Goal: Task Accomplishment & Management: Manage account settings

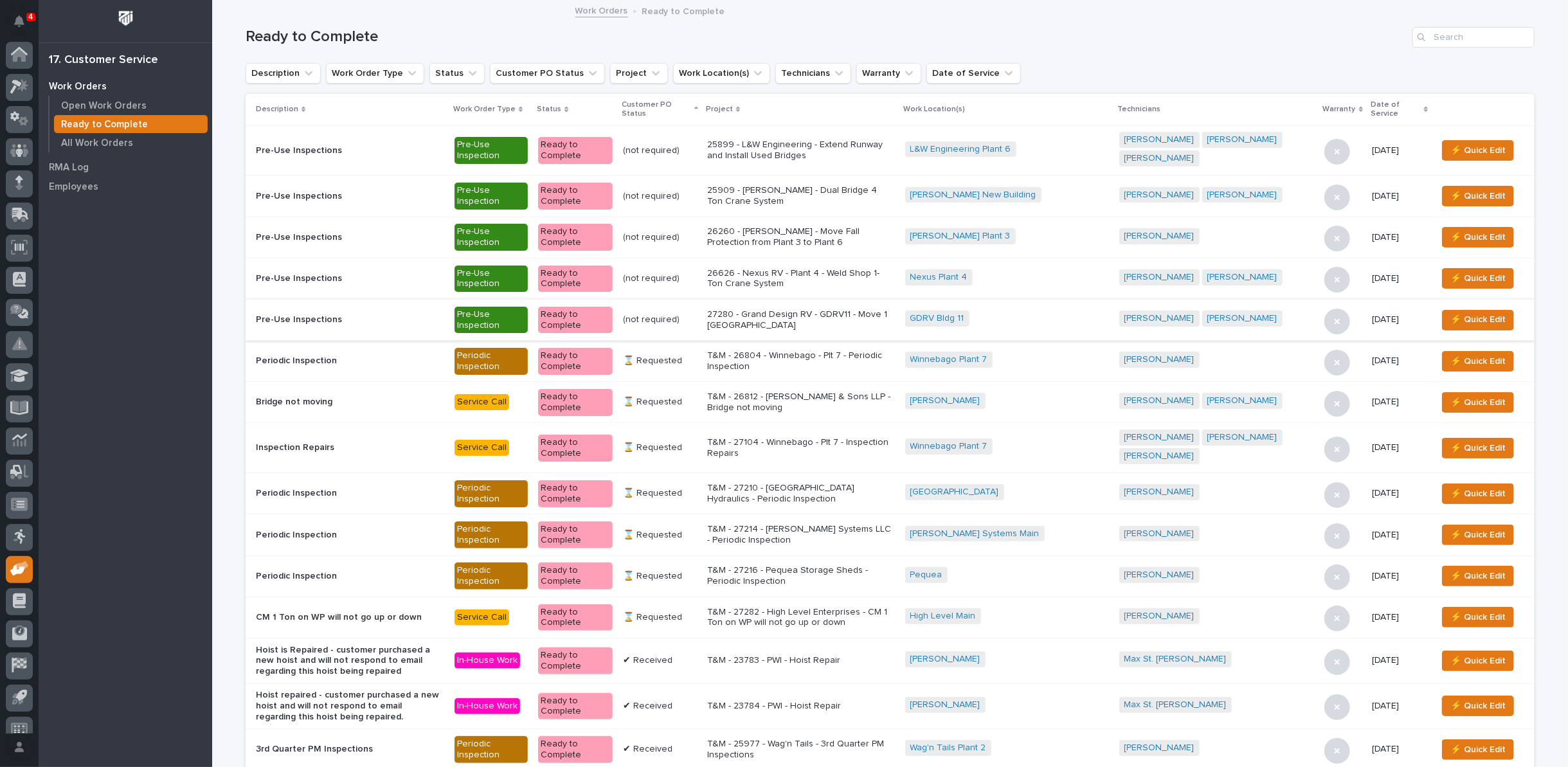
scroll to position [14, 0]
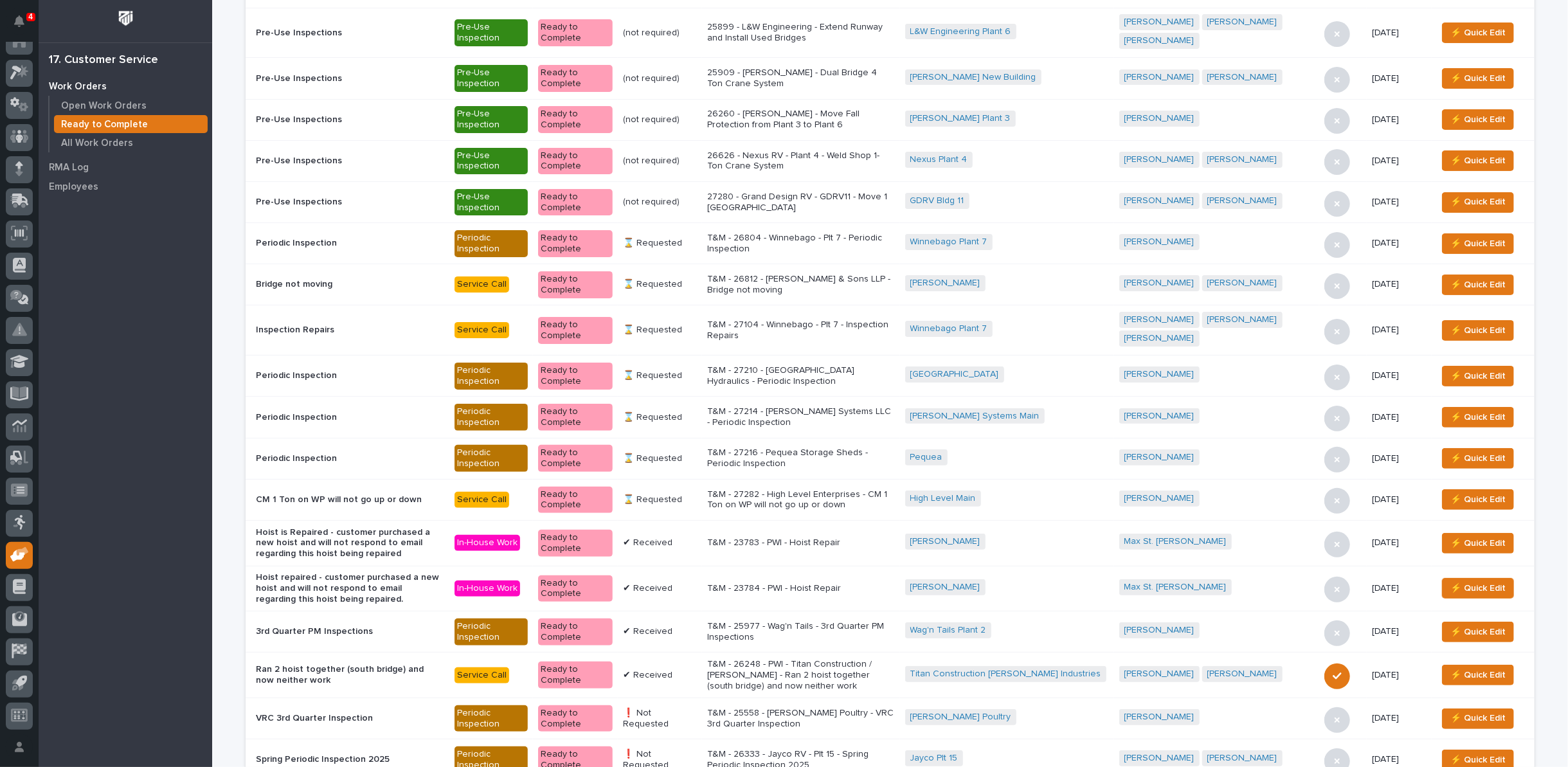
click at [811, 448] on p "T&M - 27216 - Pequea Storage Sheds - Periodic Inspection" at bounding box center [801, 458] width 188 height 22
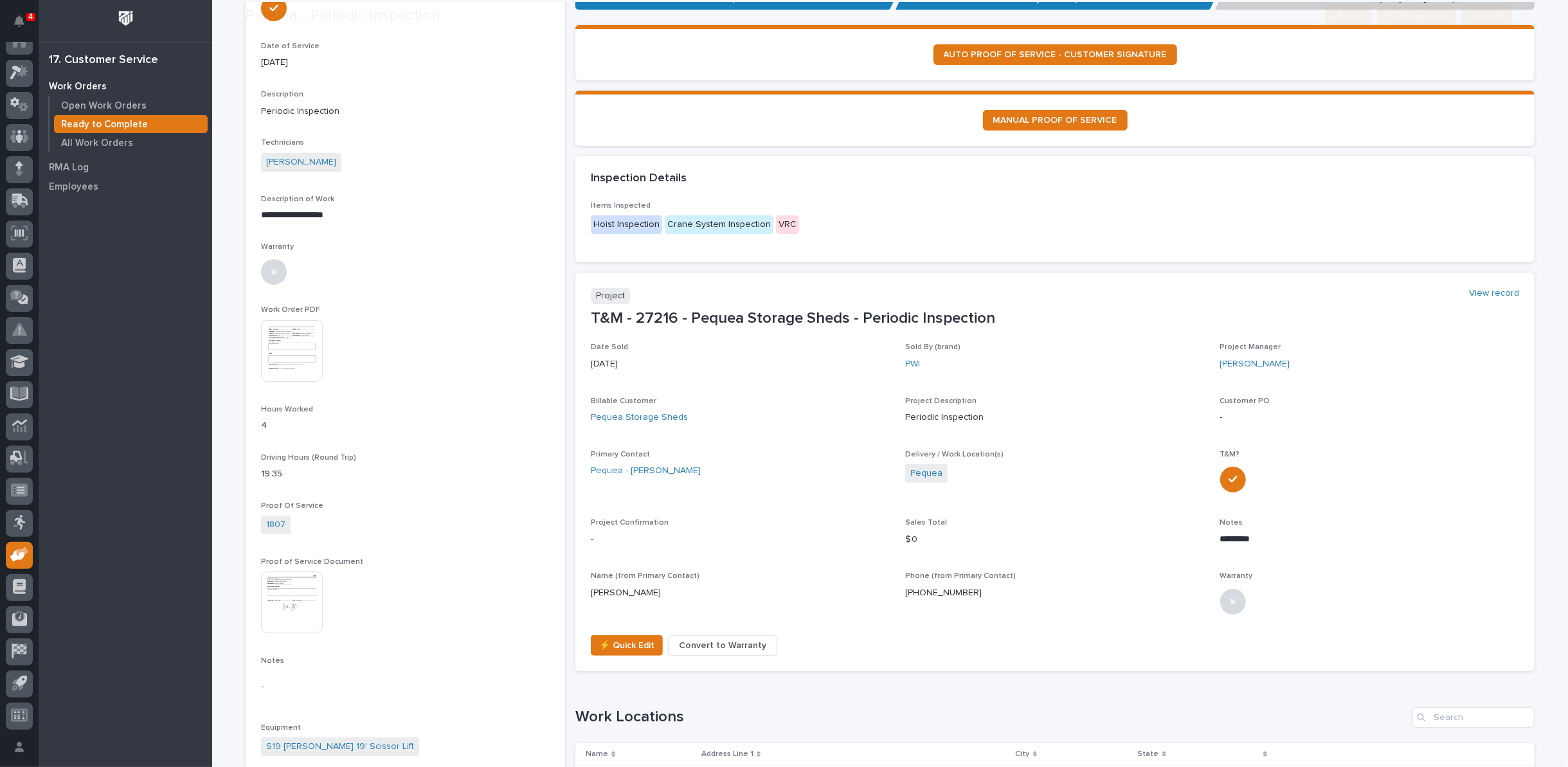
scroll to position [214, 0]
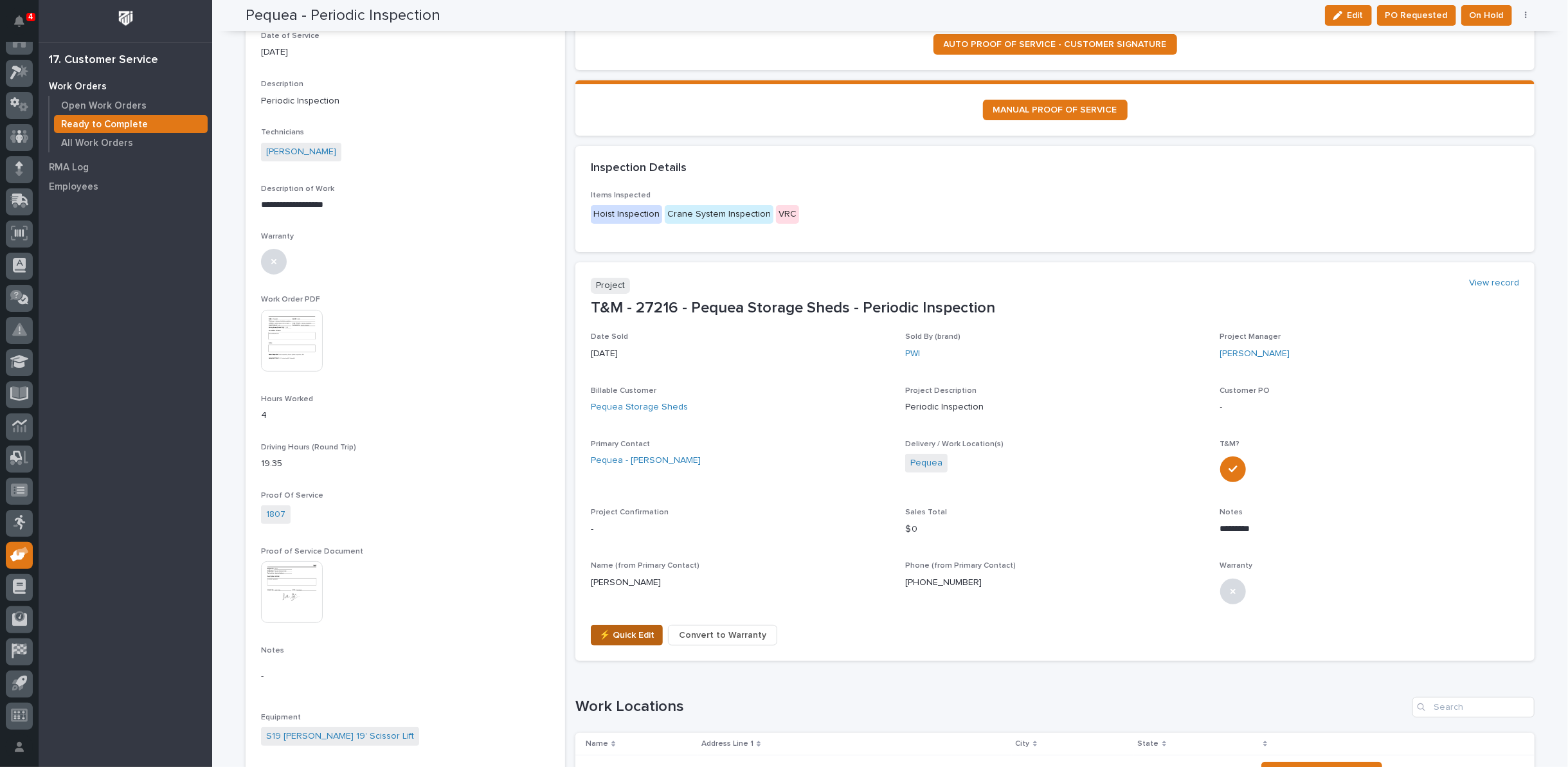
click at [638, 632] on span "⚡ Quick Edit" at bounding box center [627, 636] width 56 height 15
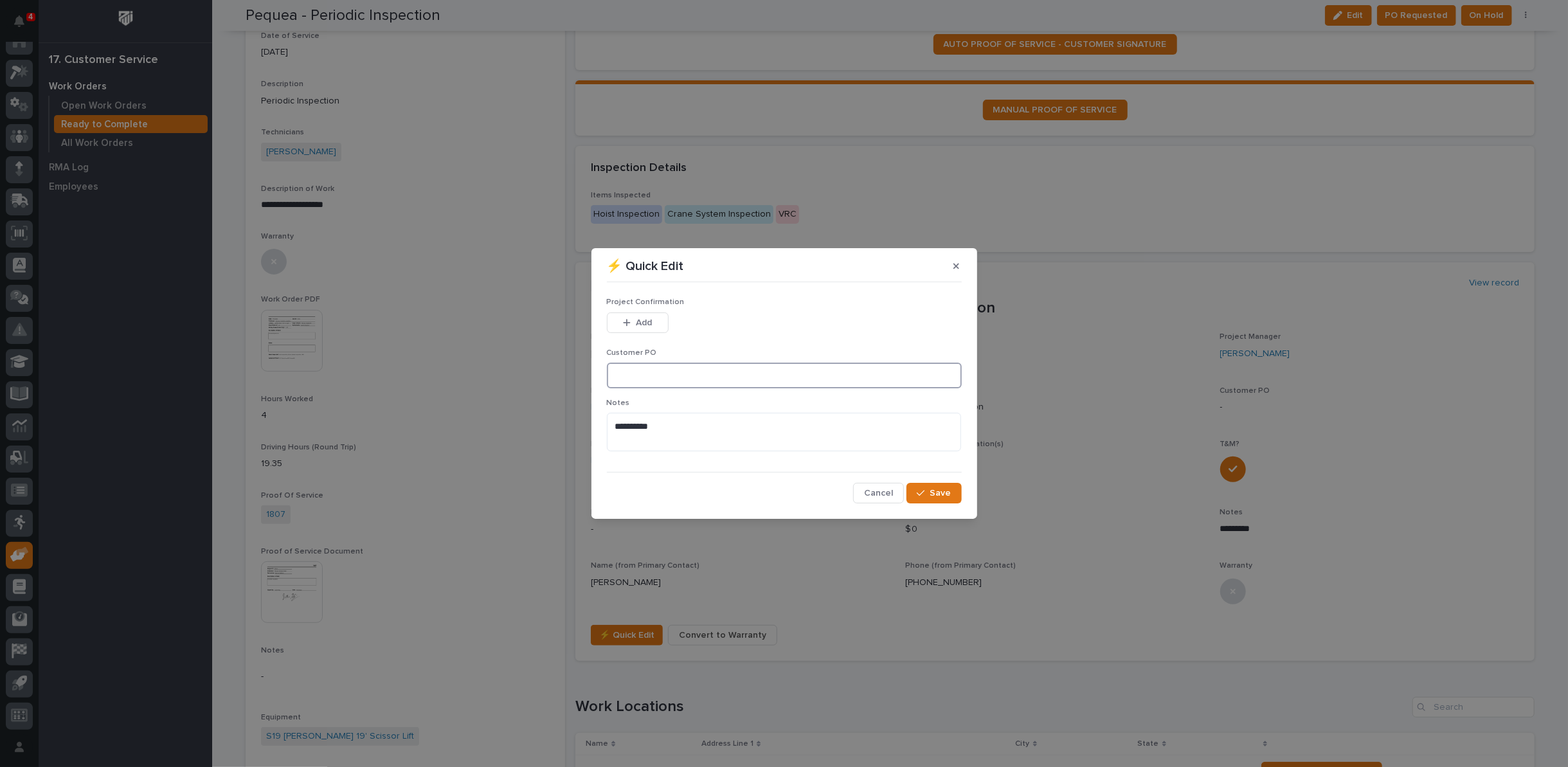
click at [633, 384] on input at bounding box center [784, 375] width 355 height 26
type input "092425"
click at [625, 322] on icon "button" at bounding box center [627, 323] width 8 height 9
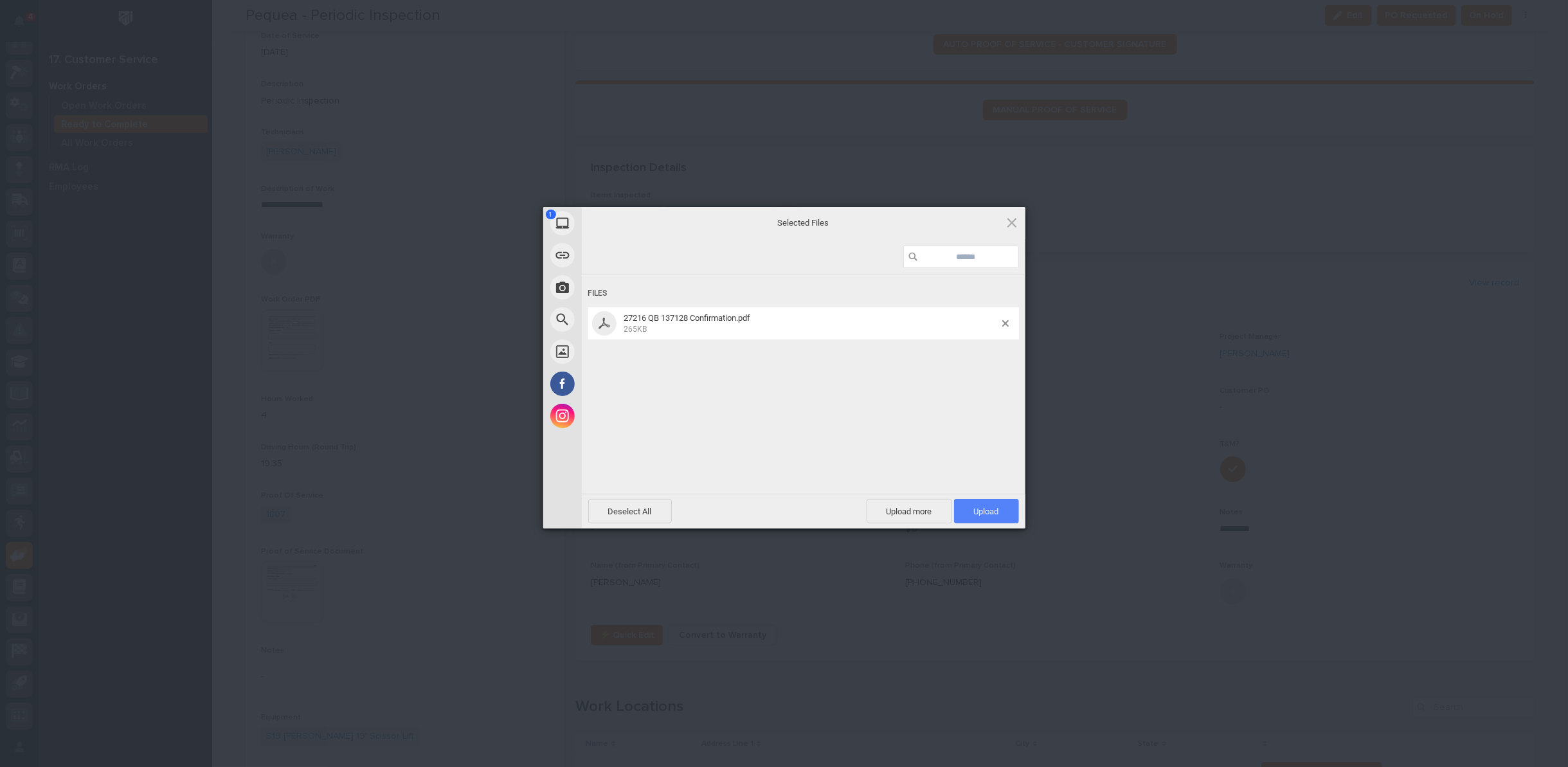
click at [967, 513] on span "Upload 1" at bounding box center [987, 511] width 65 height 25
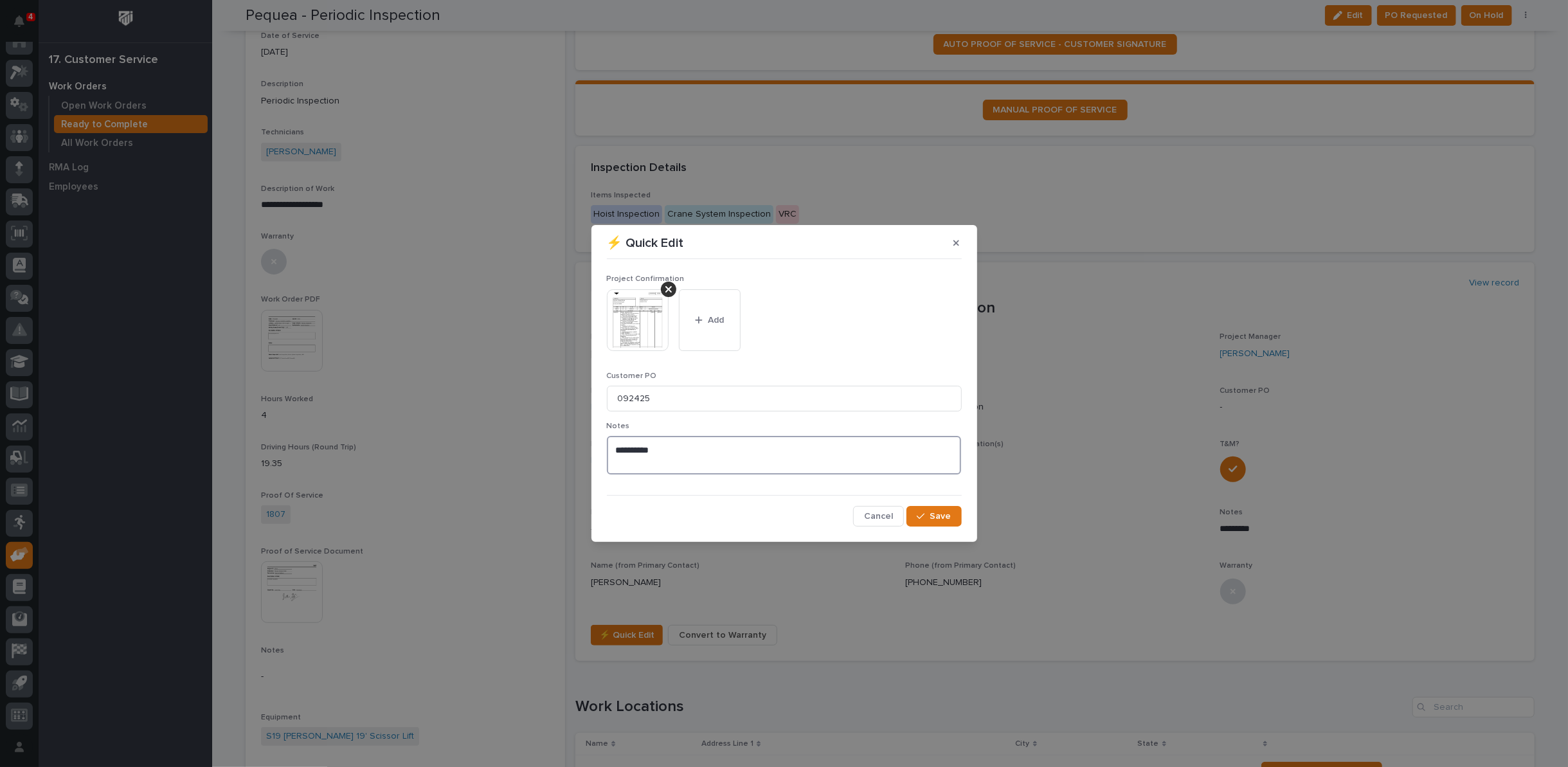
click at [690, 449] on textarea "*********" at bounding box center [784, 455] width 355 height 38
paste textarea "**********"
drag, startPoint x: 792, startPoint y: 449, endPoint x: 830, endPoint y: 452, distance: 38.1
click at [830, 452] on textarea "**********" at bounding box center [784, 455] width 355 height 38
click at [876, 452] on textarea "**********" at bounding box center [784, 455] width 355 height 38
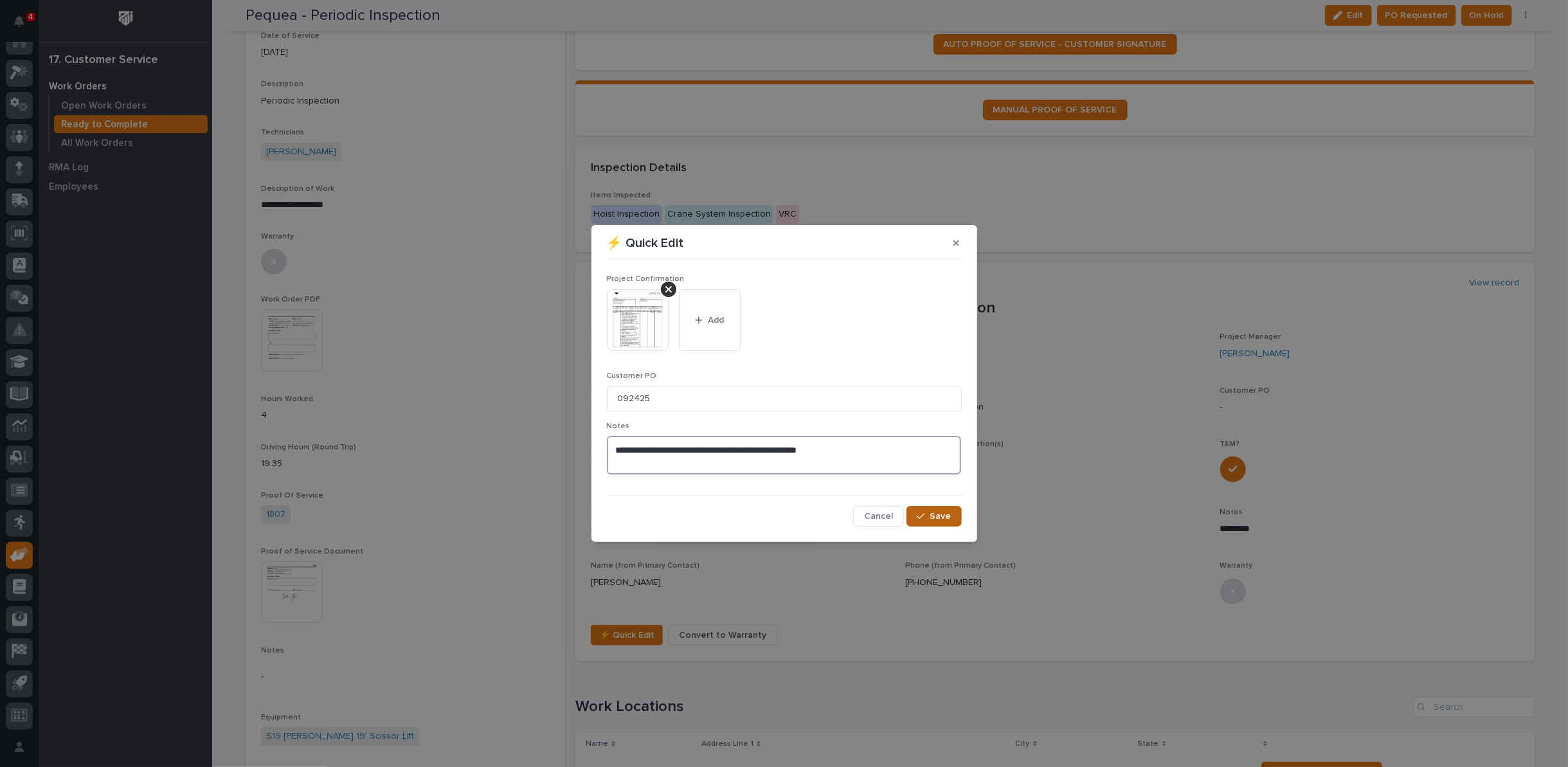
type textarea "**********"
click at [928, 521] on button "Save" at bounding box center [933, 516] width 55 height 21
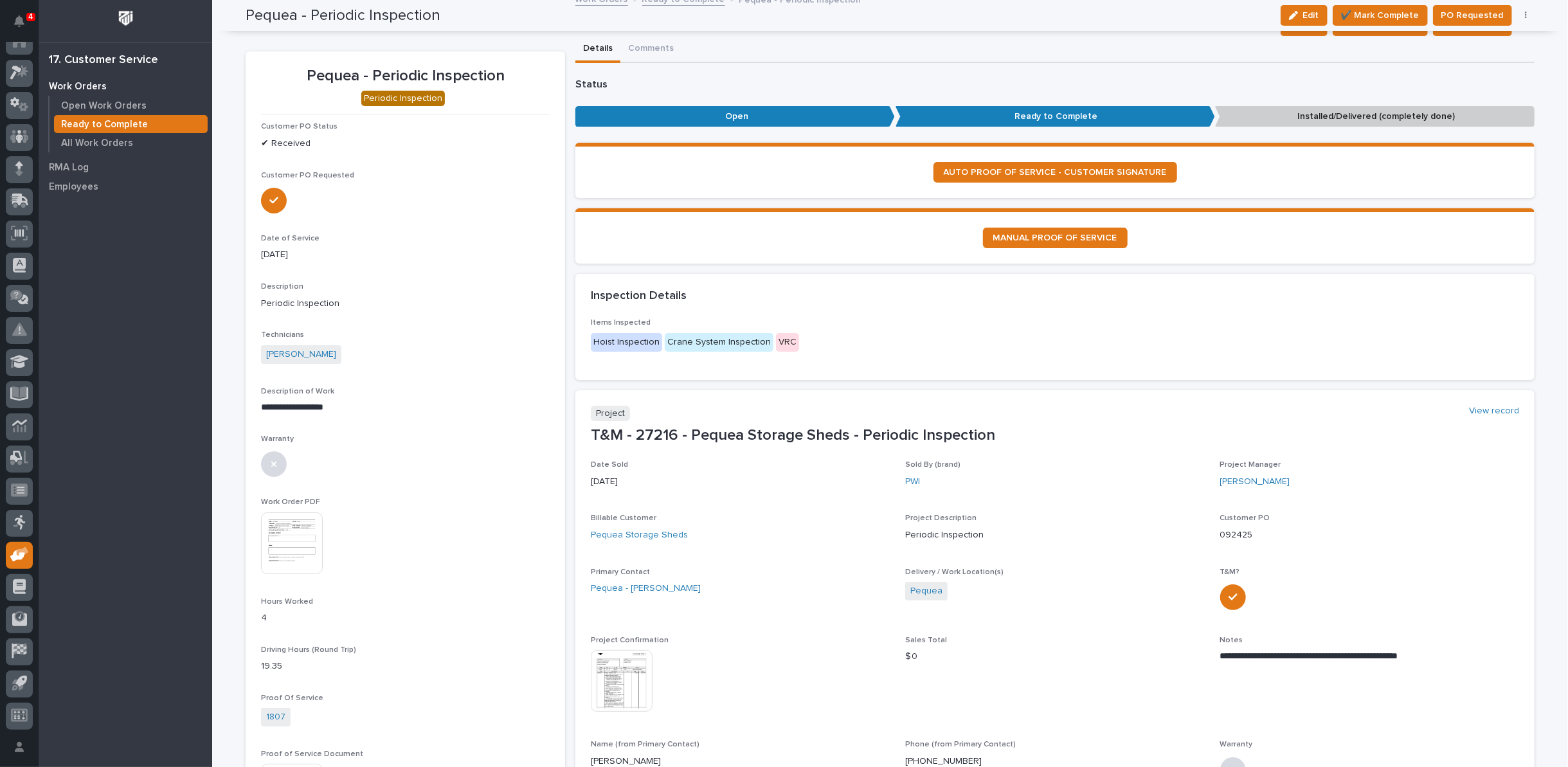
scroll to position [0, 0]
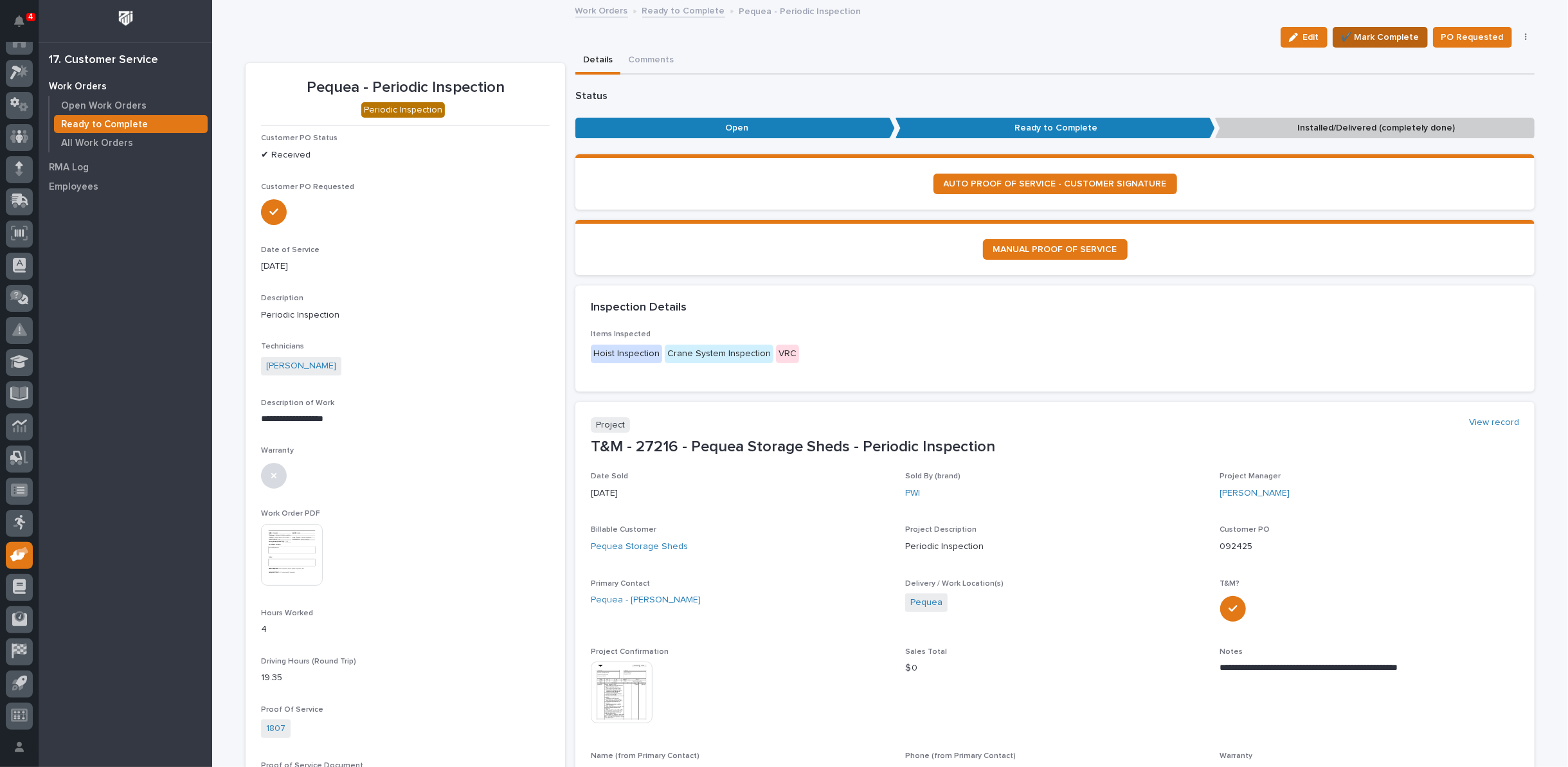
click at [1384, 38] on span "✔️ Mark Complete" at bounding box center [1380, 37] width 78 height 15
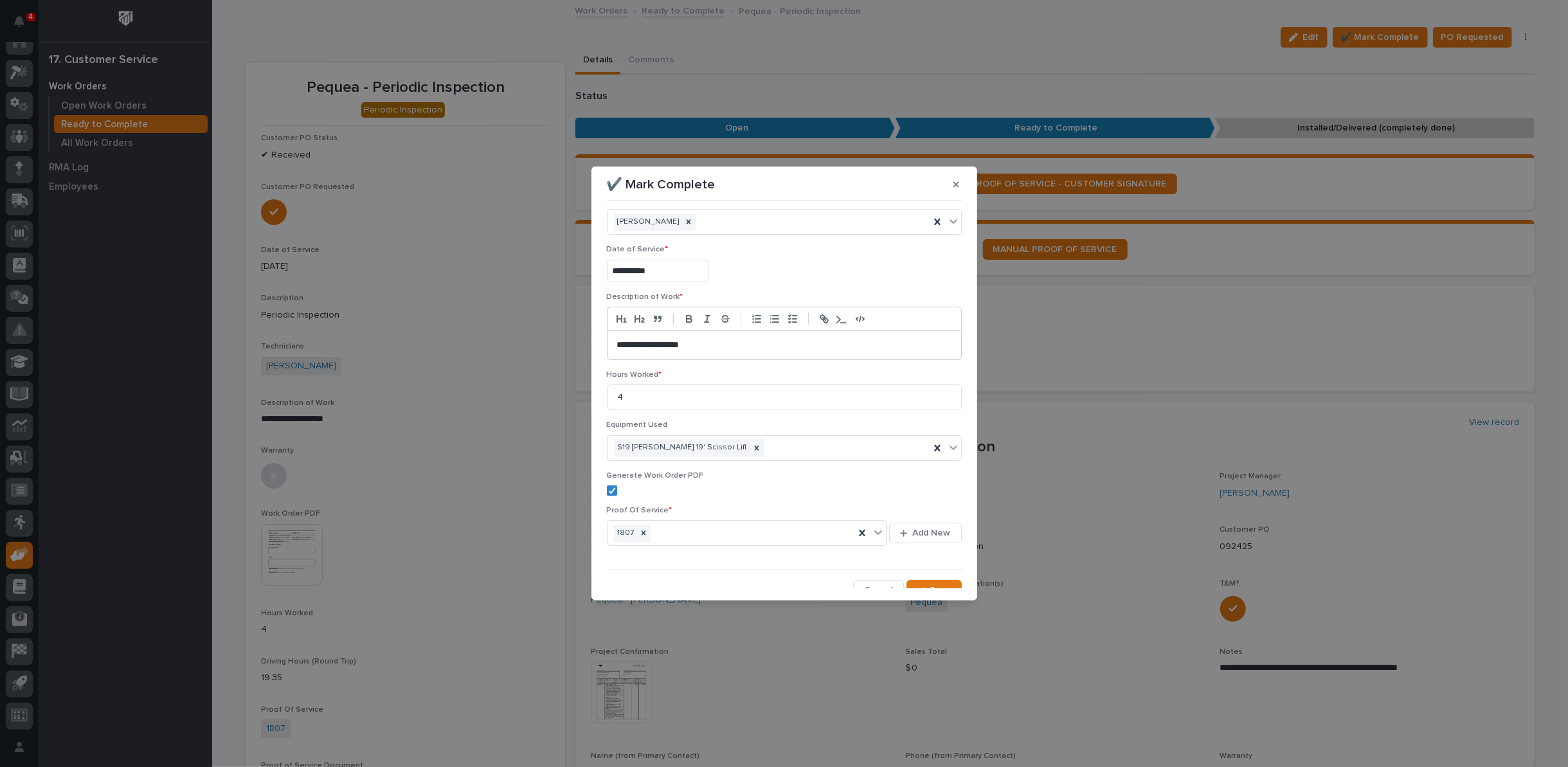
scroll to position [31, 0]
click at [920, 578] on div "button" at bounding box center [923, 581] width 13 height 9
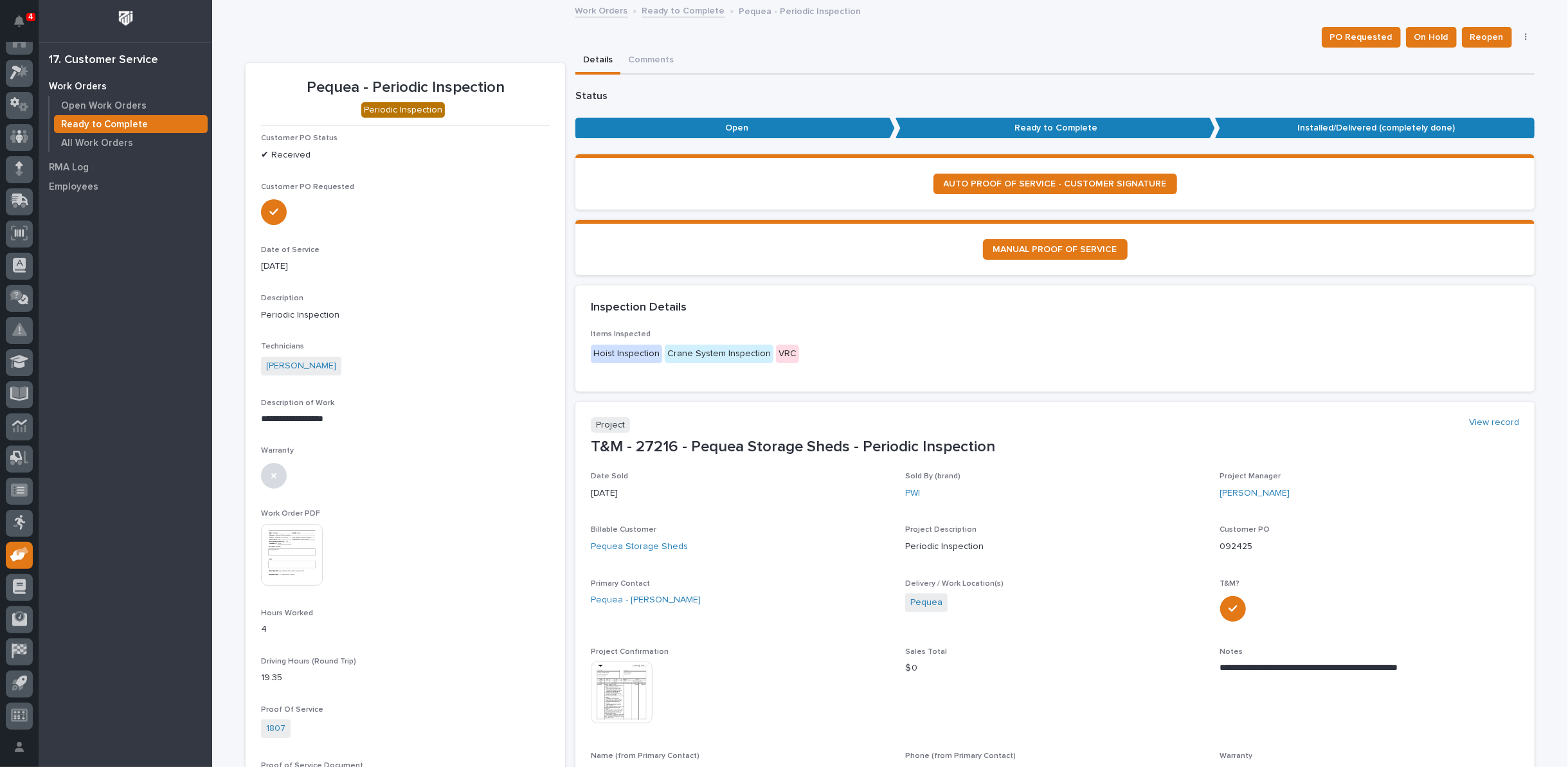
click at [615, 689] on img at bounding box center [622, 693] width 62 height 62
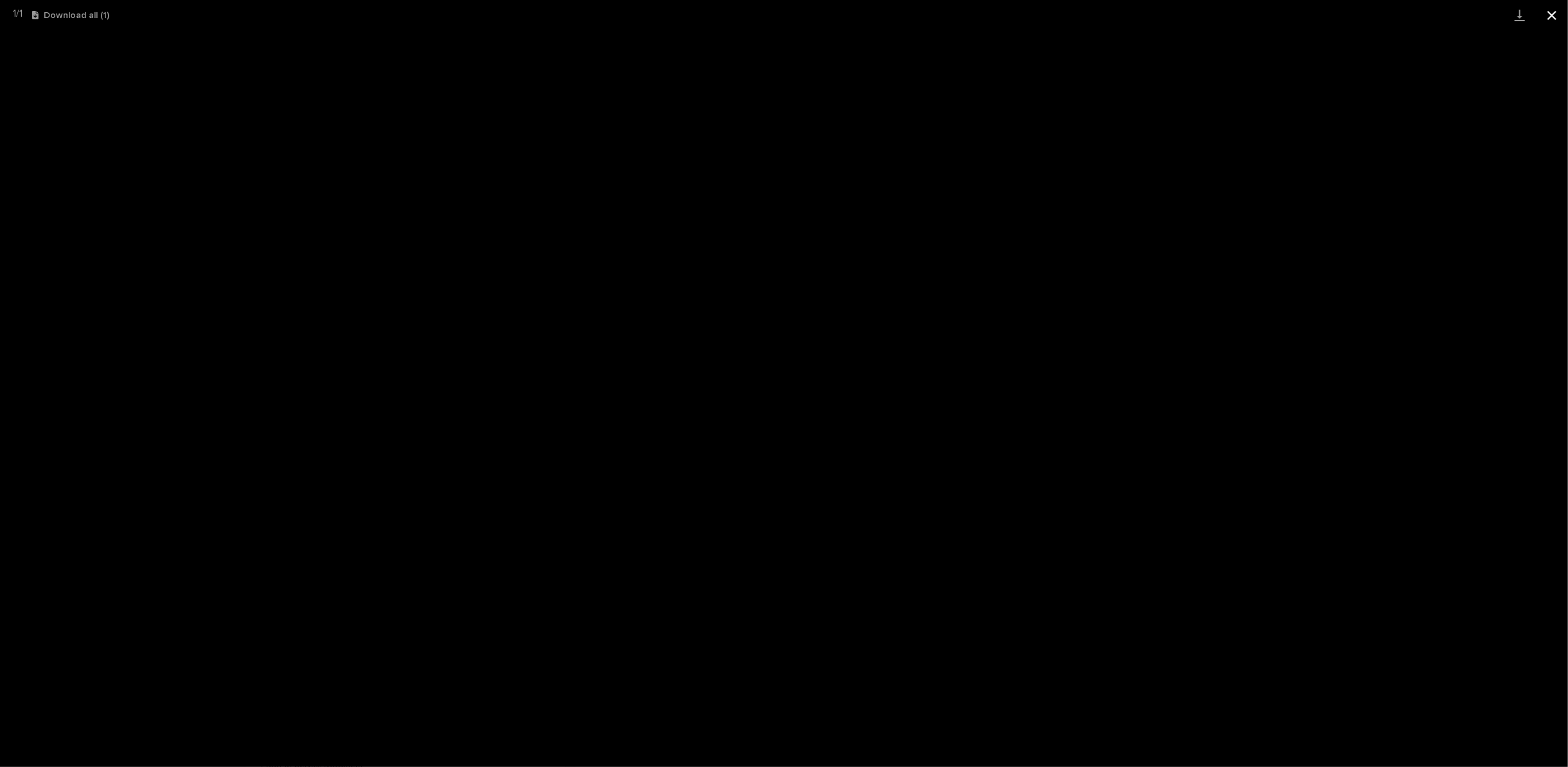
click at [1551, 13] on button "Close gallery" at bounding box center [1552, 15] width 32 height 30
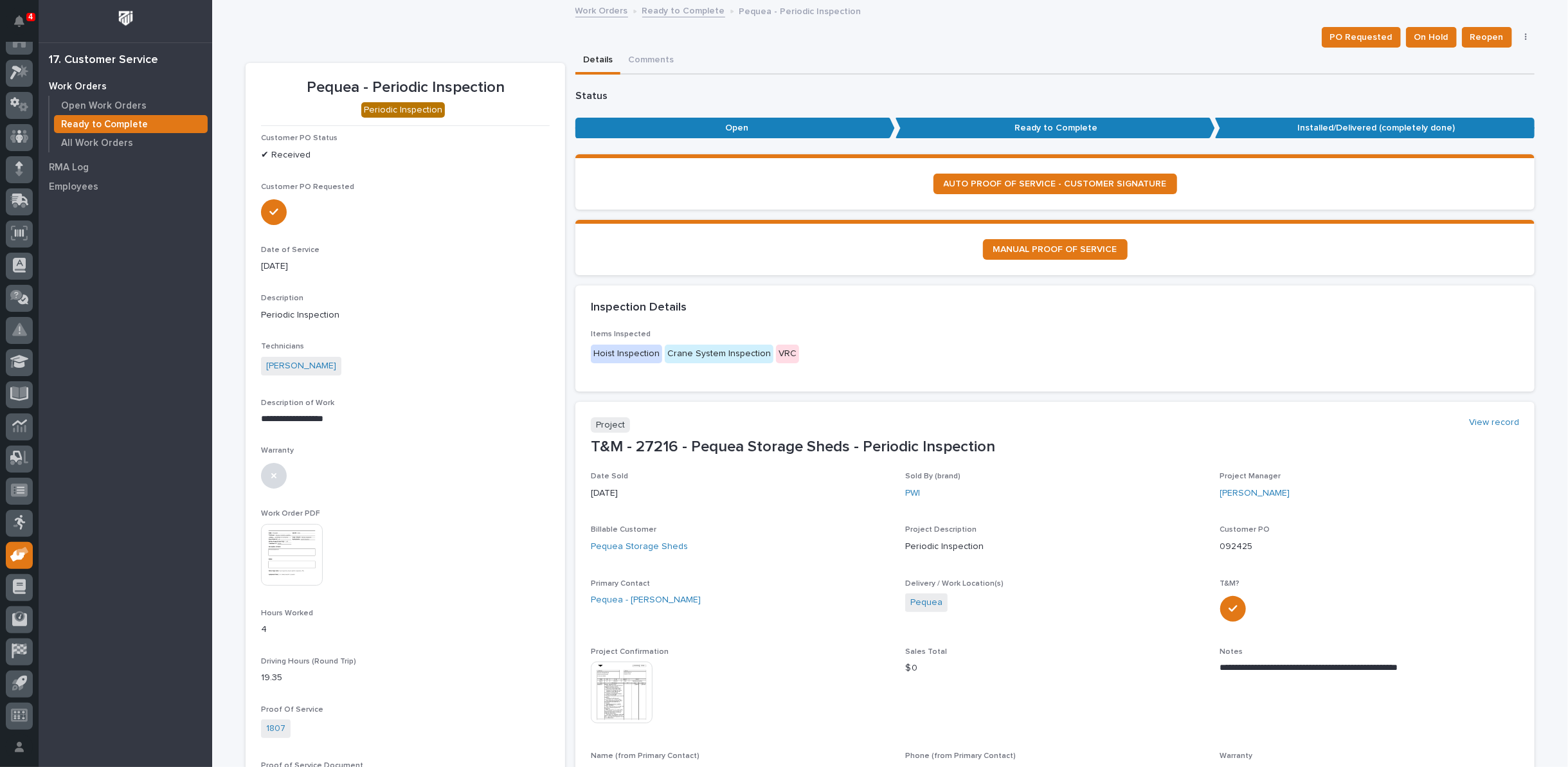
click at [655, 11] on link "Ready to Complete" at bounding box center [683, 9] width 83 height 15
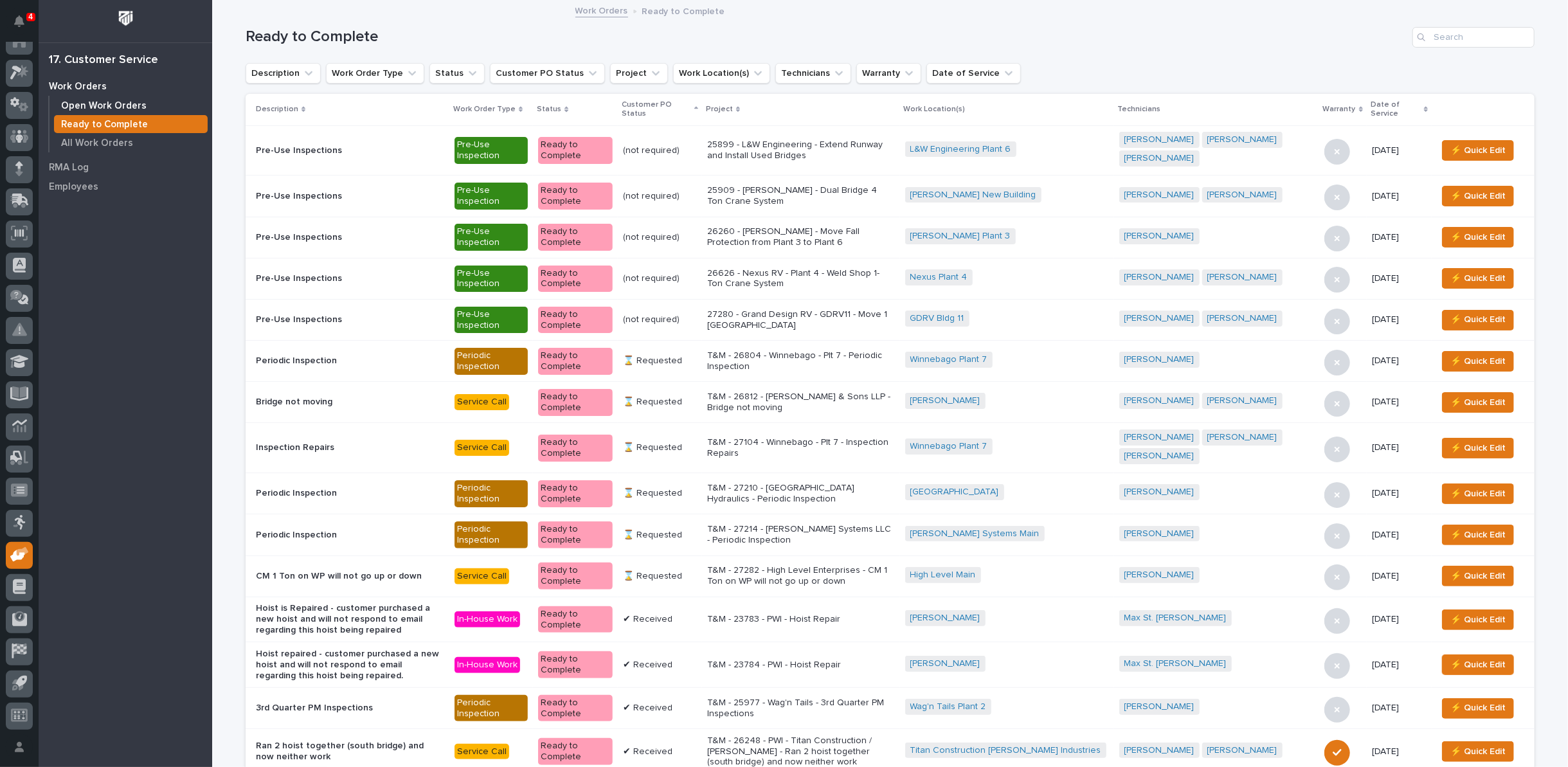
click at [122, 101] on p "Open Work Orders" at bounding box center [104, 106] width 86 height 12
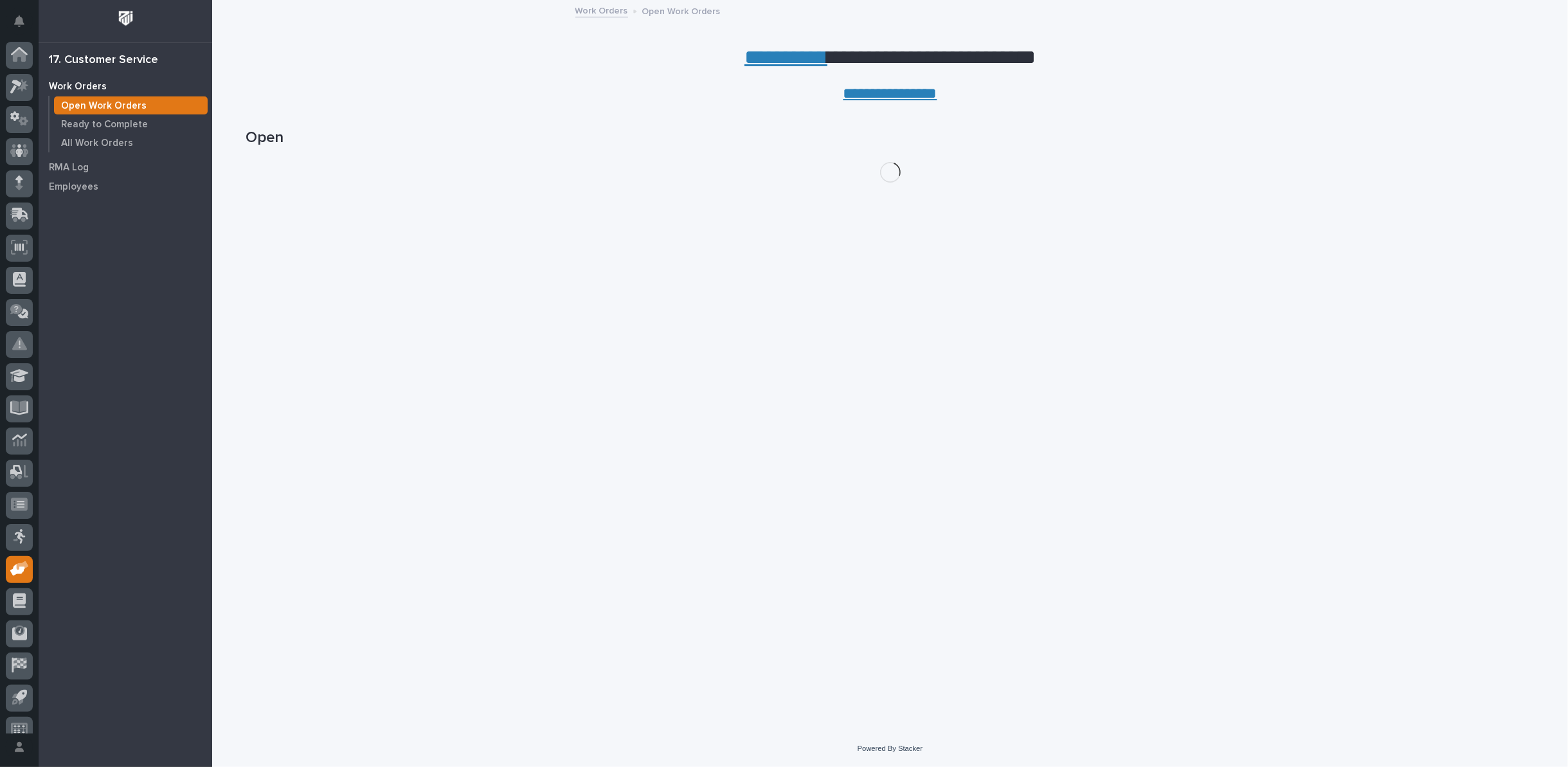
scroll to position [14, 0]
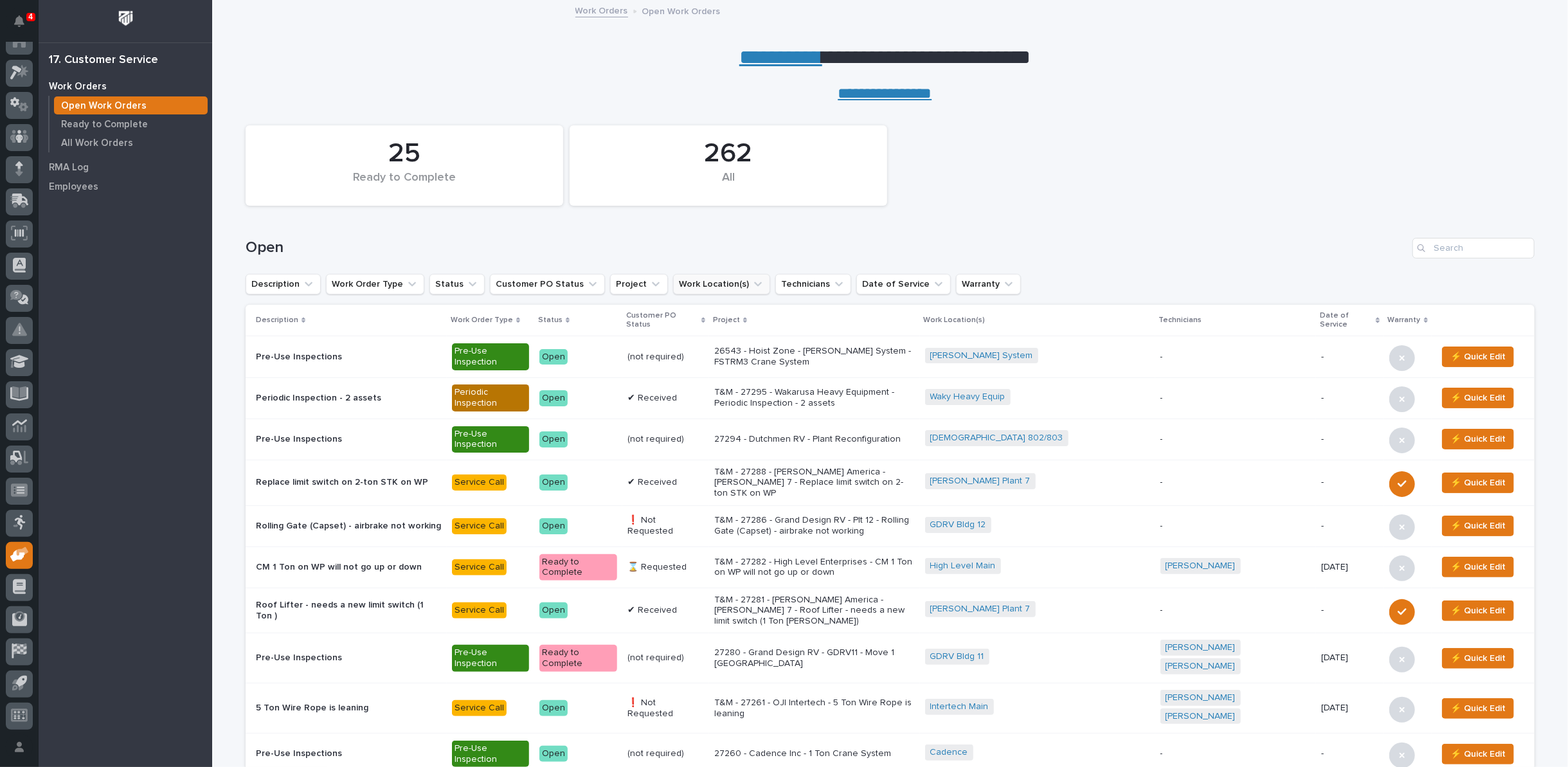
click at [752, 285] on icon "Work Location(s)" at bounding box center [758, 284] width 13 height 13
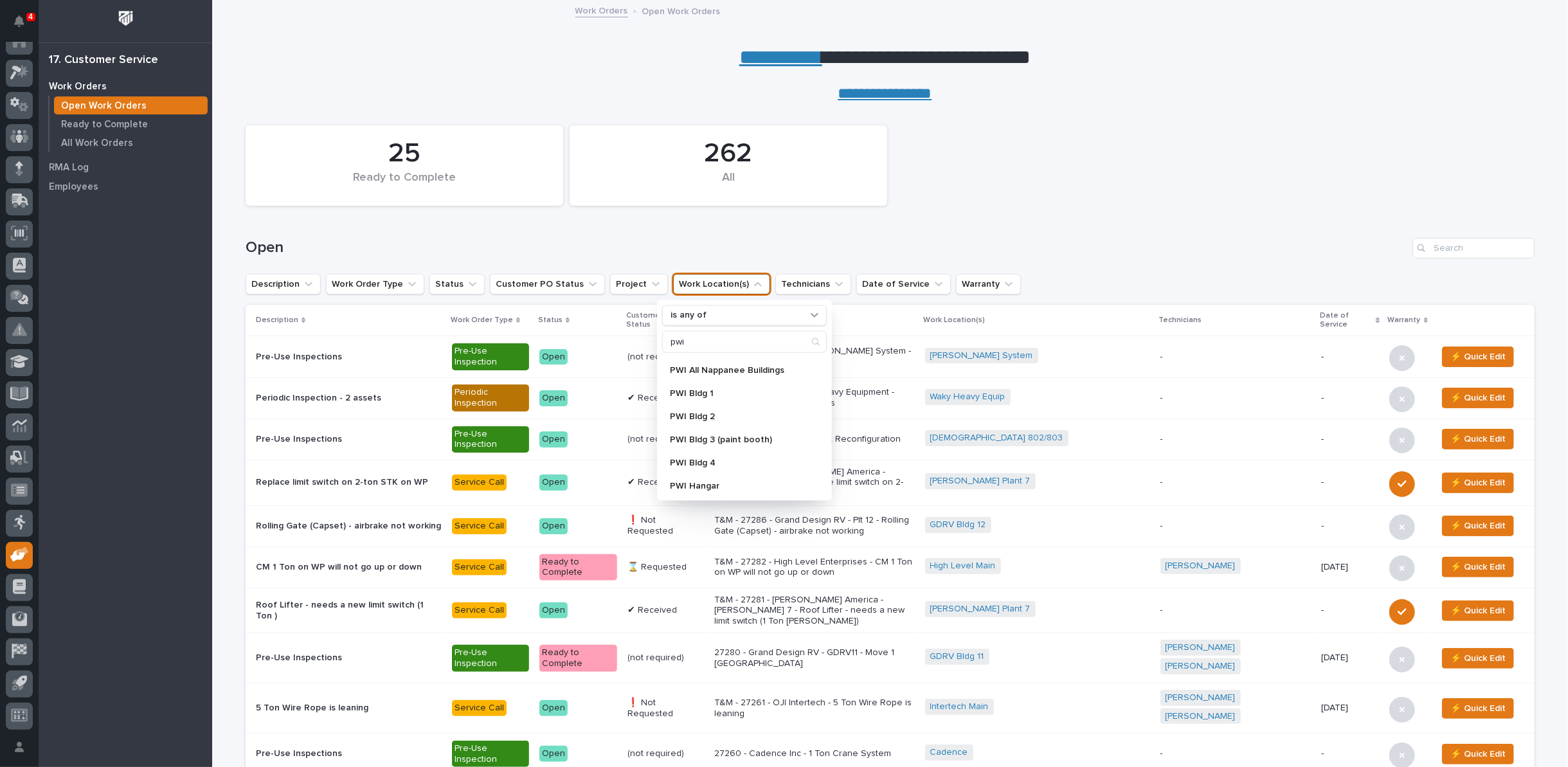
scroll to position [71, 0]
type input "pwi"
click at [703, 433] on p "PWI Bldg 4" at bounding box center [738, 434] width 136 height 9
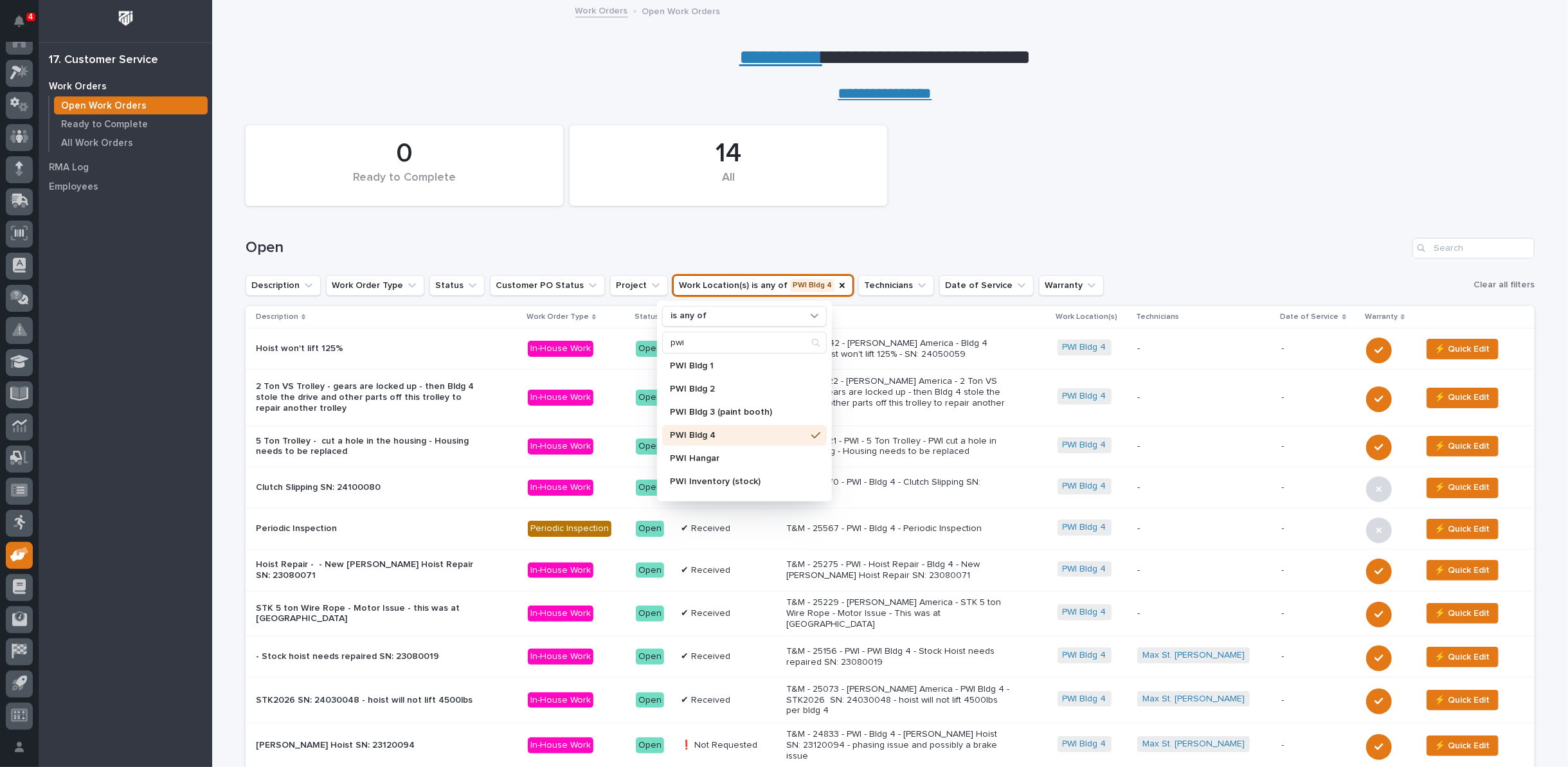
click at [1058, 238] on h1 "Open" at bounding box center [827, 247] width 1162 height 19
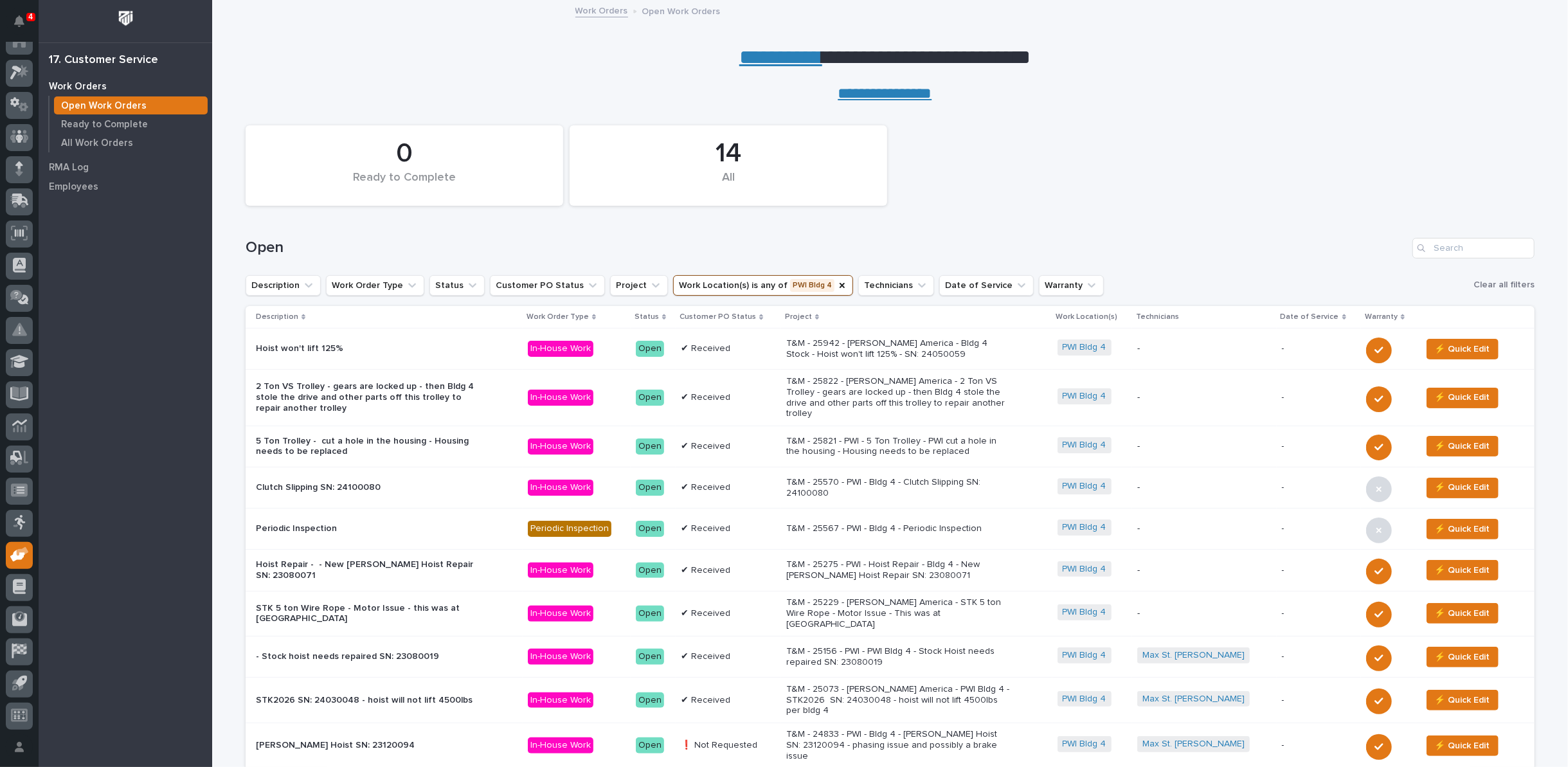
click at [769, 56] on link "**********" at bounding box center [780, 57] width 83 height 21
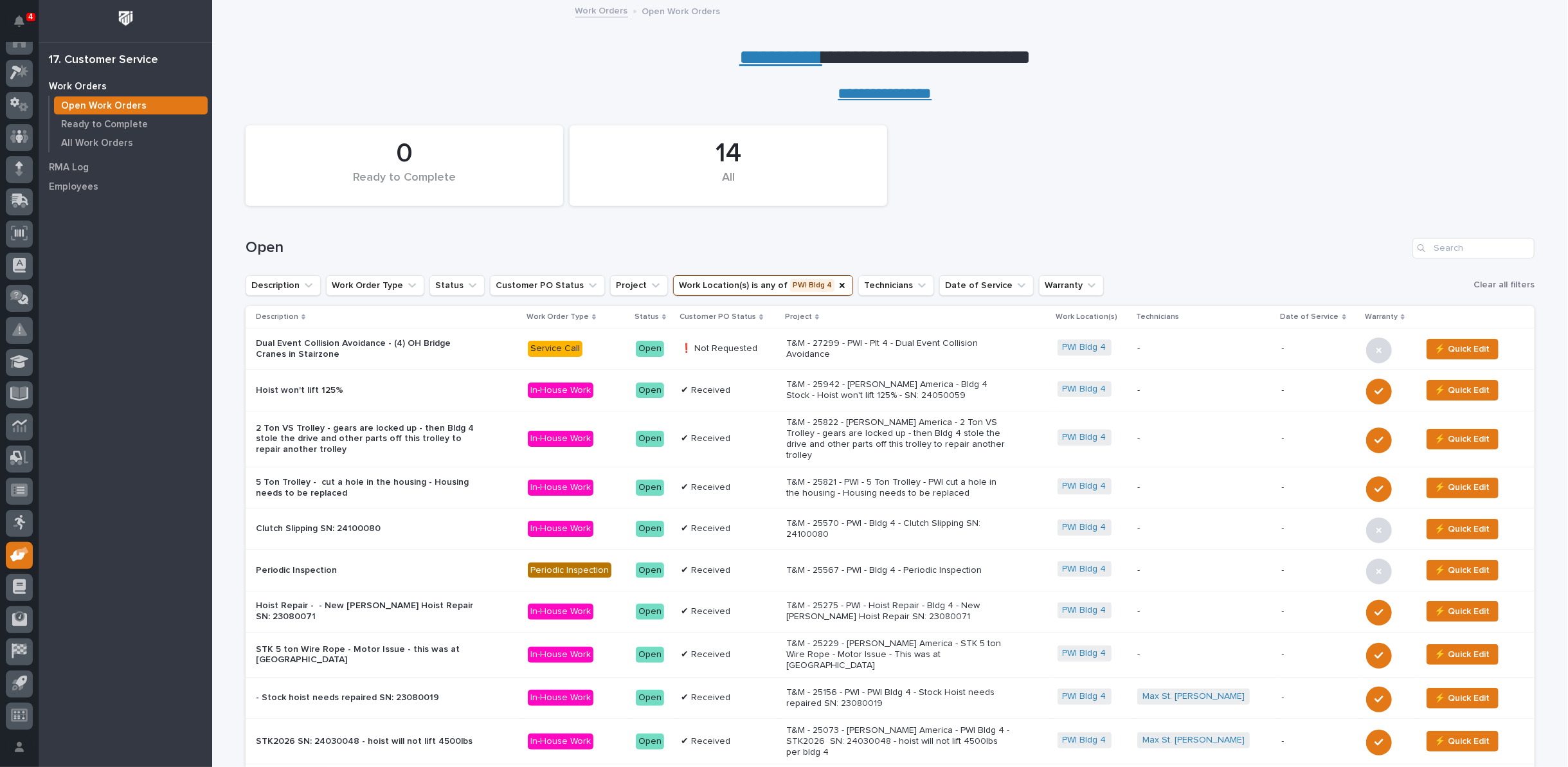
click at [865, 353] on p "T&M - 27299 - PWI - Plt 4 - Dual Event Collision Avoidance" at bounding box center [898, 349] width 225 height 22
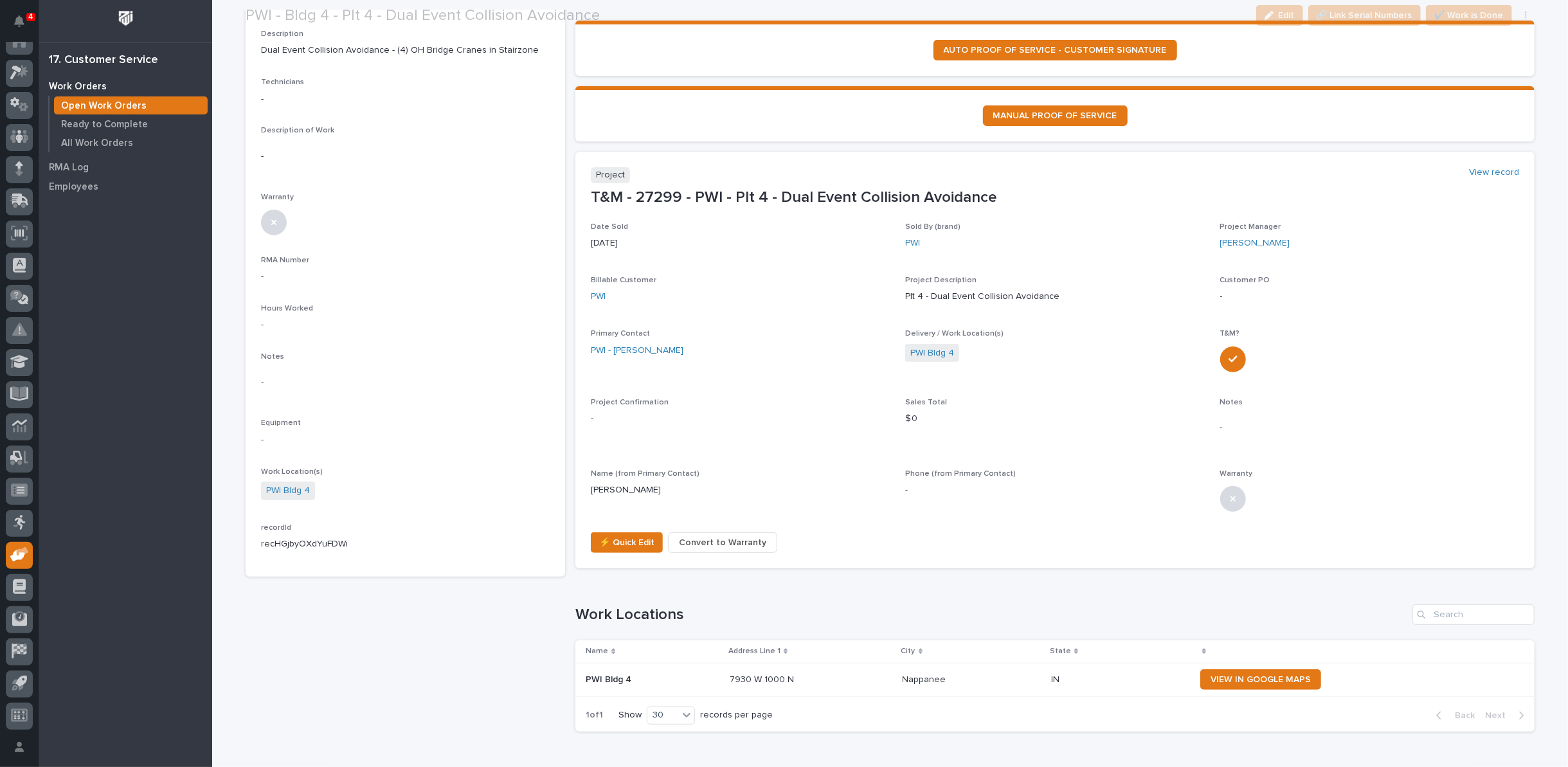
scroll to position [285, 0]
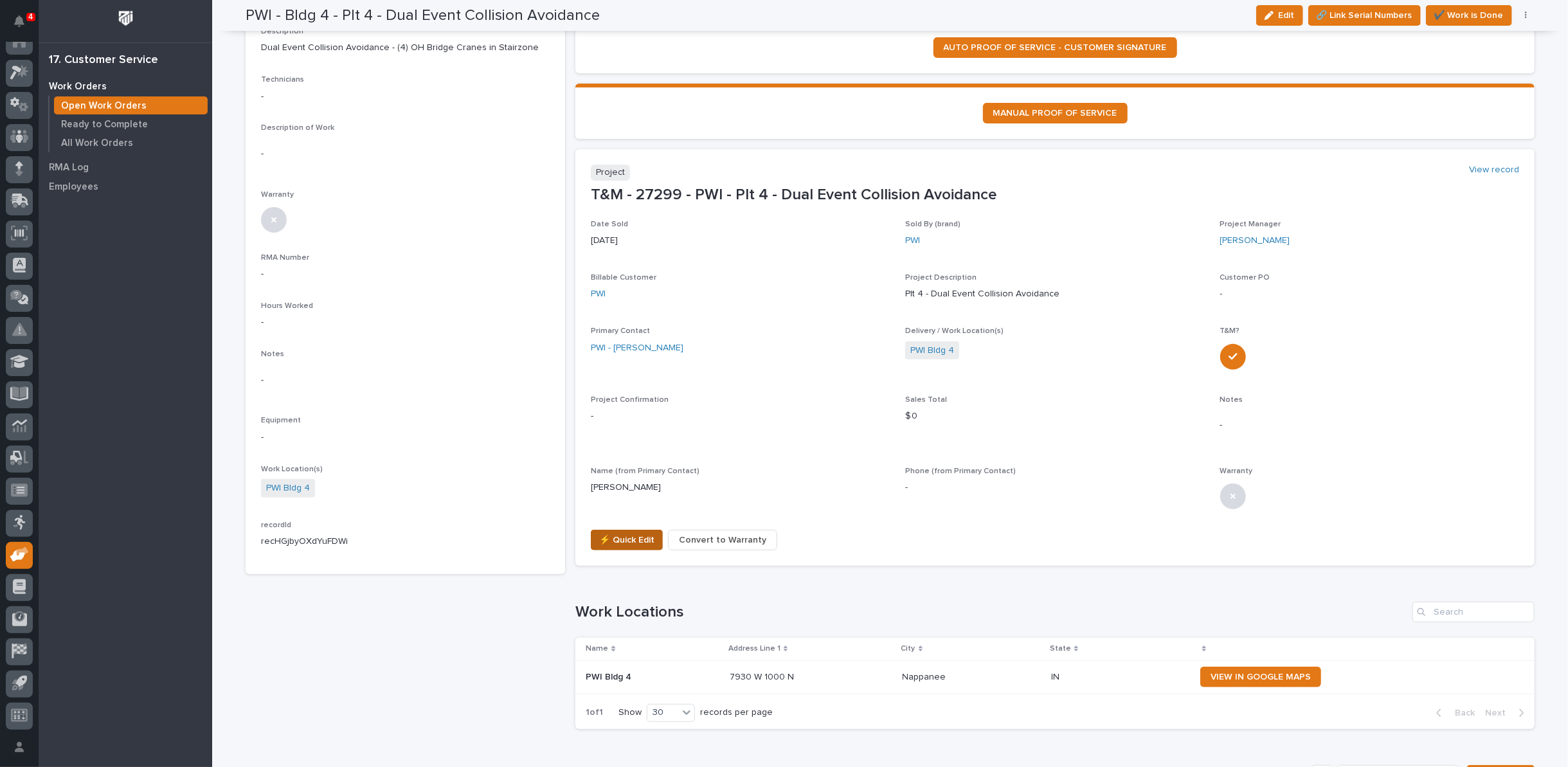
click at [616, 533] on span "⚡ Quick Edit" at bounding box center [627, 540] width 56 height 15
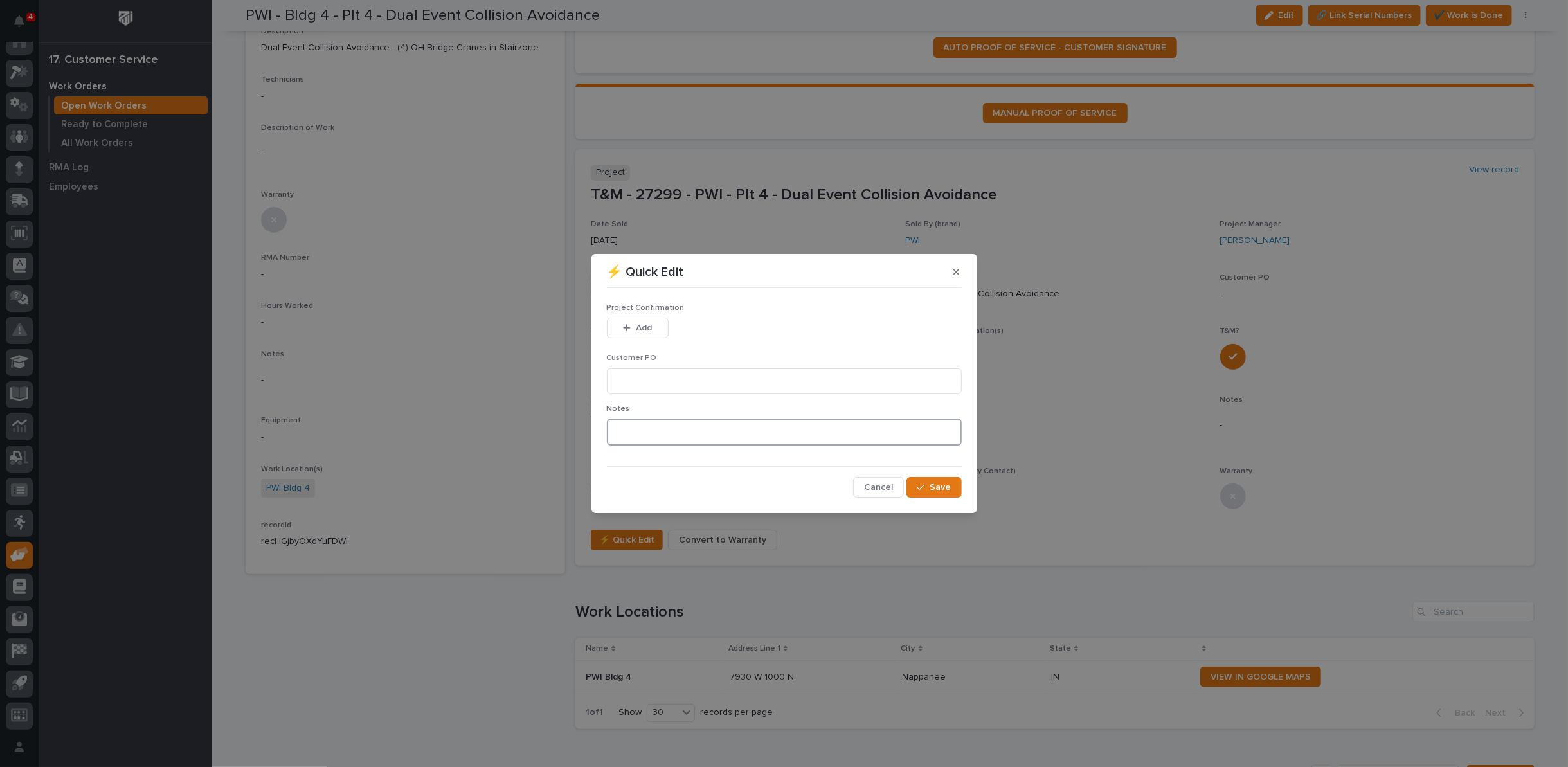
click at [660, 431] on textarea at bounding box center [784, 431] width 355 height 27
type textarea "*********"
click at [939, 482] on span "Save" at bounding box center [940, 487] width 21 height 12
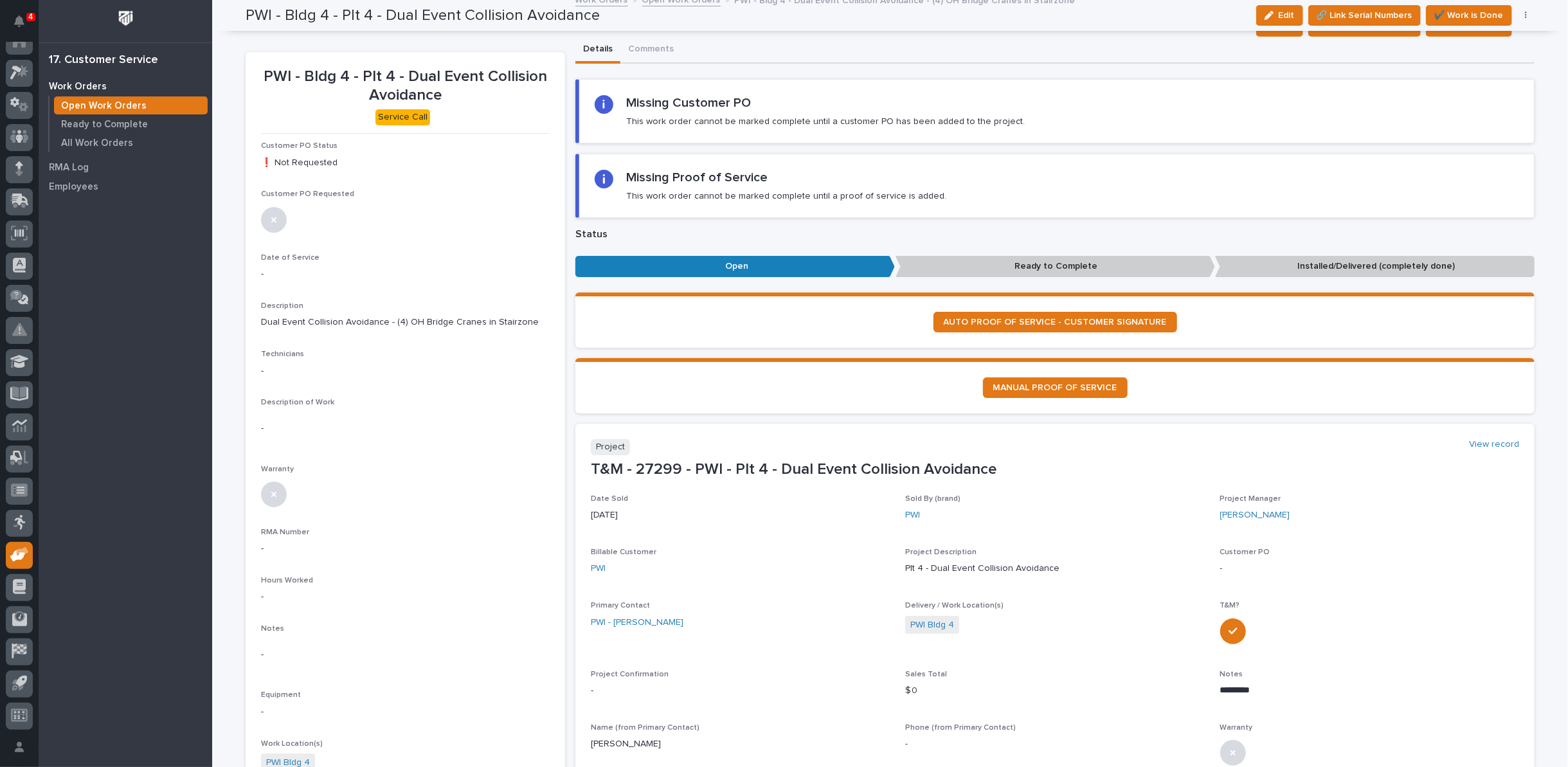
scroll to position [0, 0]
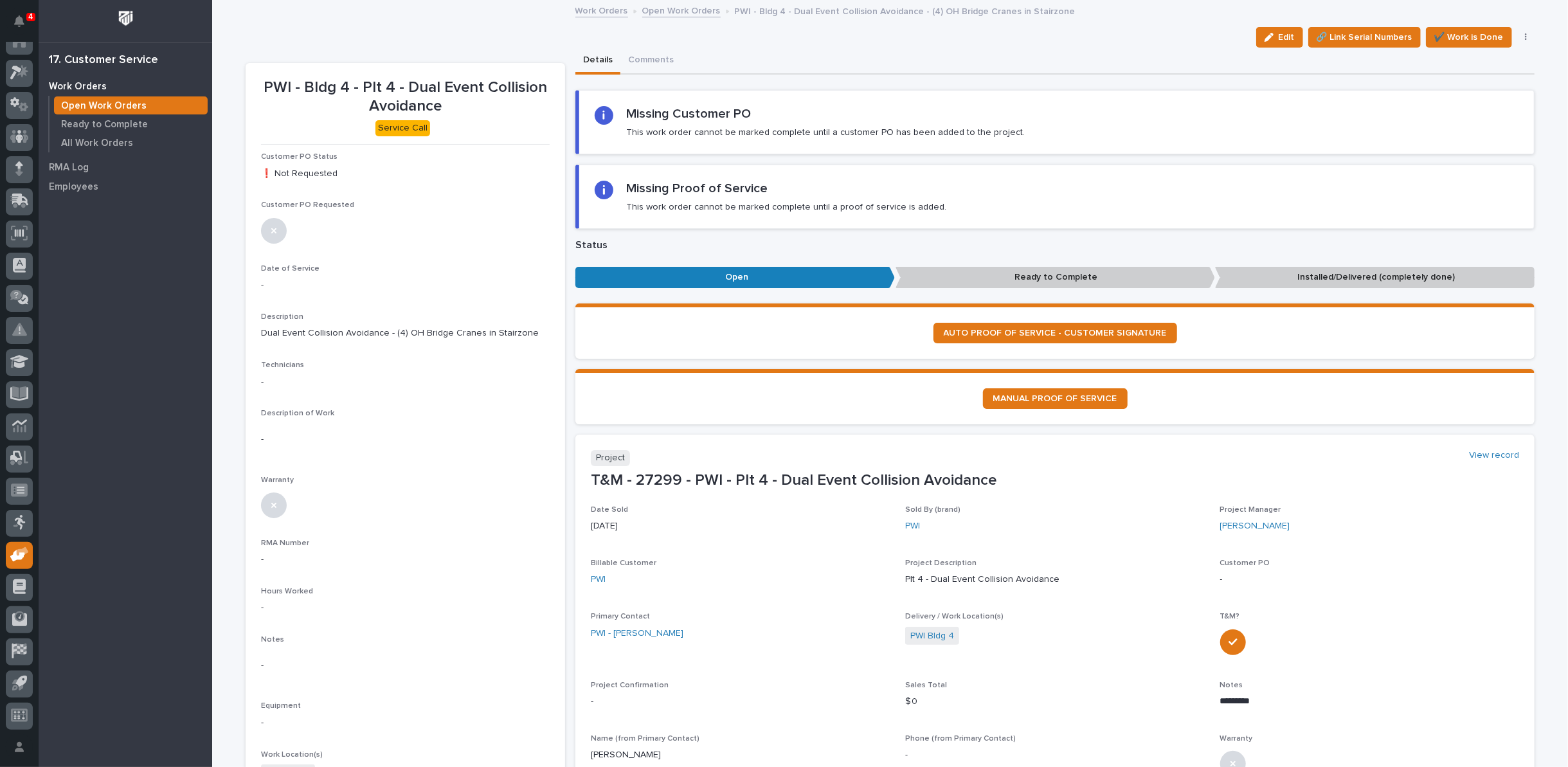
click at [677, 5] on link "Open Work Orders" at bounding box center [681, 9] width 78 height 15
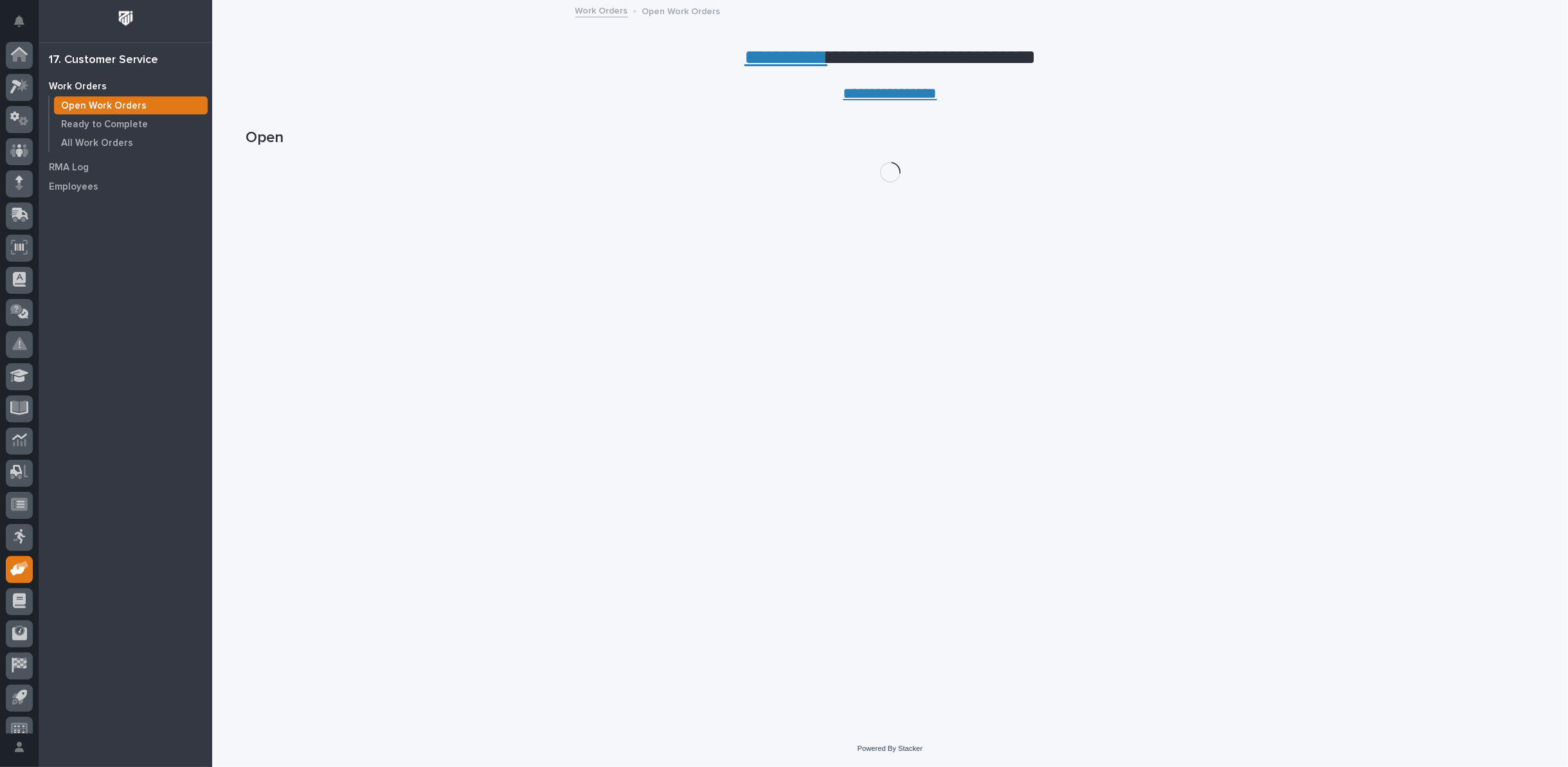
scroll to position [14, 0]
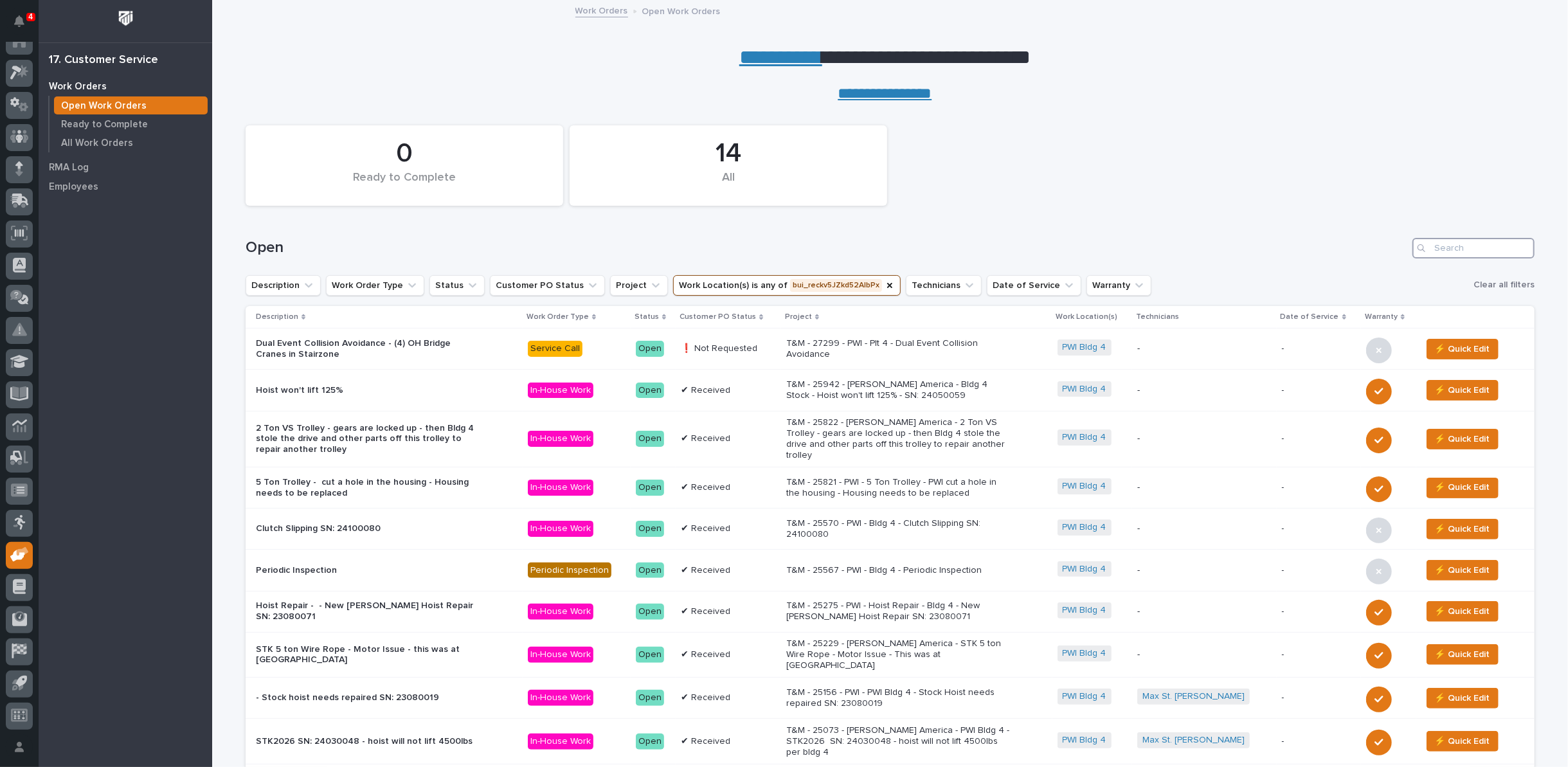
click at [1448, 248] on input "Search" at bounding box center [1474, 248] width 122 height 21
type input "26805"
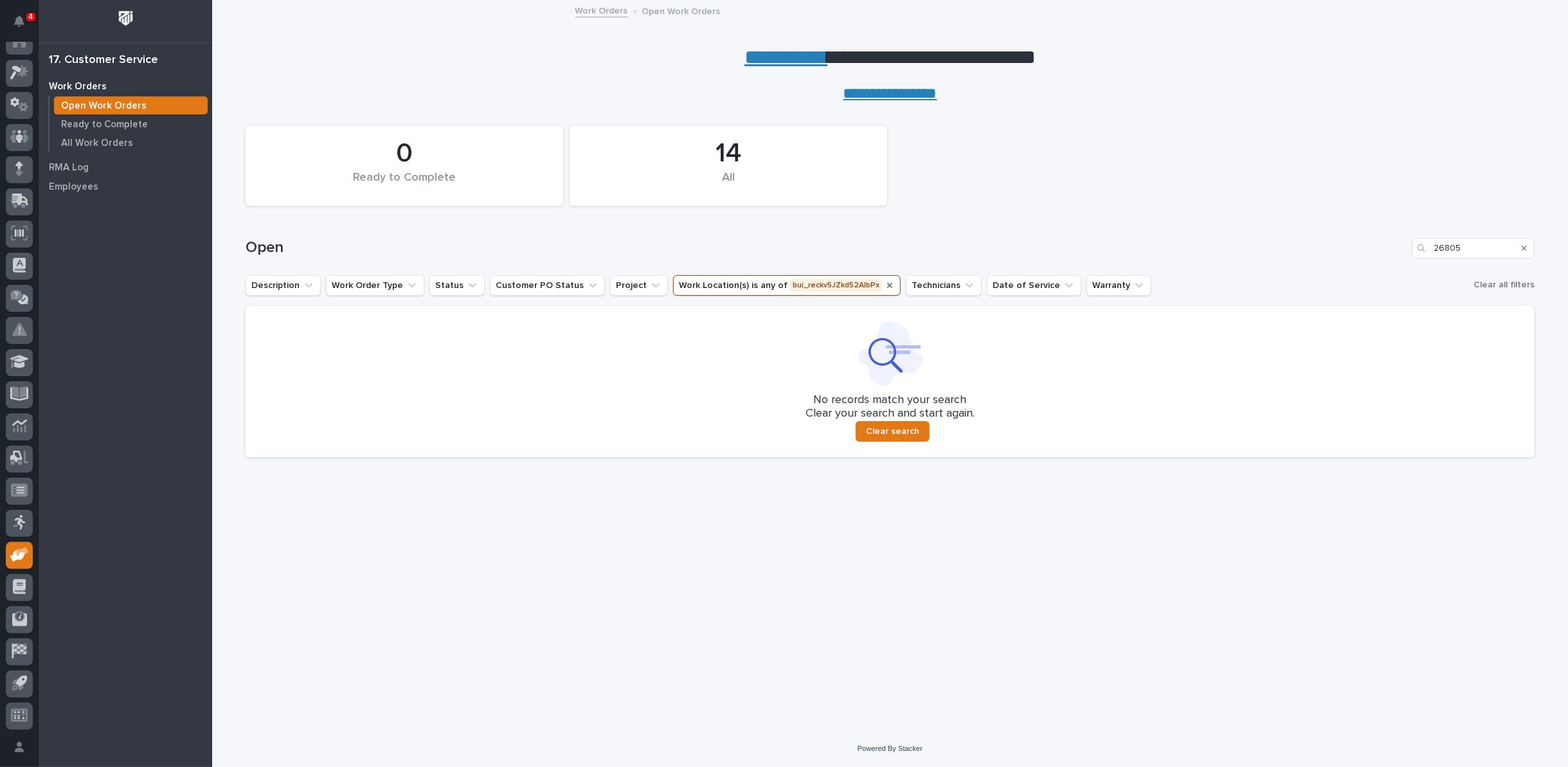
click at [885, 283] on icon "Work Location(s)" at bounding box center [889, 285] width 10 height 10
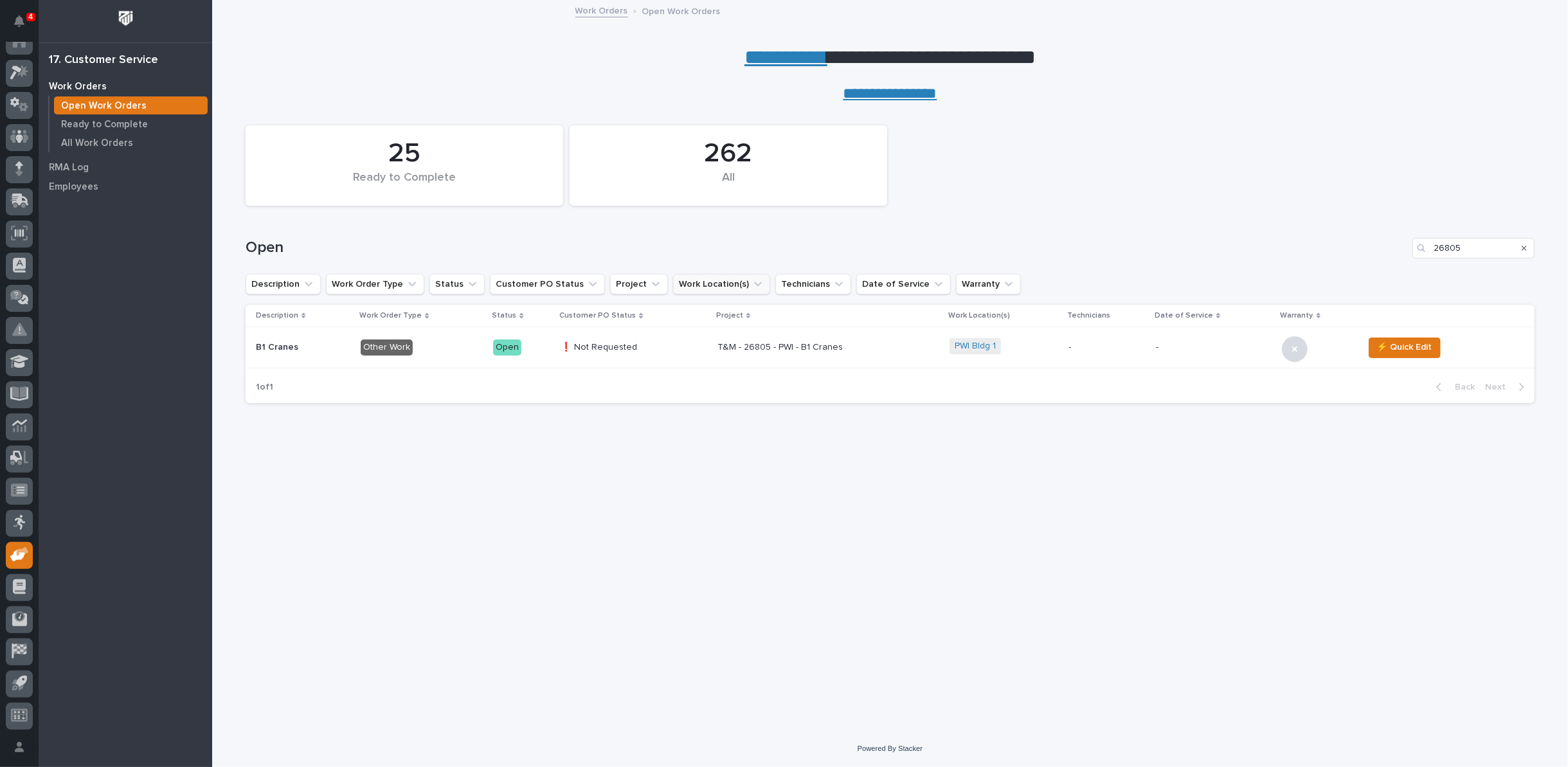
click at [692, 349] on p "❗ Not Requested" at bounding box center [634, 347] width 147 height 11
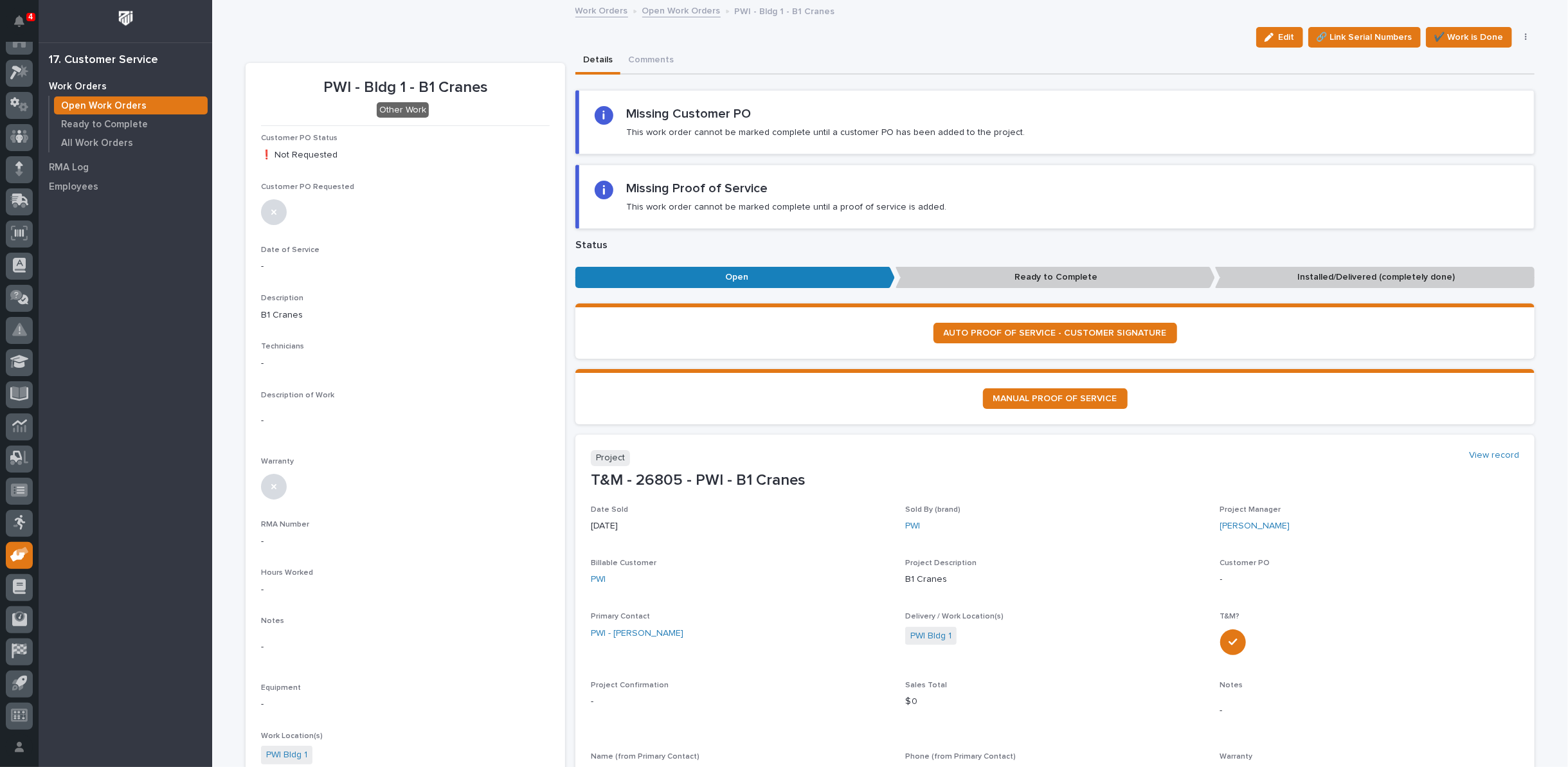
click at [678, 3] on link "Open Work Orders" at bounding box center [681, 9] width 78 height 15
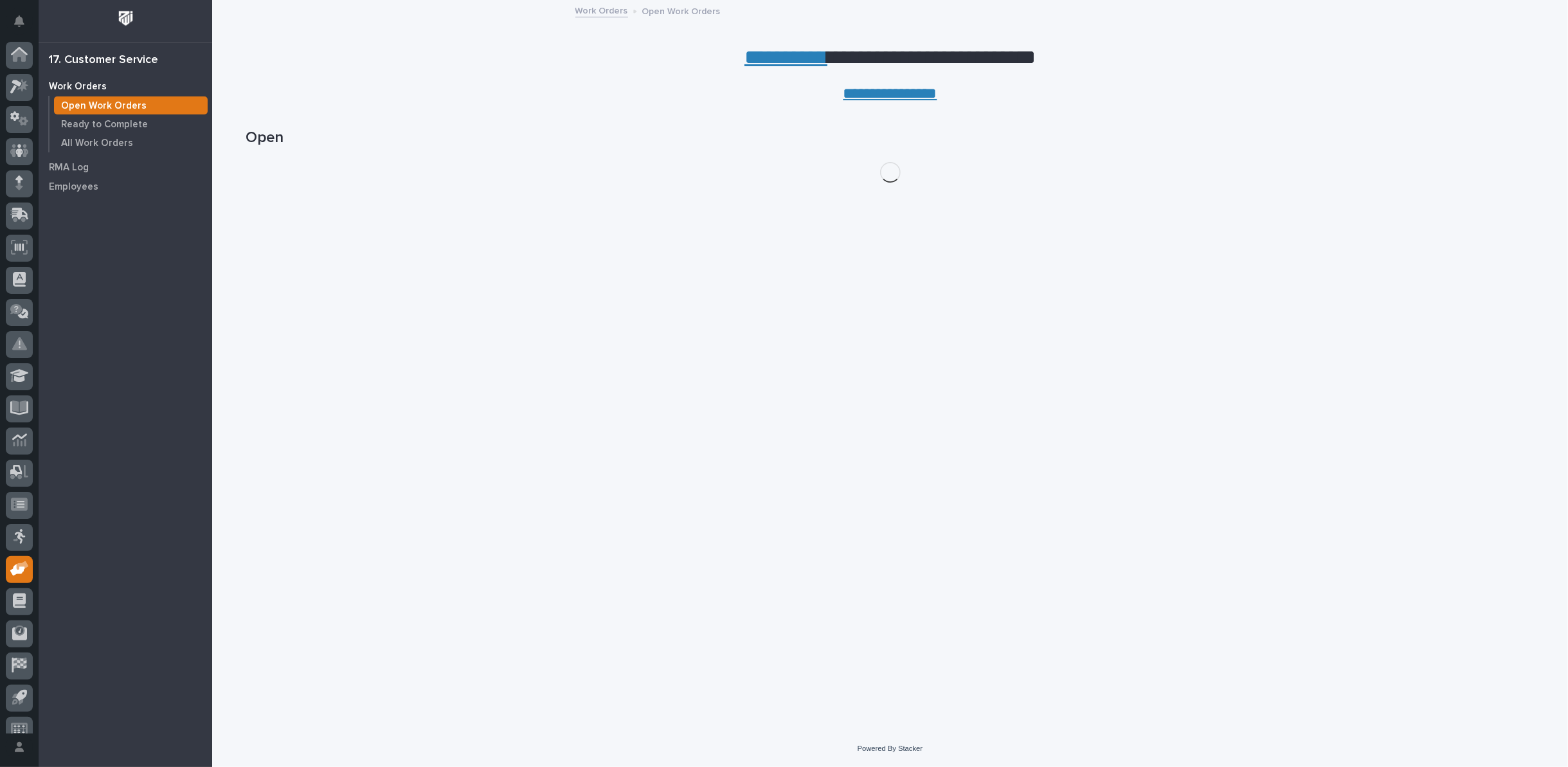
scroll to position [14, 0]
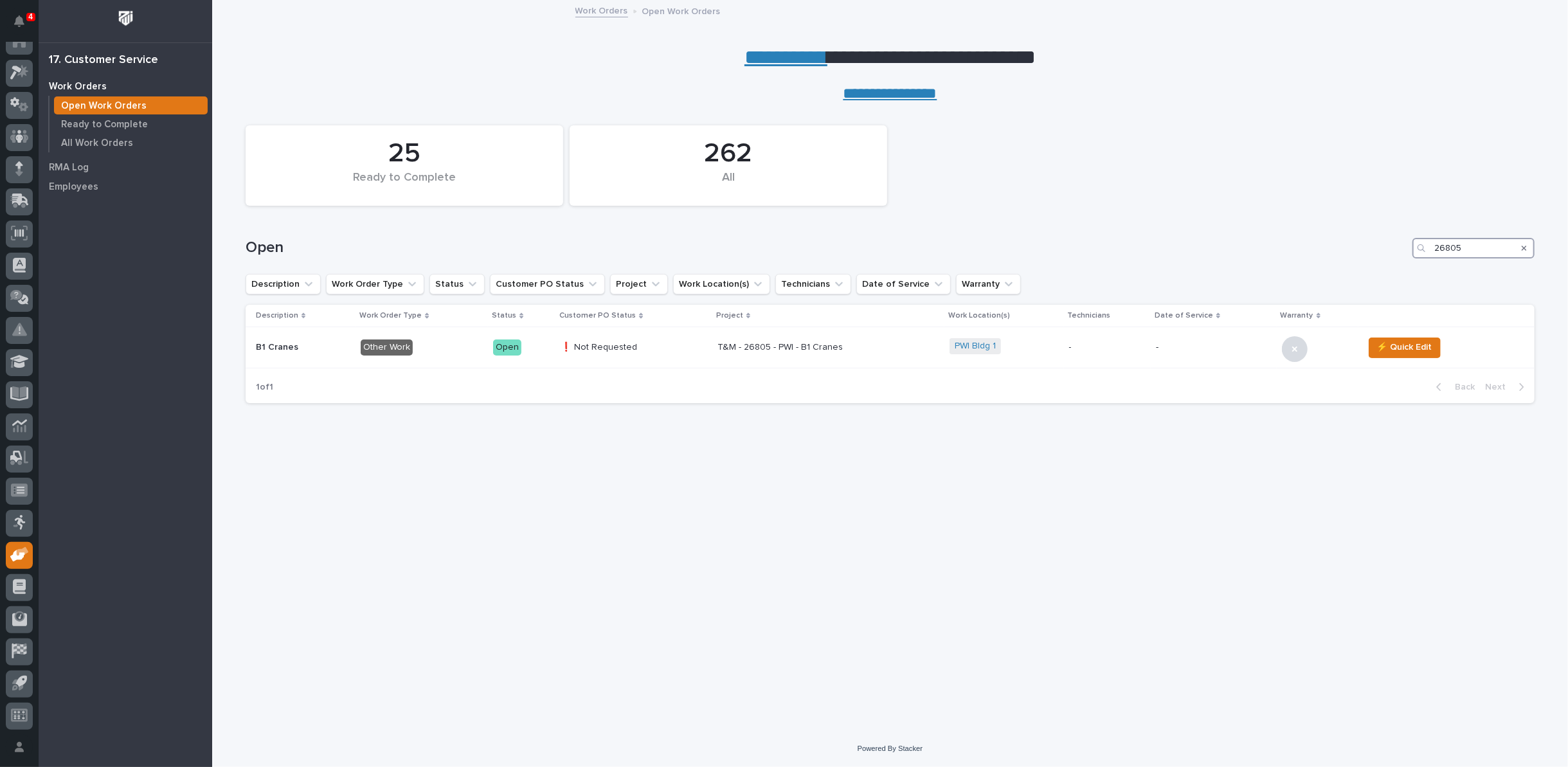
drag, startPoint x: 1482, startPoint y: 240, endPoint x: 1207, endPoint y: 234, distance: 275.1
click at [1279, 229] on div "Open 26805" at bounding box center [890, 243] width 1289 height 62
type input "26812"
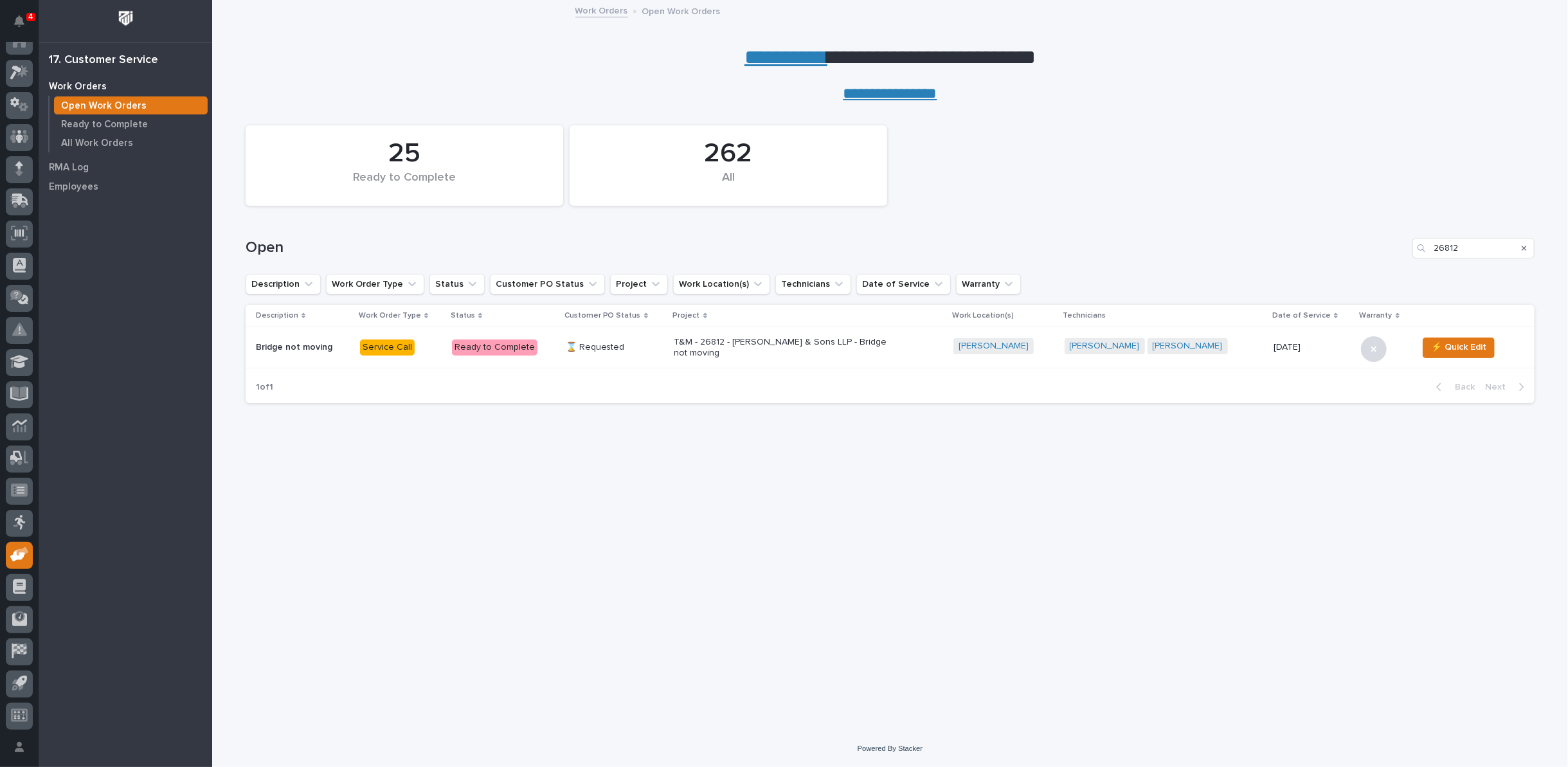
click at [699, 346] on p "T&M - 26812 - DA Hochstetler & Sons LLP - Bridge not moving" at bounding box center [786, 348] width 225 height 22
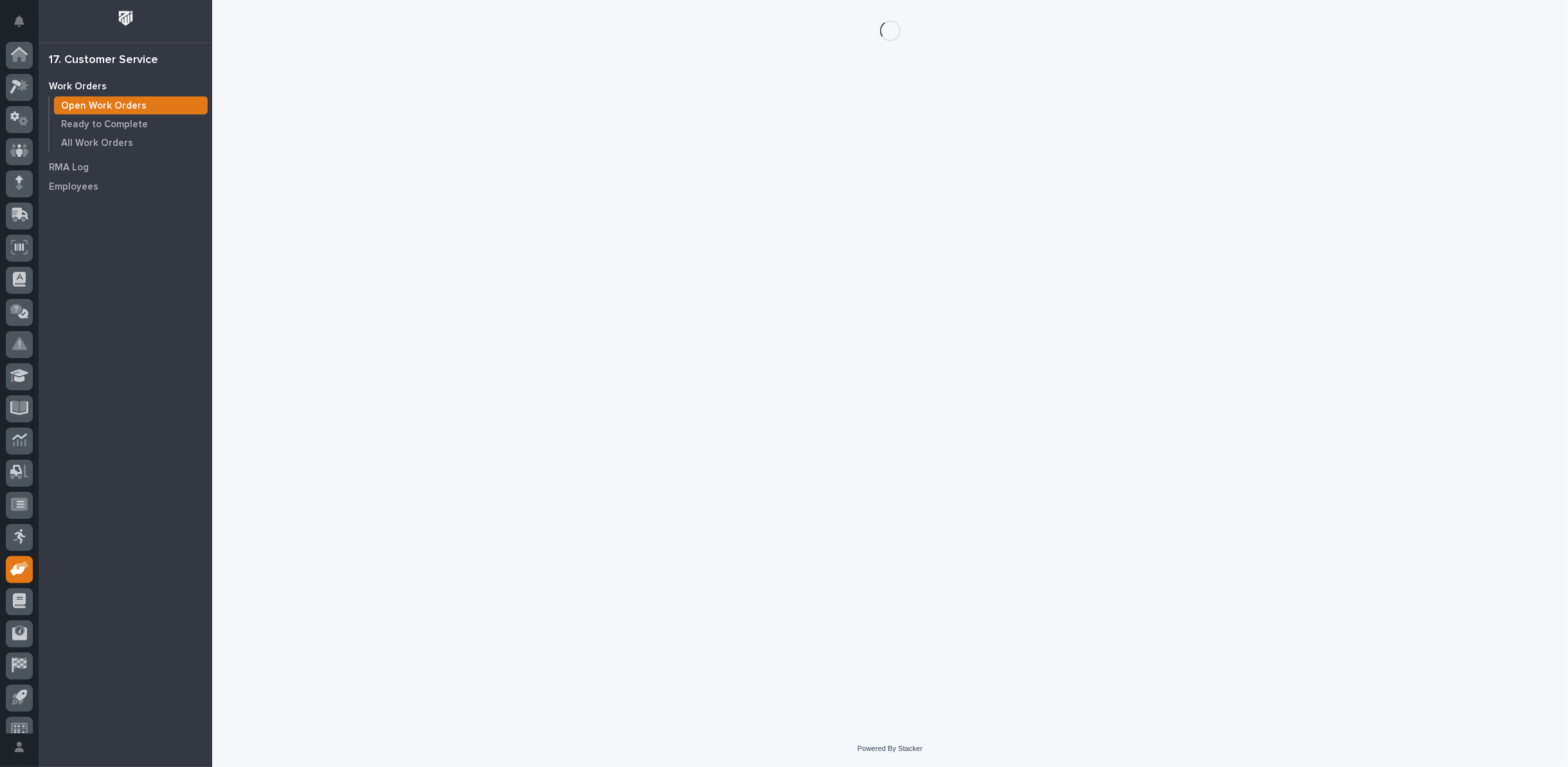
scroll to position [14, 0]
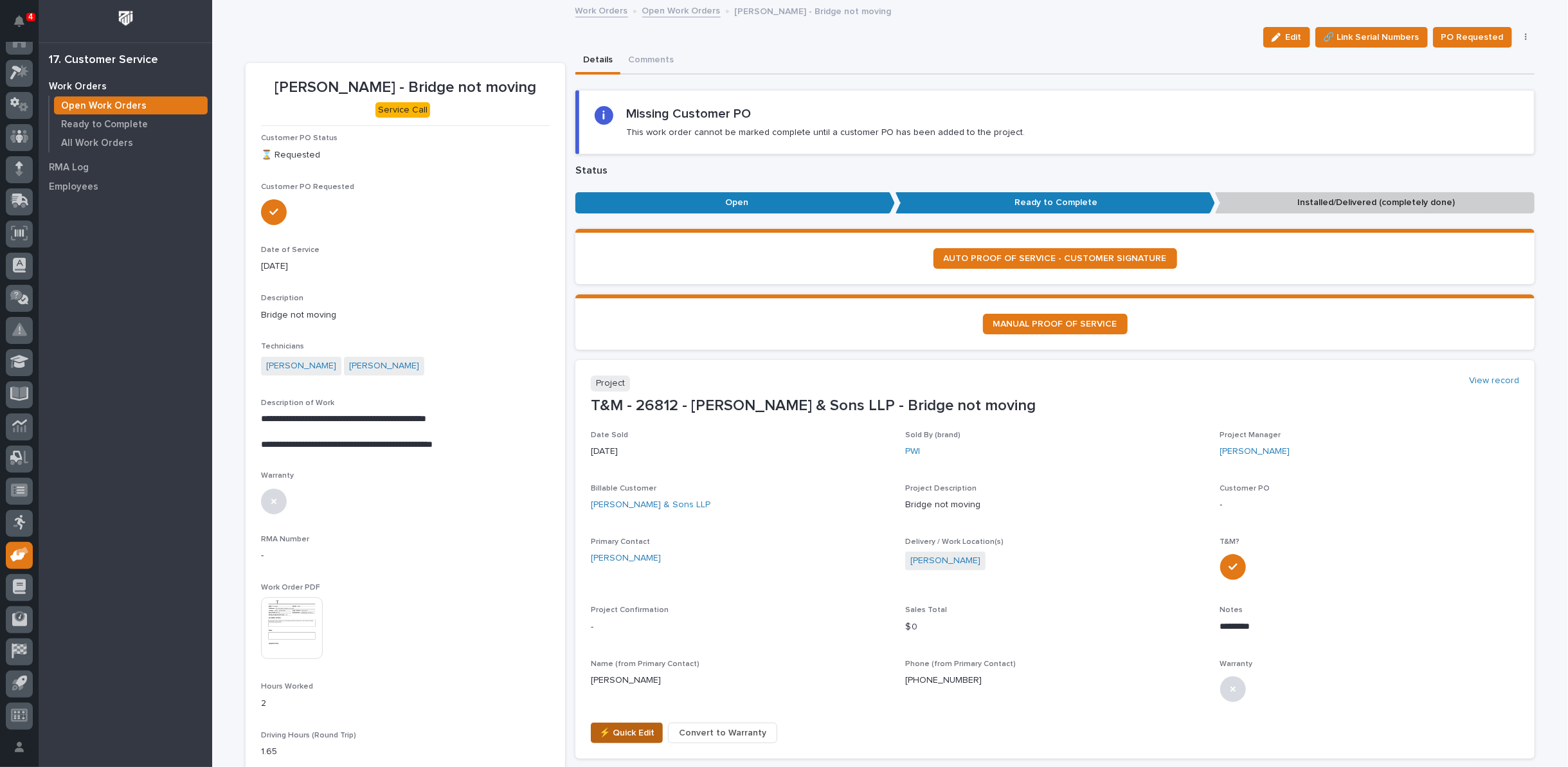
click at [620, 730] on span "⚡ Quick Edit" at bounding box center [627, 733] width 56 height 15
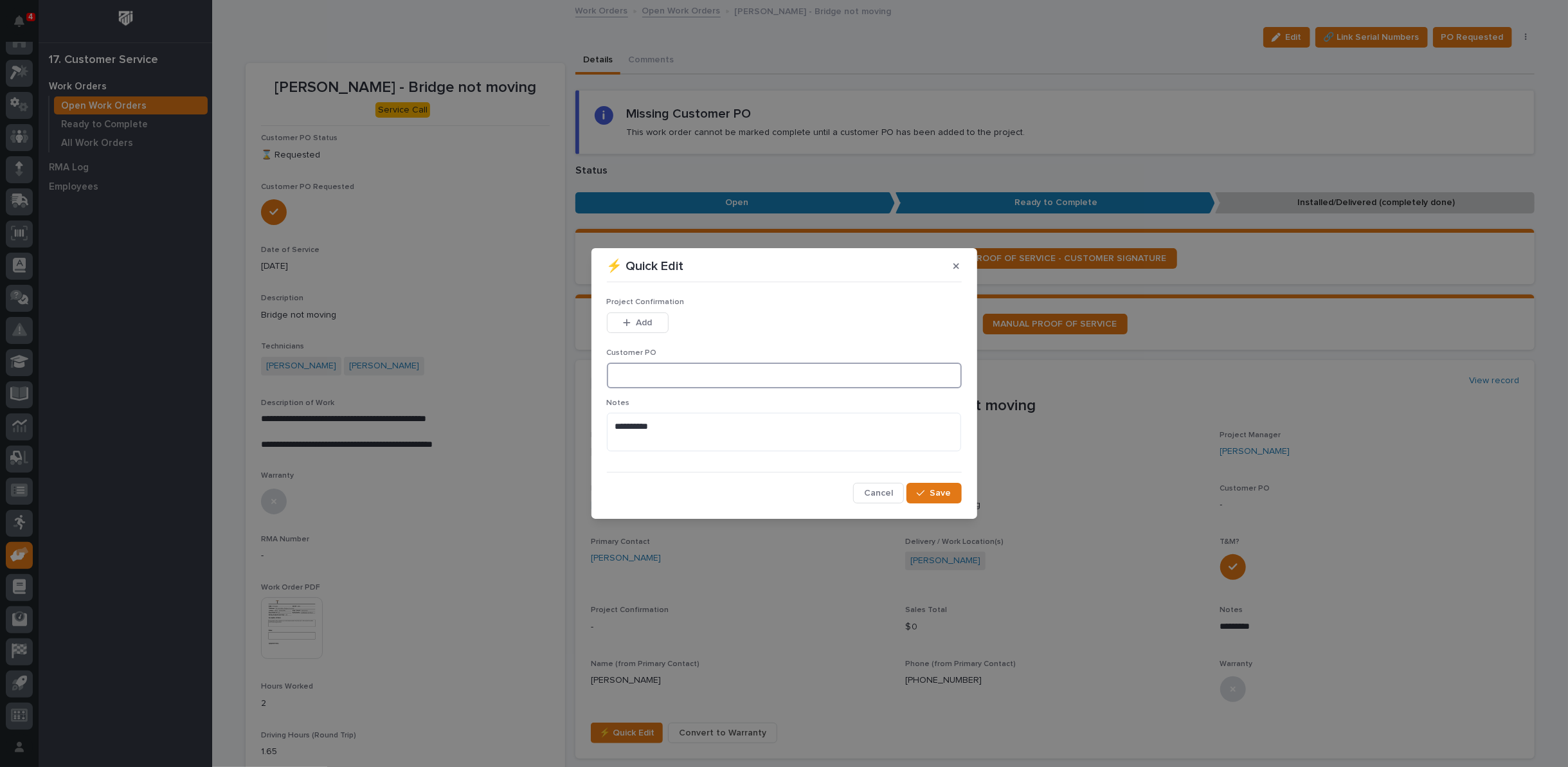
click at [677, 377] on input at bounding box center [784, 375] width 355 height 26
type input "92625-EM"
click at [643, 319] on span "Add" at bounding box center [643, 322] width 16 height 12
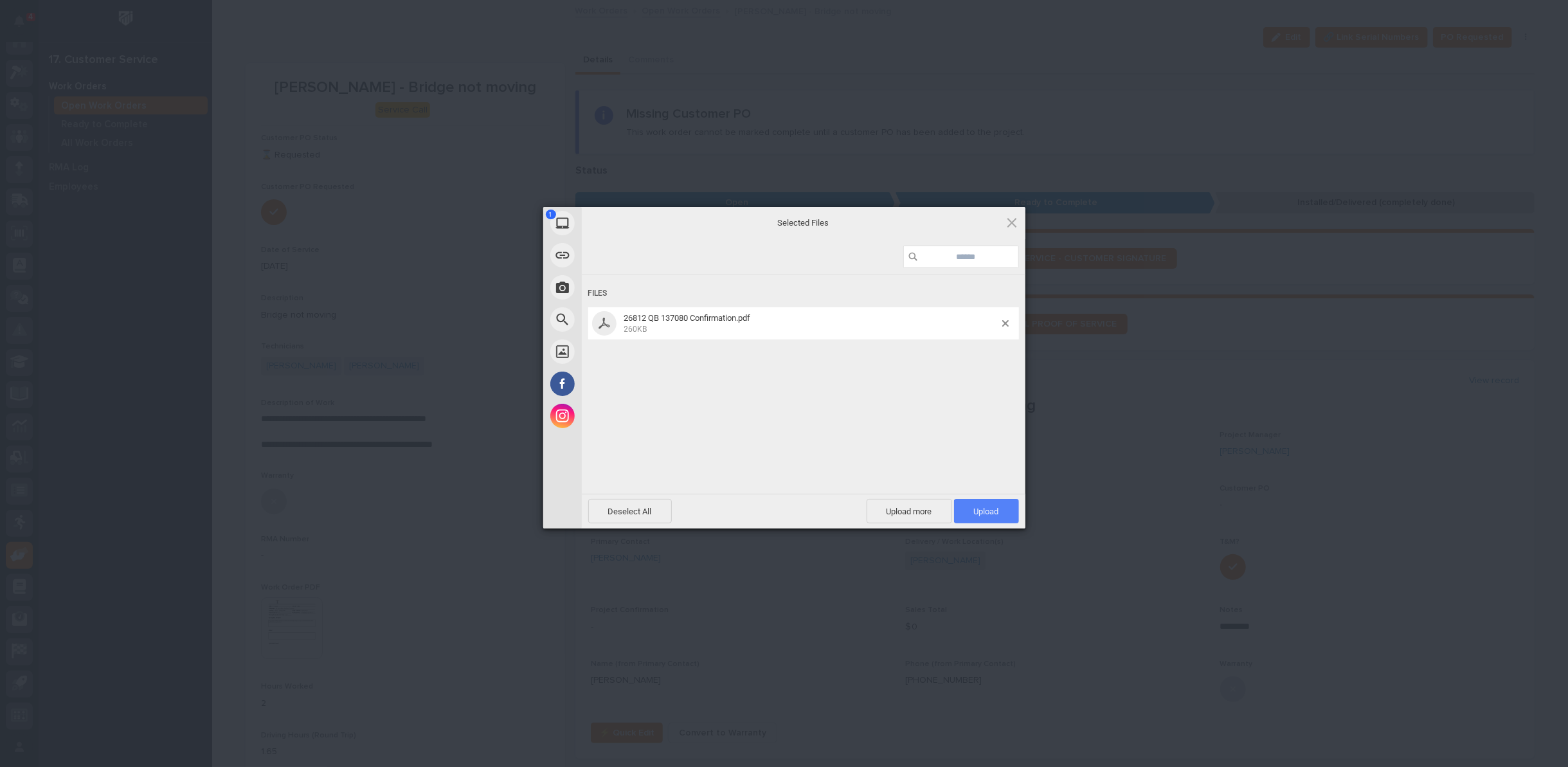
click at [998, 513] on span "Upload 1" at bounding box center [987, 511] width 25 height 9
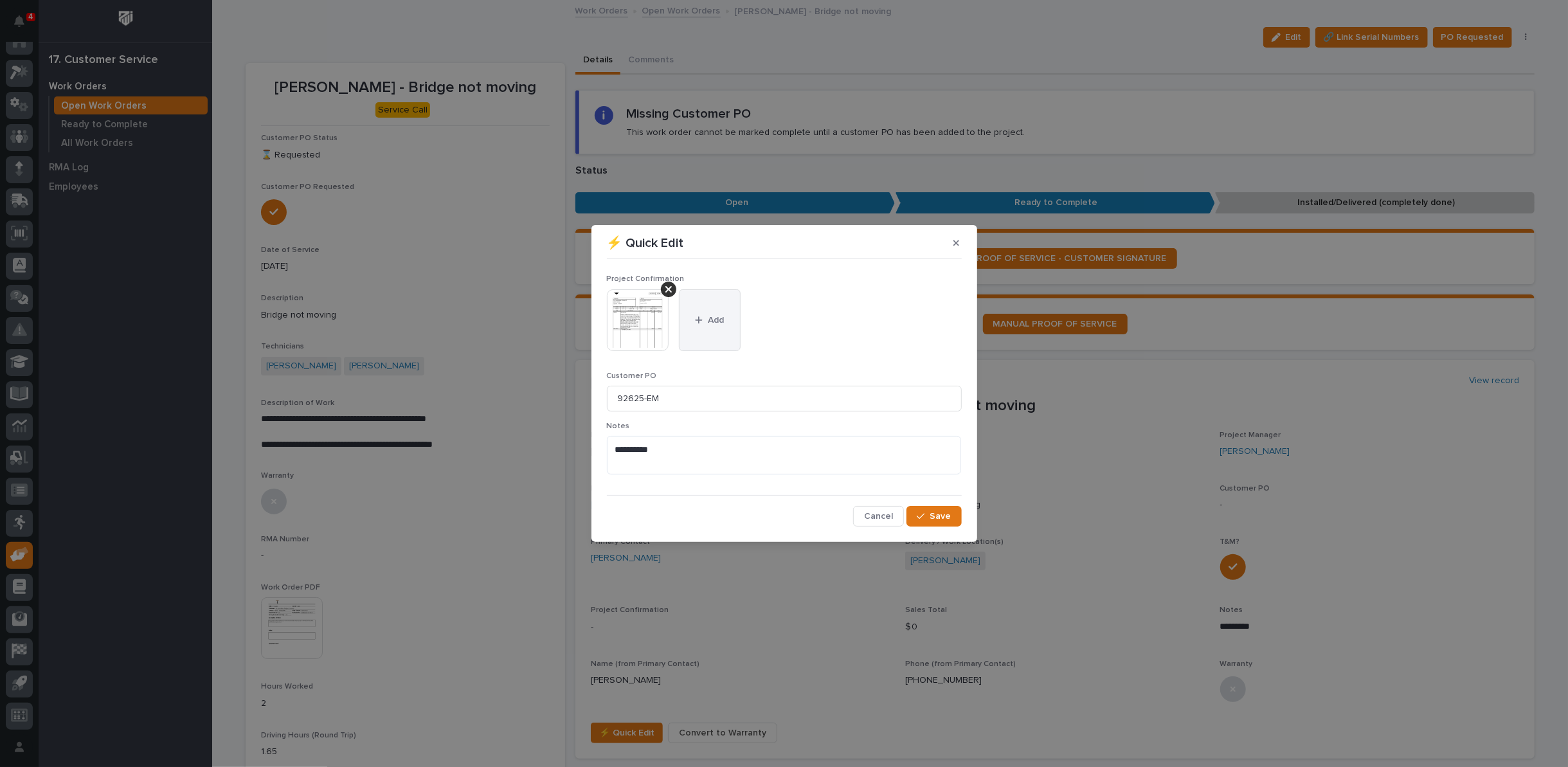
click at [703, 320] on div "button" at bounding box center [701, 320] width 13 height 9
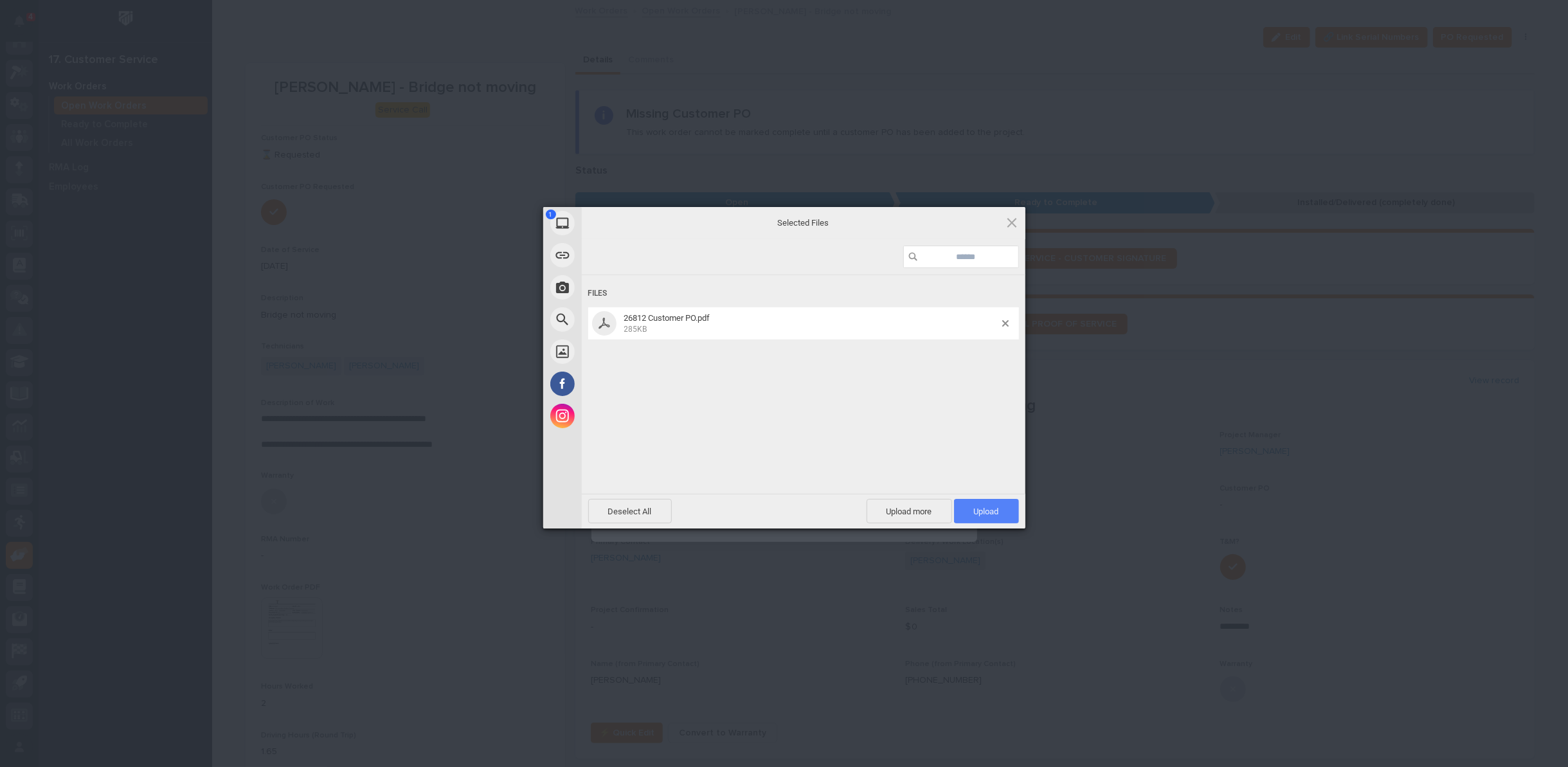
click at [994, 513] on span "Upload 1" at bounding box center [987, 511] width 25 height 9
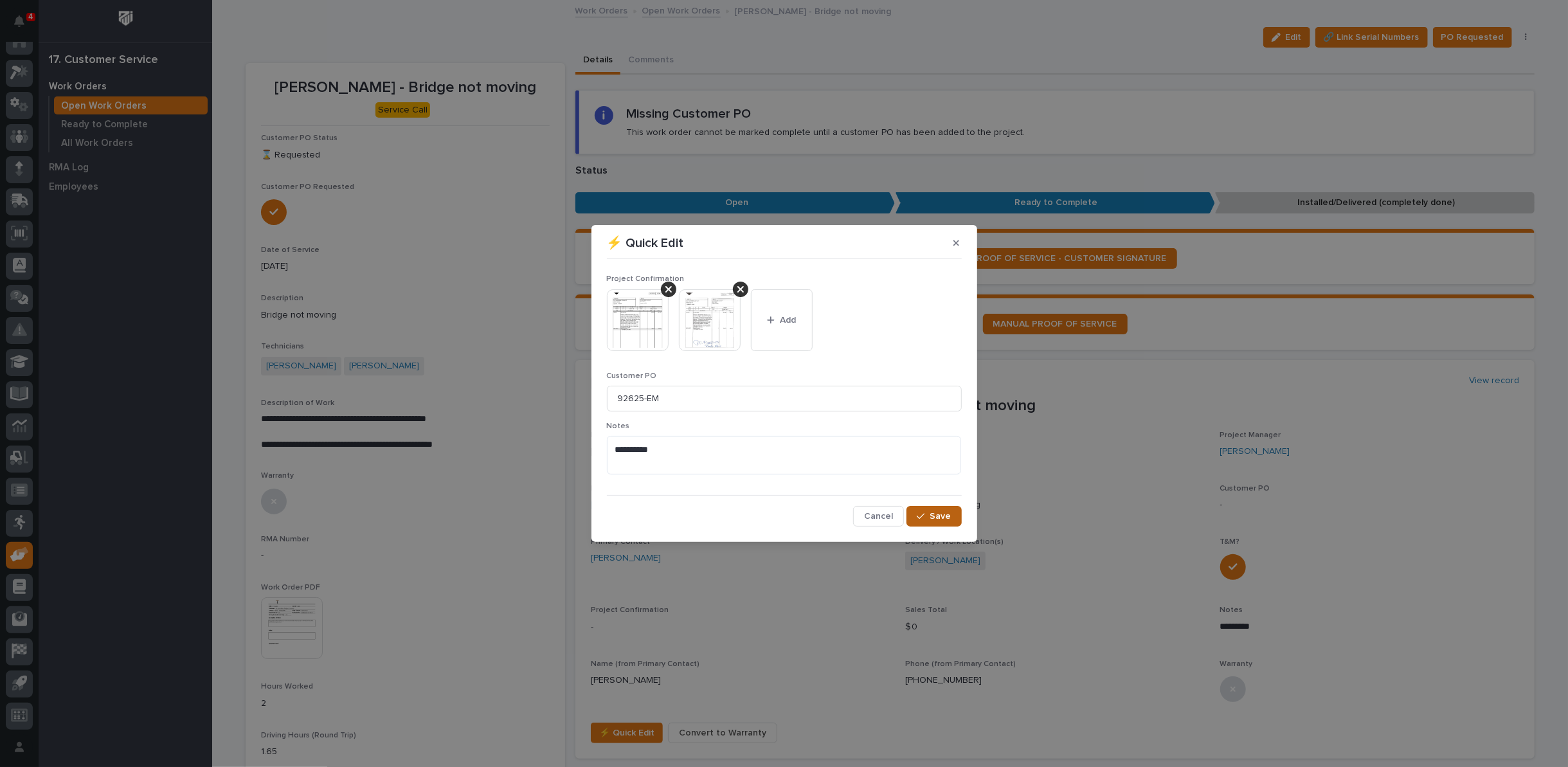
click at [925, 514] on icon "button" at bounding box center [921, 516] width 8 height 5
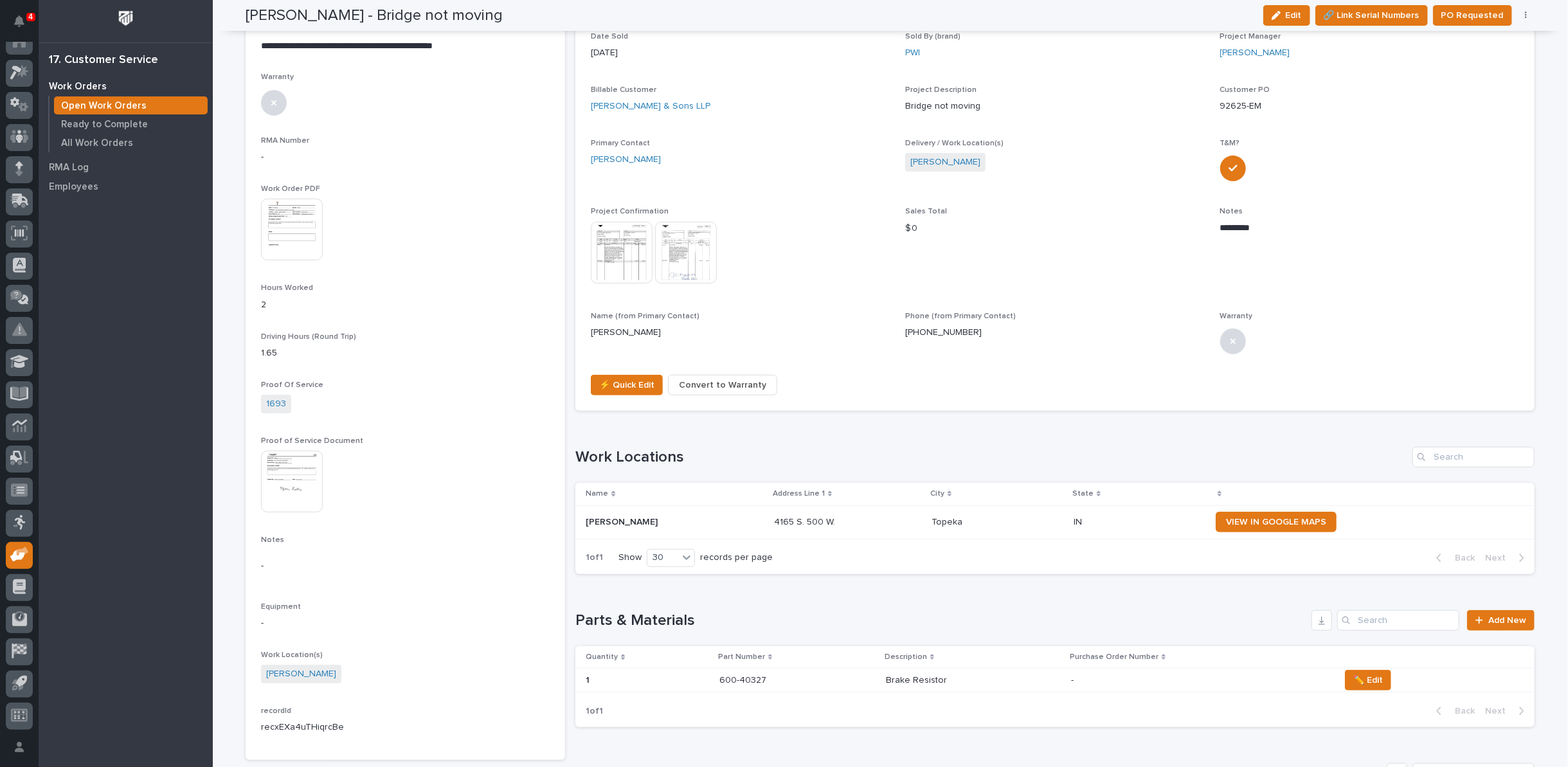
scroll to position [0, 0]
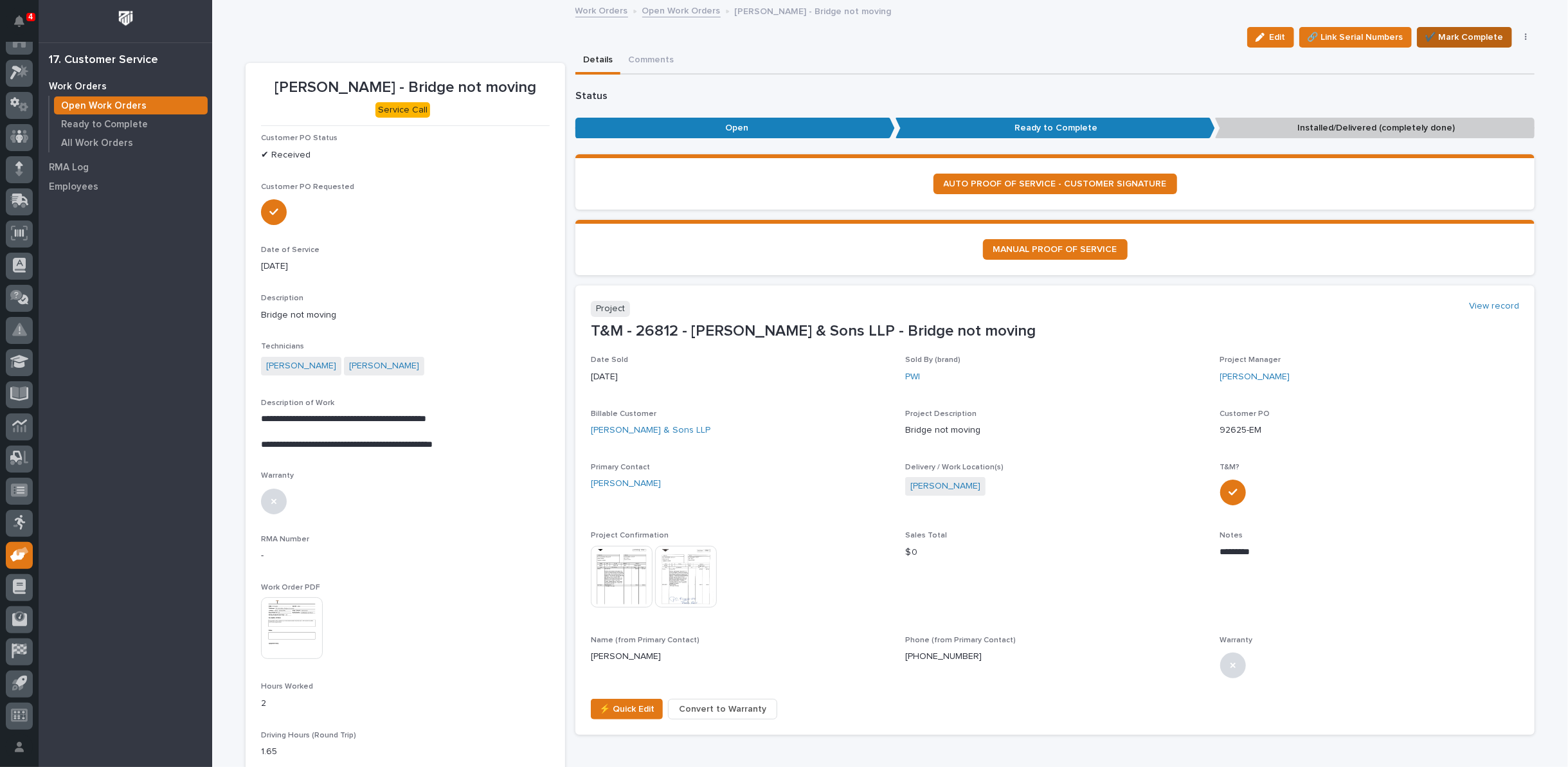
click at [1471, 37] on span "✔️ Mark Complete" at bounding box center [1464, 37] width 78 height 15
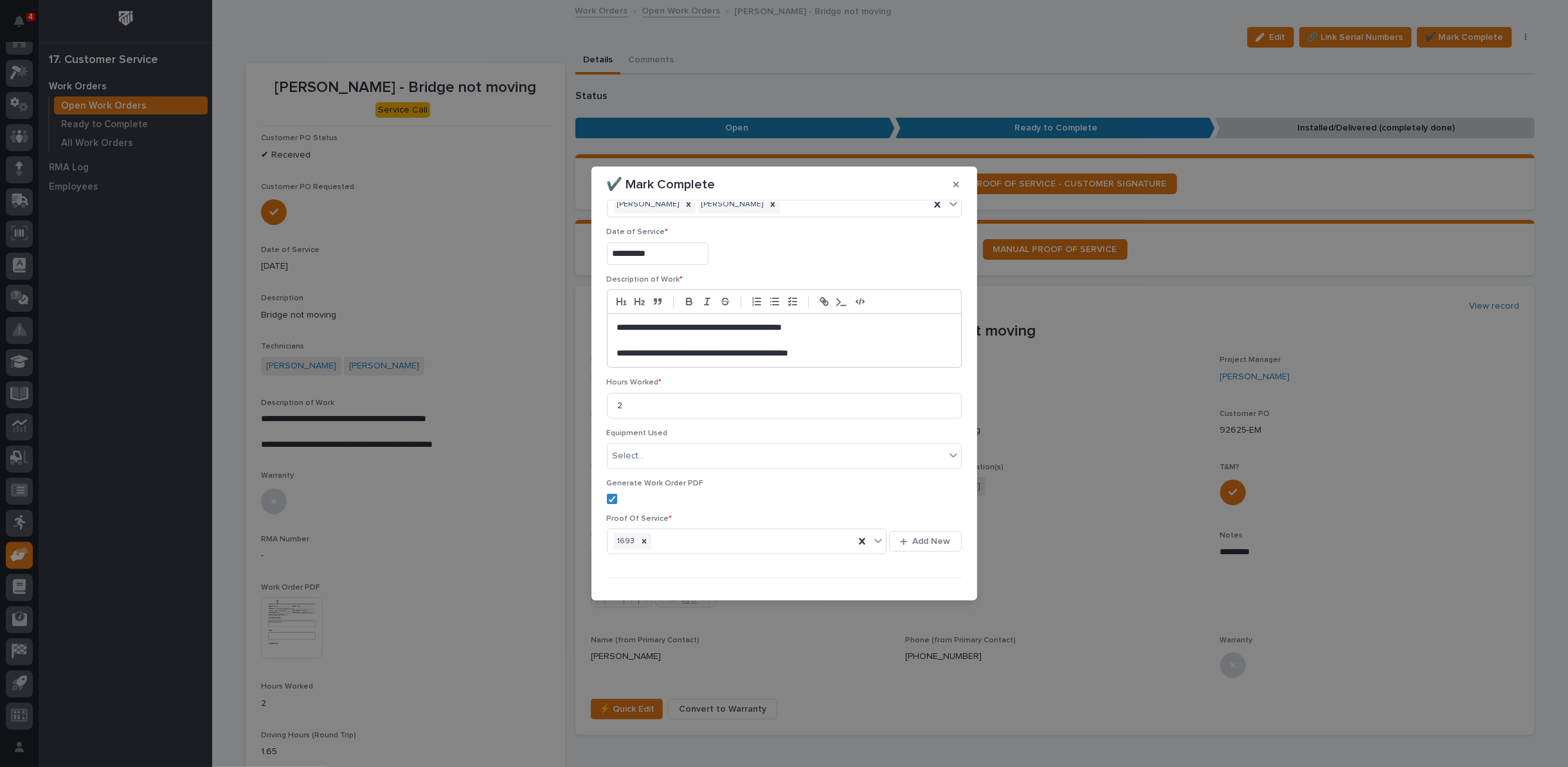
scroll to position [56, 0]
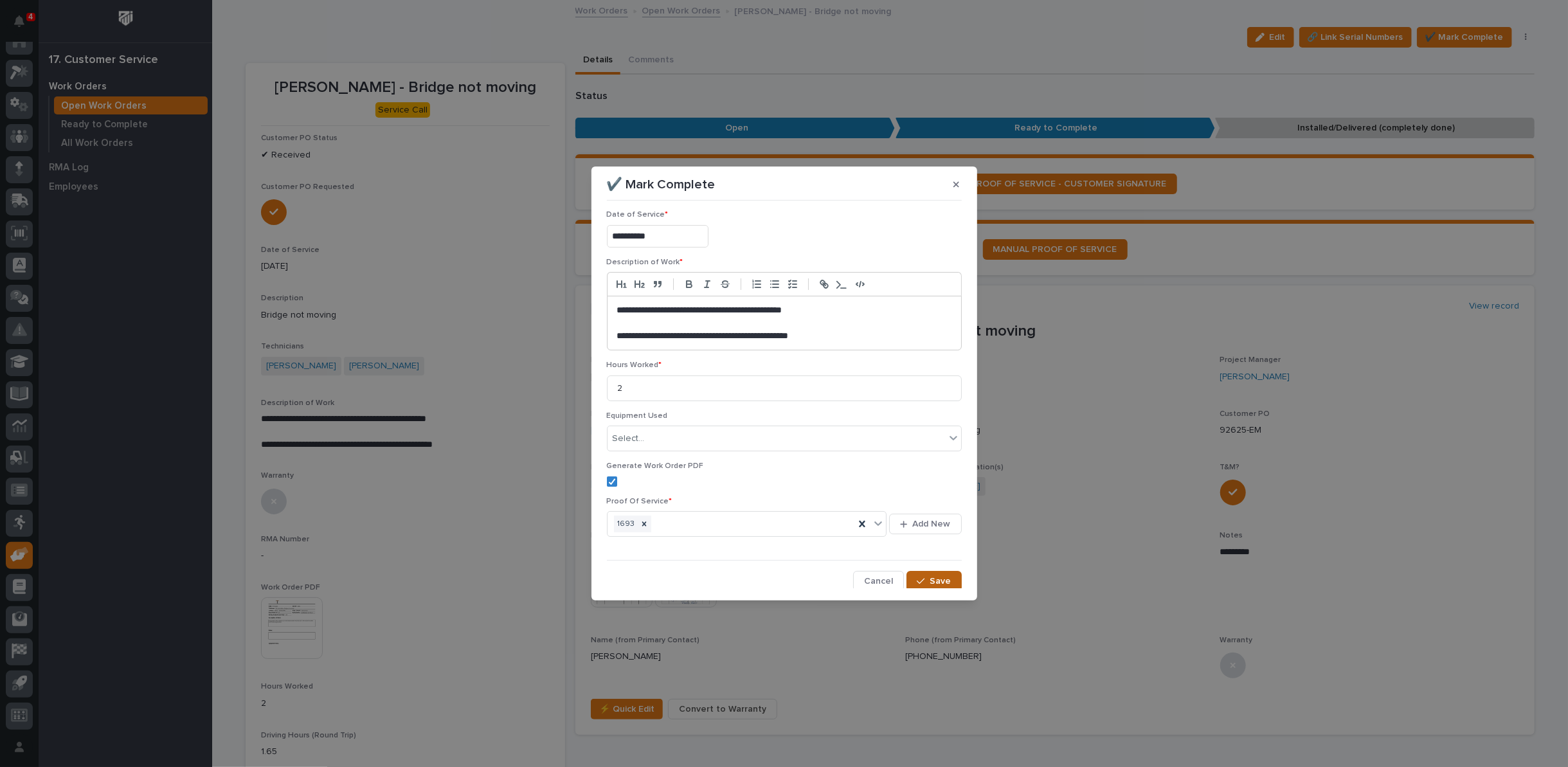
click at [934, 576] on span "Save" at bounding box center [940, 581] width 21 height 12
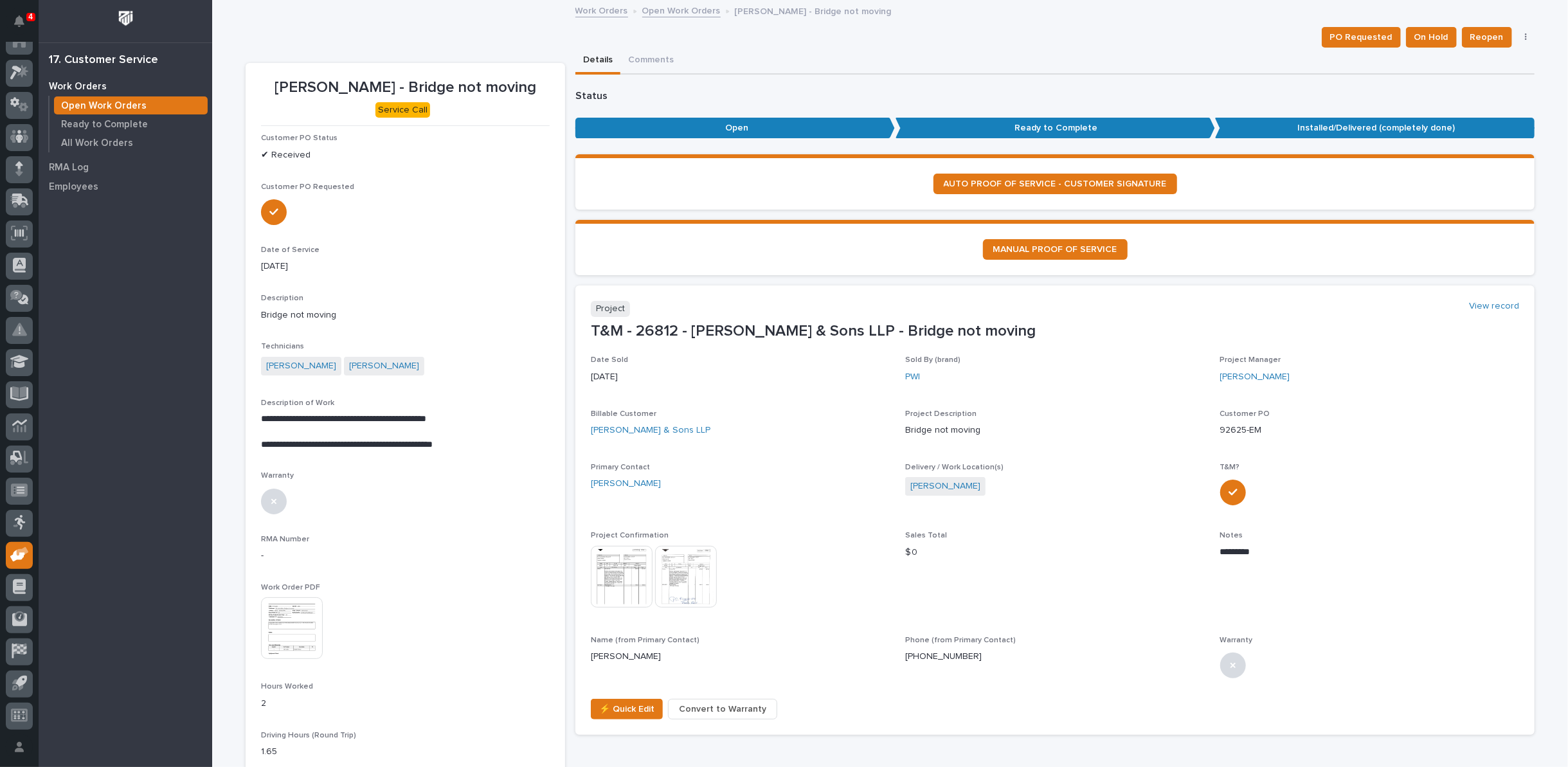
click at [673, 9] on link "Open Work Orders" at bounding box center [681, 9] width 78 height 15
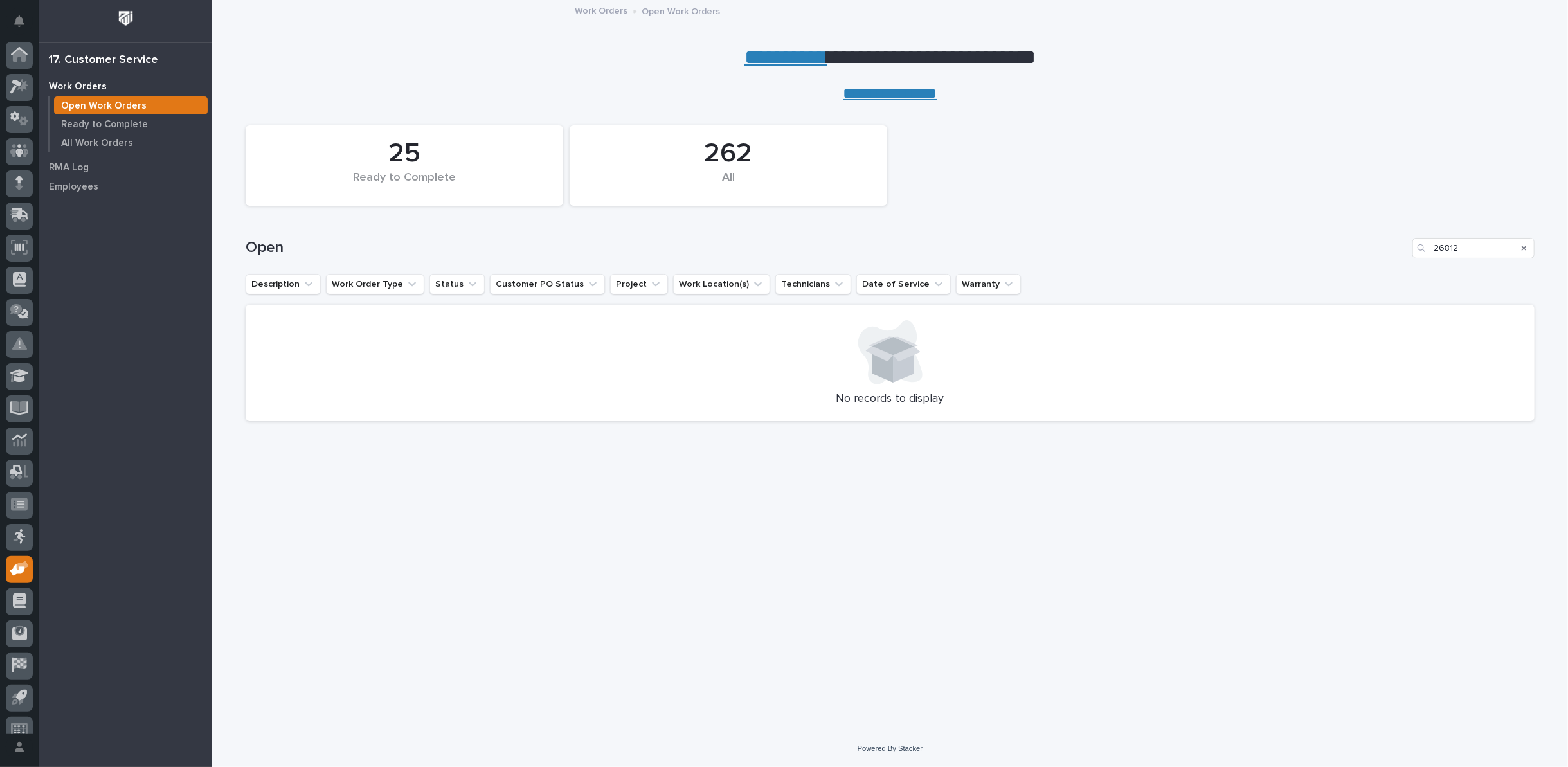
scroll to position [14, 0]
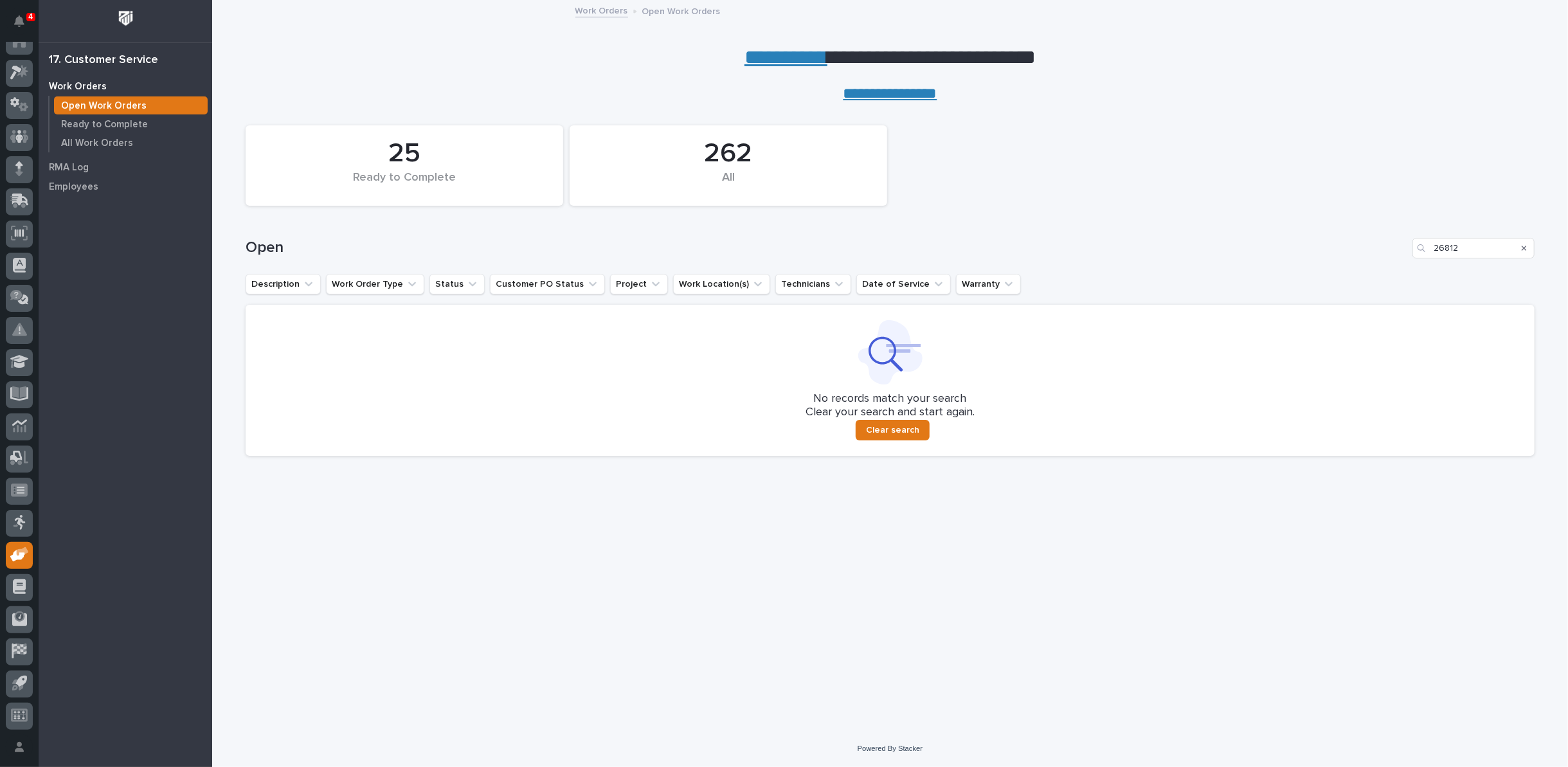
click at [1526, 246] on icon "Search" at bounding box center [1524, 248] width 5 height 8
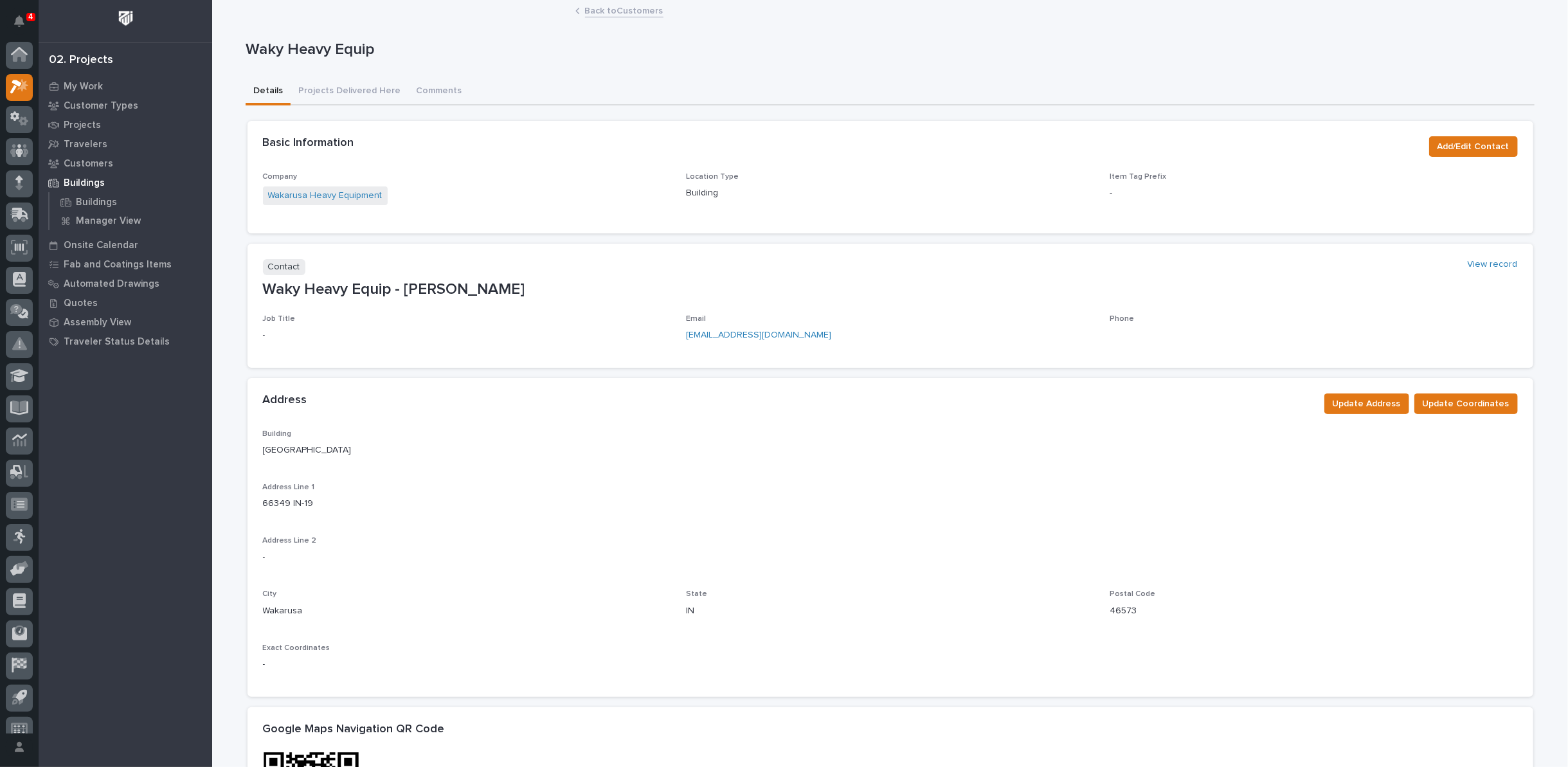
scroll to position [14, 0]
click at [597, 14] on link "Back to Customers" at bounding box center [624, 9] width 78 height 15
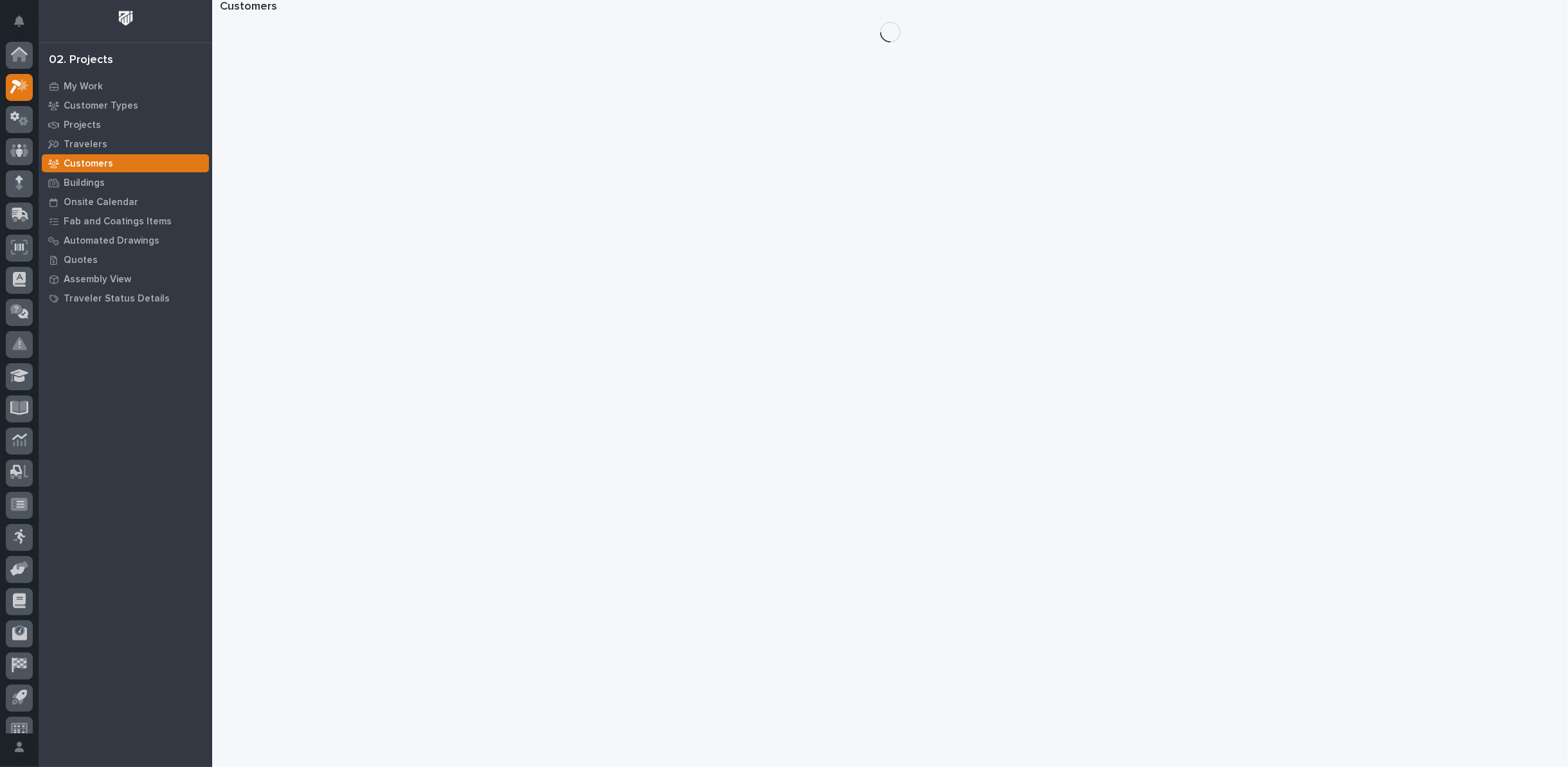
scroll to position [14, 0]
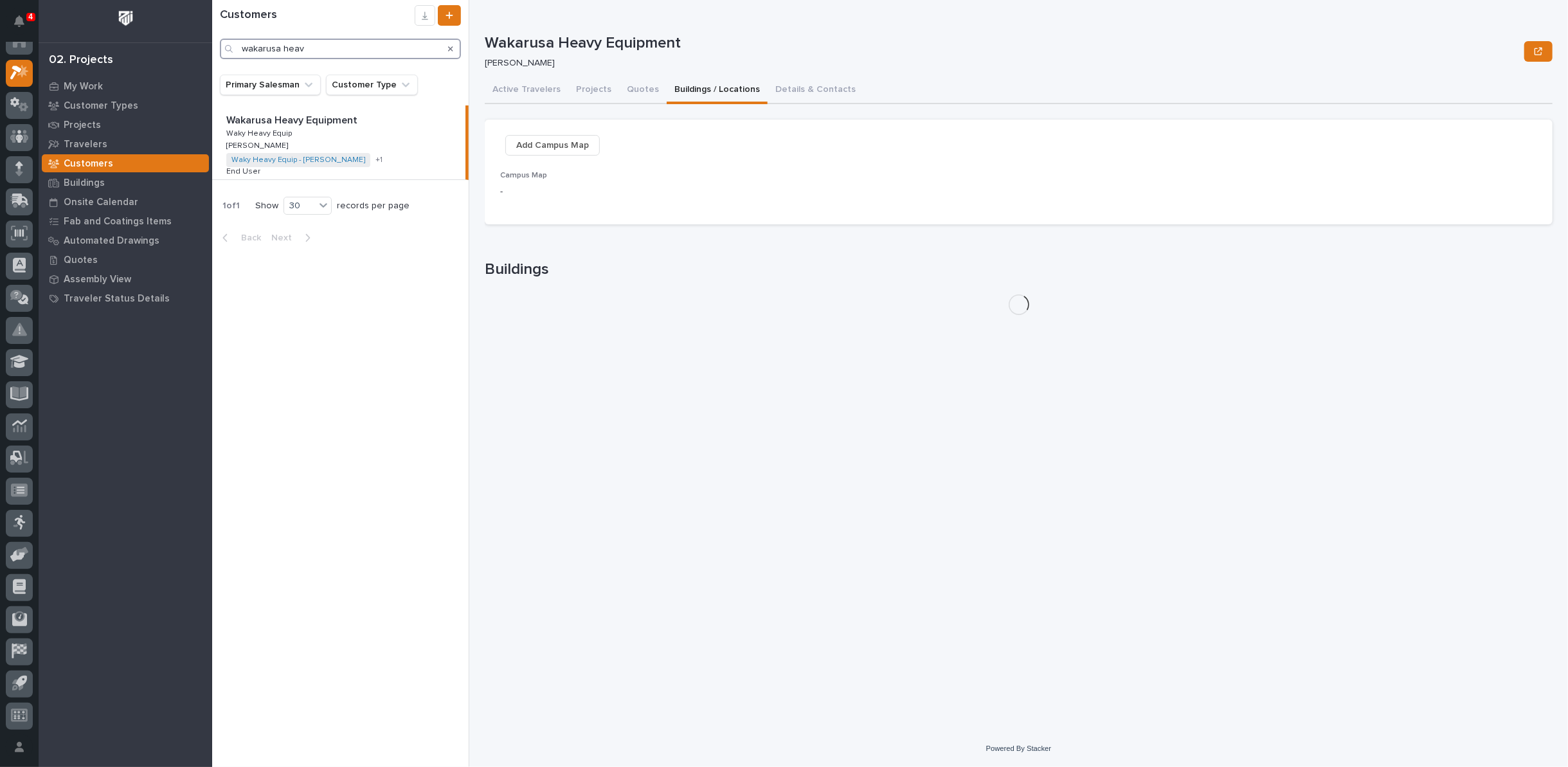
drag, startPoint x: 312, startPoint y: 48, endPoint x: 211, endPoint y: 39, distance: 101.4
click at [212, 39] on div "4 My Settings Log Out 02. Projects My Work Customer Types Projects Travelers Cu…" at bounding box center [890, 384] width 1356 height 767
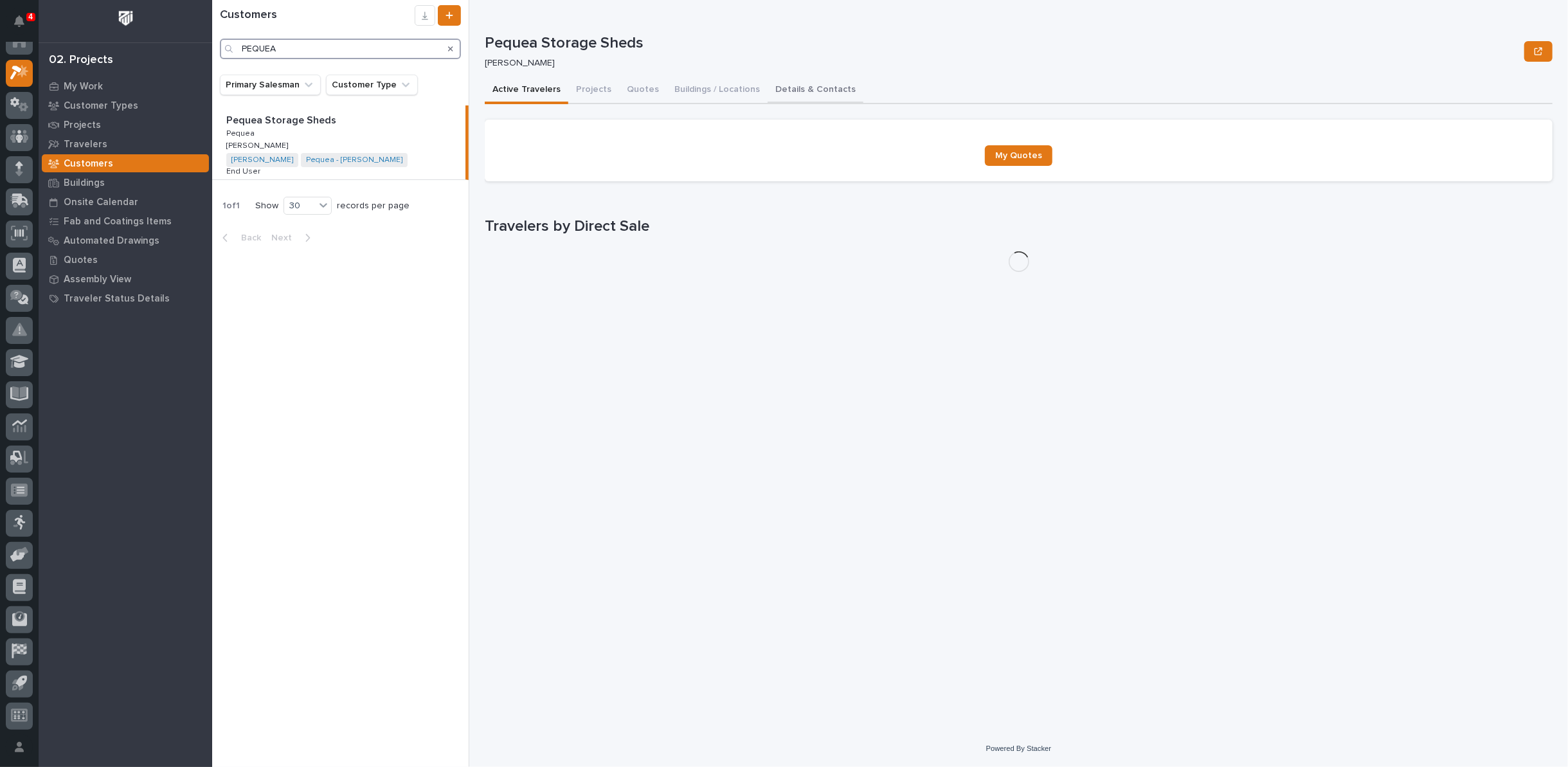
type input "PEQUEA"
click at [775, 89] on button "Details & Contacts" at bounding box center [816, 90] width 96 height 27
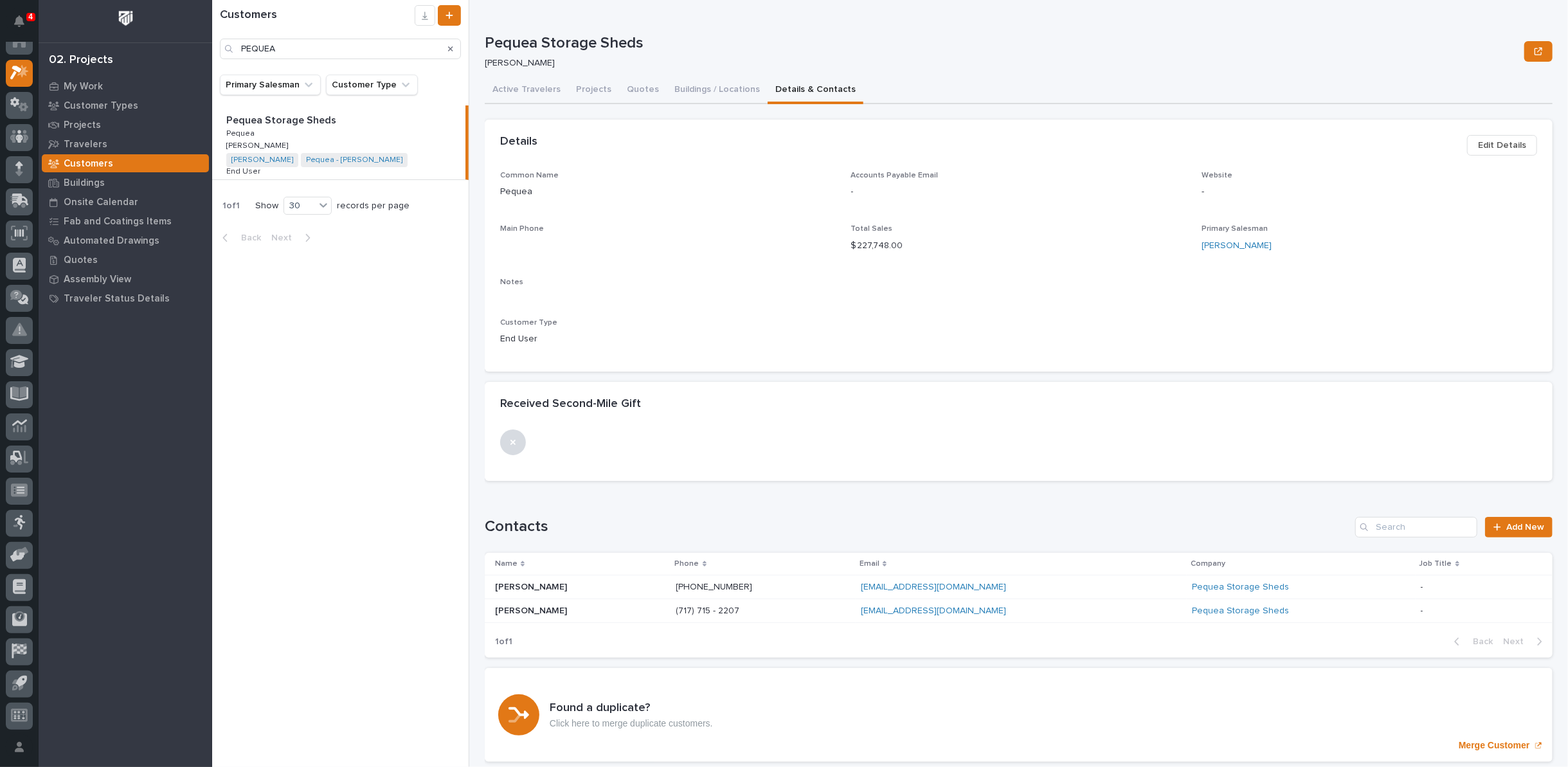
click at [545, 585] on p "[PERSON_NAME]" at bounding box center [532, 585] width 74 height 13
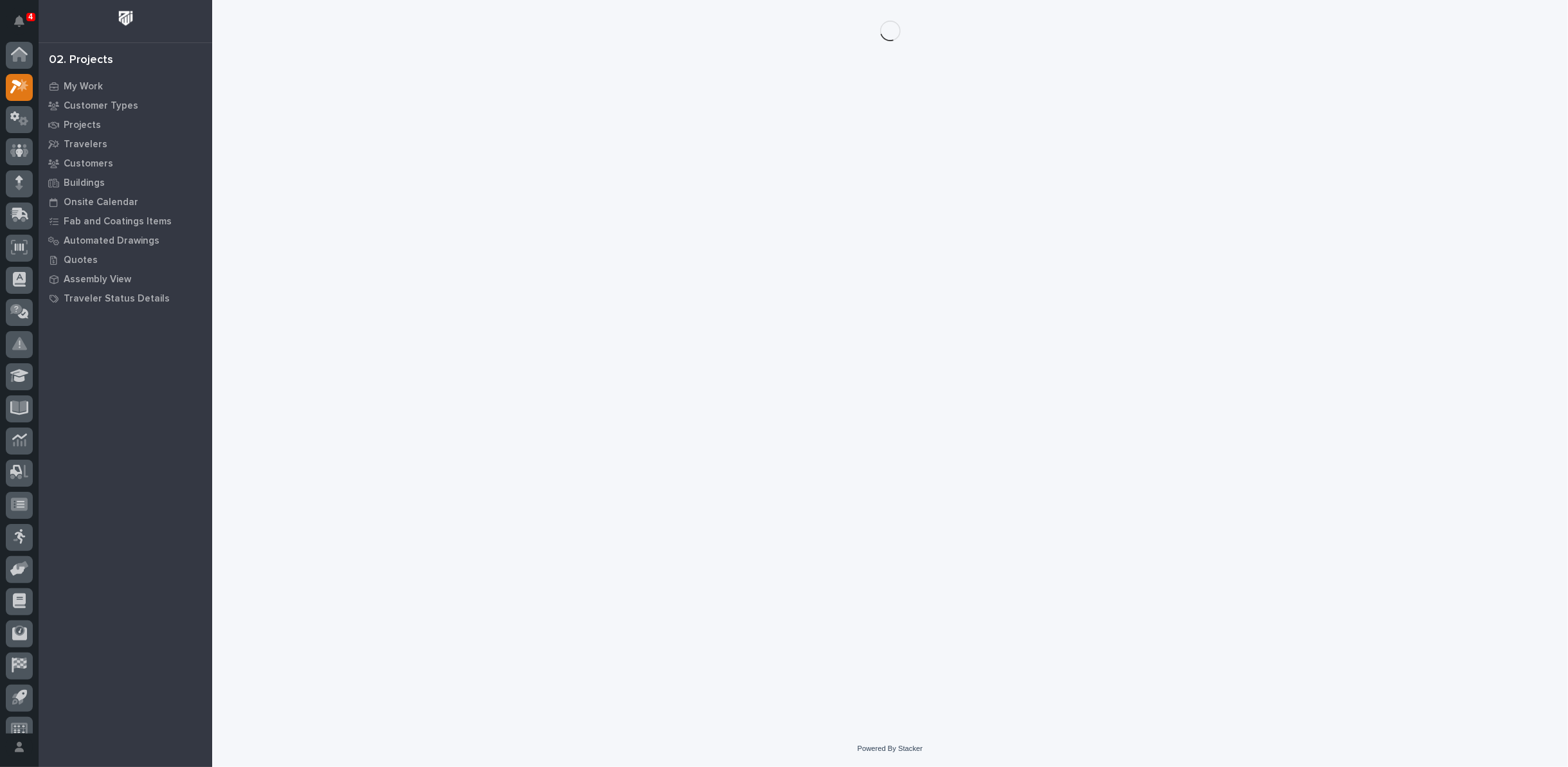
scroll to position [14, 0]
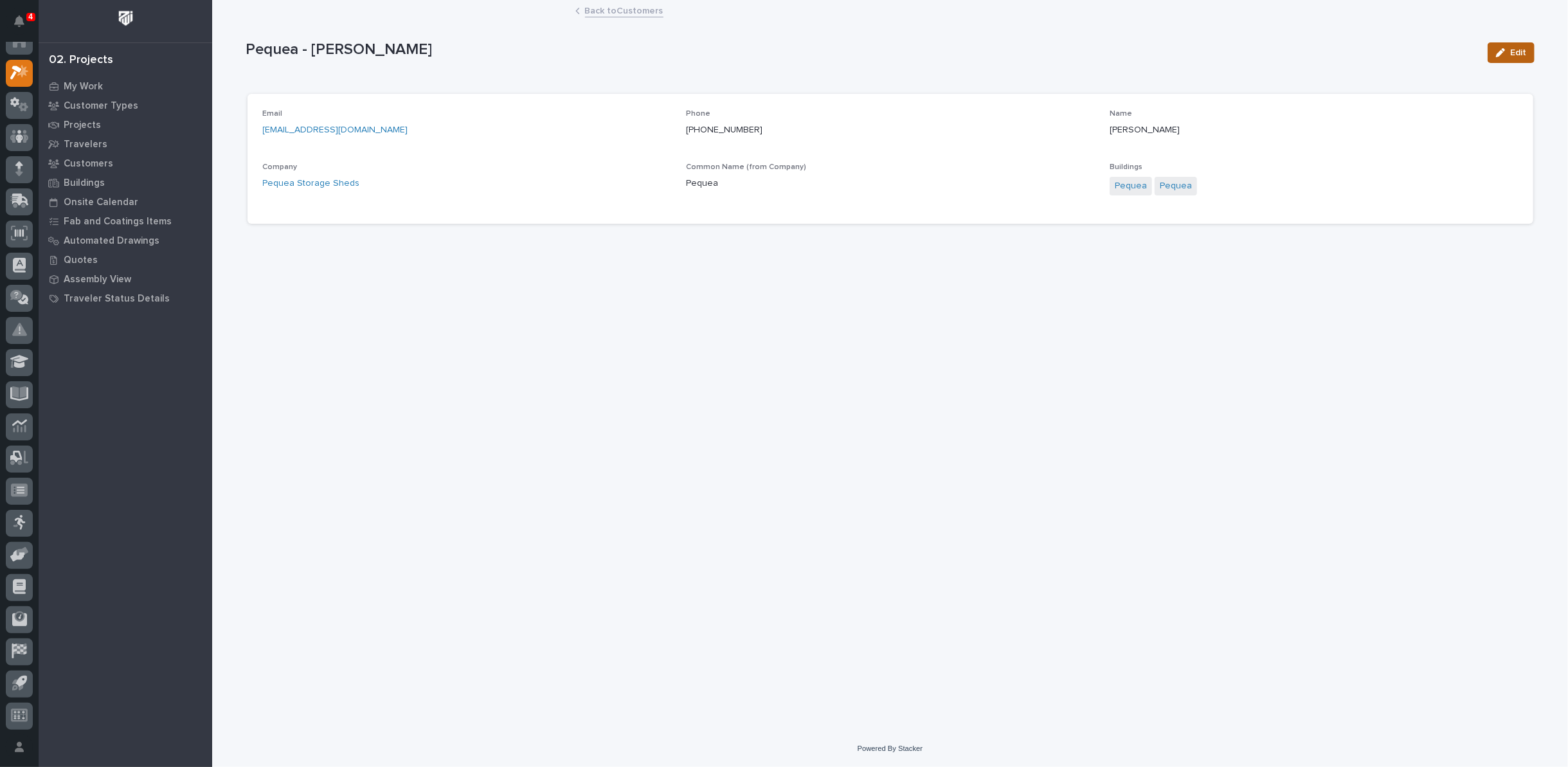
click at [1498, 56] on button "Edit" at bounding box center [1511, 53] width 47 height 21
drag, startPoint x: 1183, startPoint y: 135, endPoint x: 1062, endPoint y: 135, distance: 121.0
click at [1062, 135] on div "Email [EMAIL_ADDRESS][DOMAIN_NAME] Phone [PHONE_NUMBER] Name [PERSON_NAME] Comp…" at bounding box center [890, 167] width 1255 height 117
type input "j"
type input "[PERSON_NAME]"
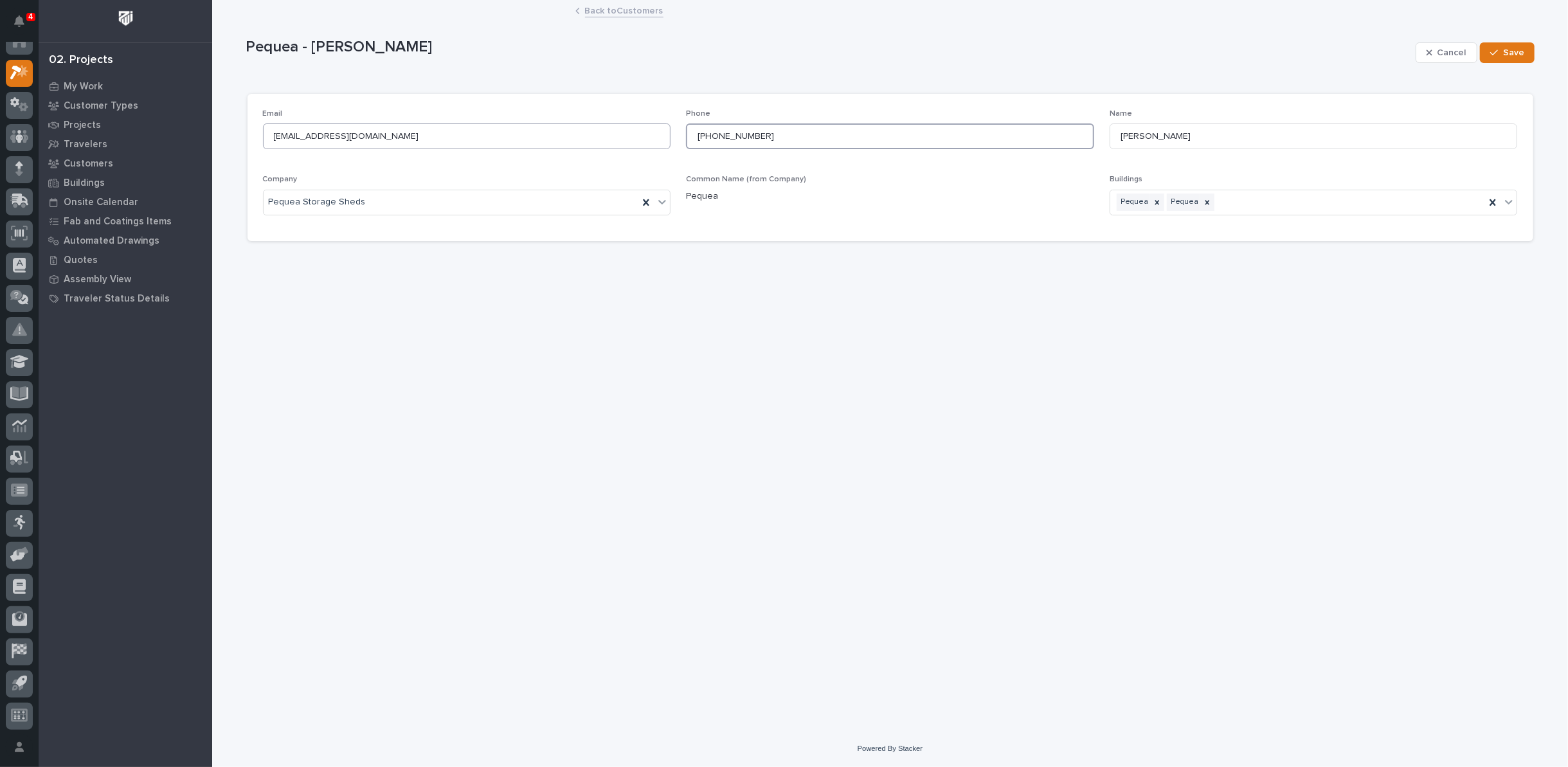
drag, startPoint x: 660, startPoint y: 133, endPoint x: 632, endPoint y: 133, distance: 28.0
click at [632, 133] on div "Email [EMAIL_ADDRESS][DOMAIN_NAME] Phone [PHONE_NUMBER] Name [PERSON_NAME] Comp…" at bounding box center [890, 167] width 1255 height 117
drag, startPoint x: 391, startPoint y: 138, endPoint x: 261, endPoint y: 127, distance: 130.5
click at [261, 127] on div "Email [EMAIL_ADDRESS][DOMAIN_NAME] Phone Name [PERSON_NAME] Company Pequea Stor…" at bounding box center [890, 167] width 1286 height 147
click at [717, 135] on input at bounding box center [890, 136] width 408 height 26
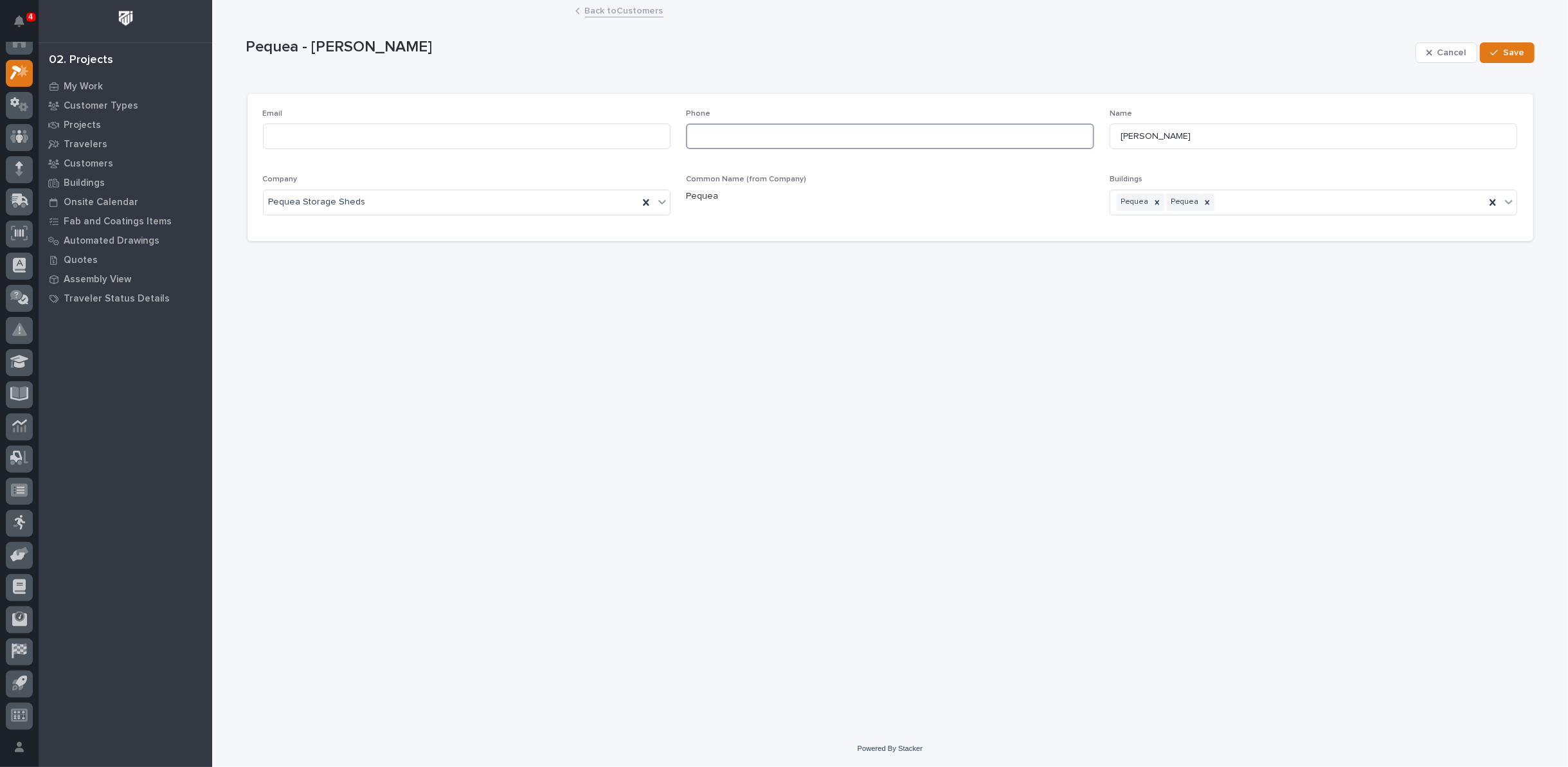
paste input "[PHONE_NUMBER]"
type input "[PHONE_NUMBER]"
click at [445, 135] on input at bounding box center [467, 136] width 408 height 26
paste input "[PERSON_NAME][EMAIL_ADDRESS][DOMAIN_NAME]"
type input "[PERSON_NAME][EMAIL_ADDRESS][DOMAIN_NAME]"
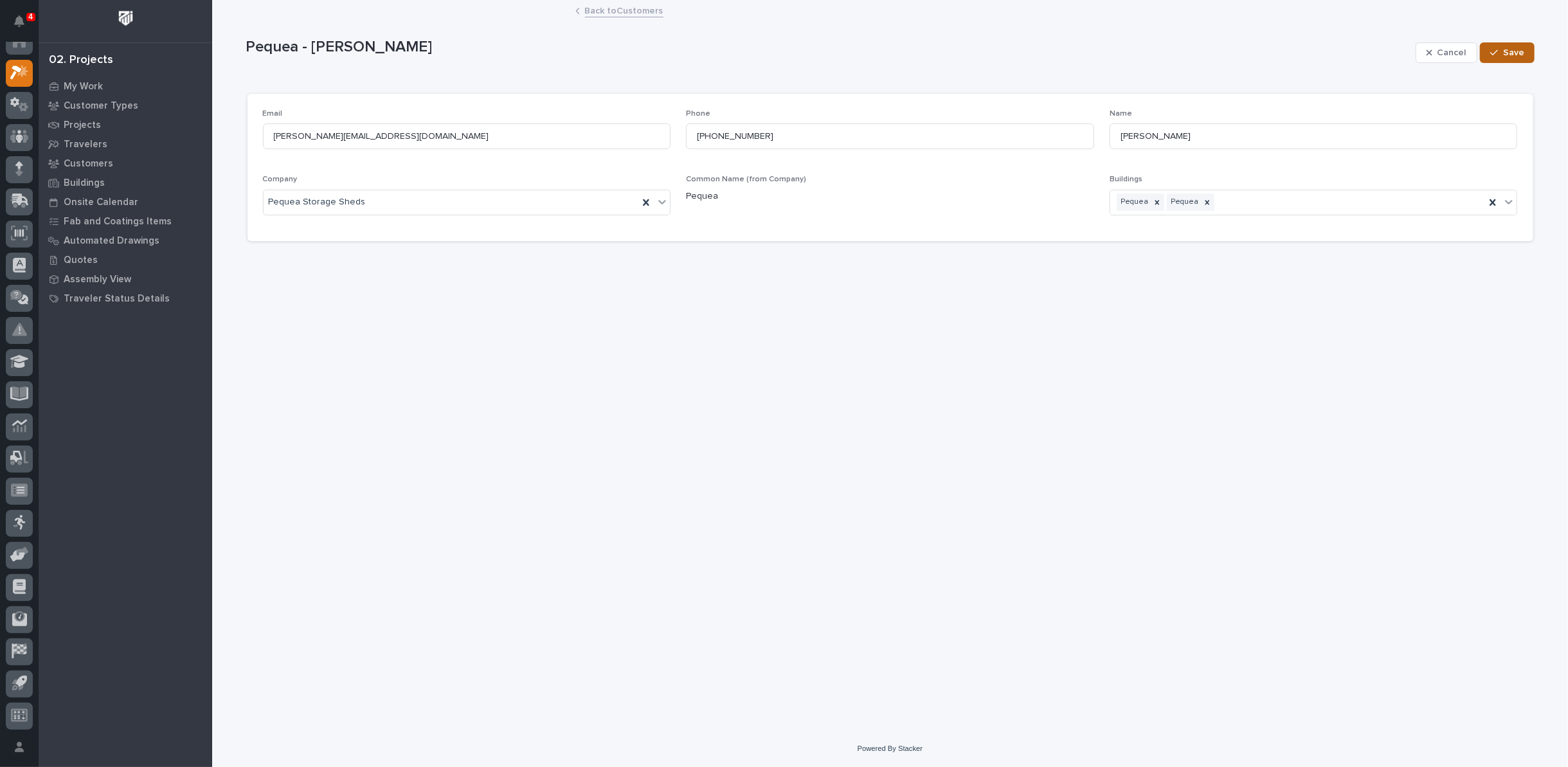
click at [1505, 52] on span "Save" at bounding box center [1513, 53] width 21 height 12
click at [610, 9] on link "Back to Customers" at bounding box center [624, 9] width 78 height 15
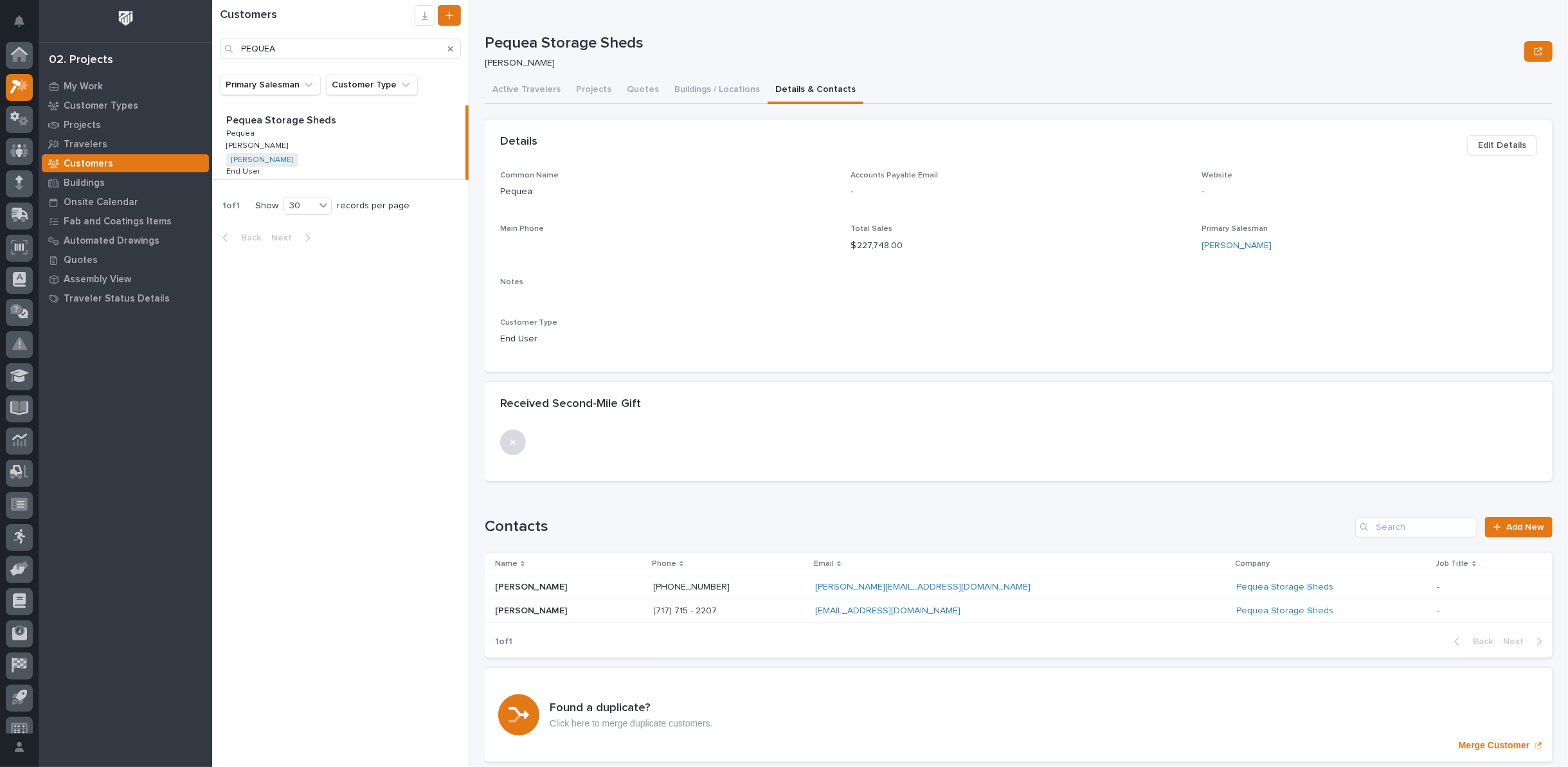
scroll to position [14, 0]
click at [531, 585] on p "[PERSON_NAME]" at bounding box center [532, 585] width 74 height 13
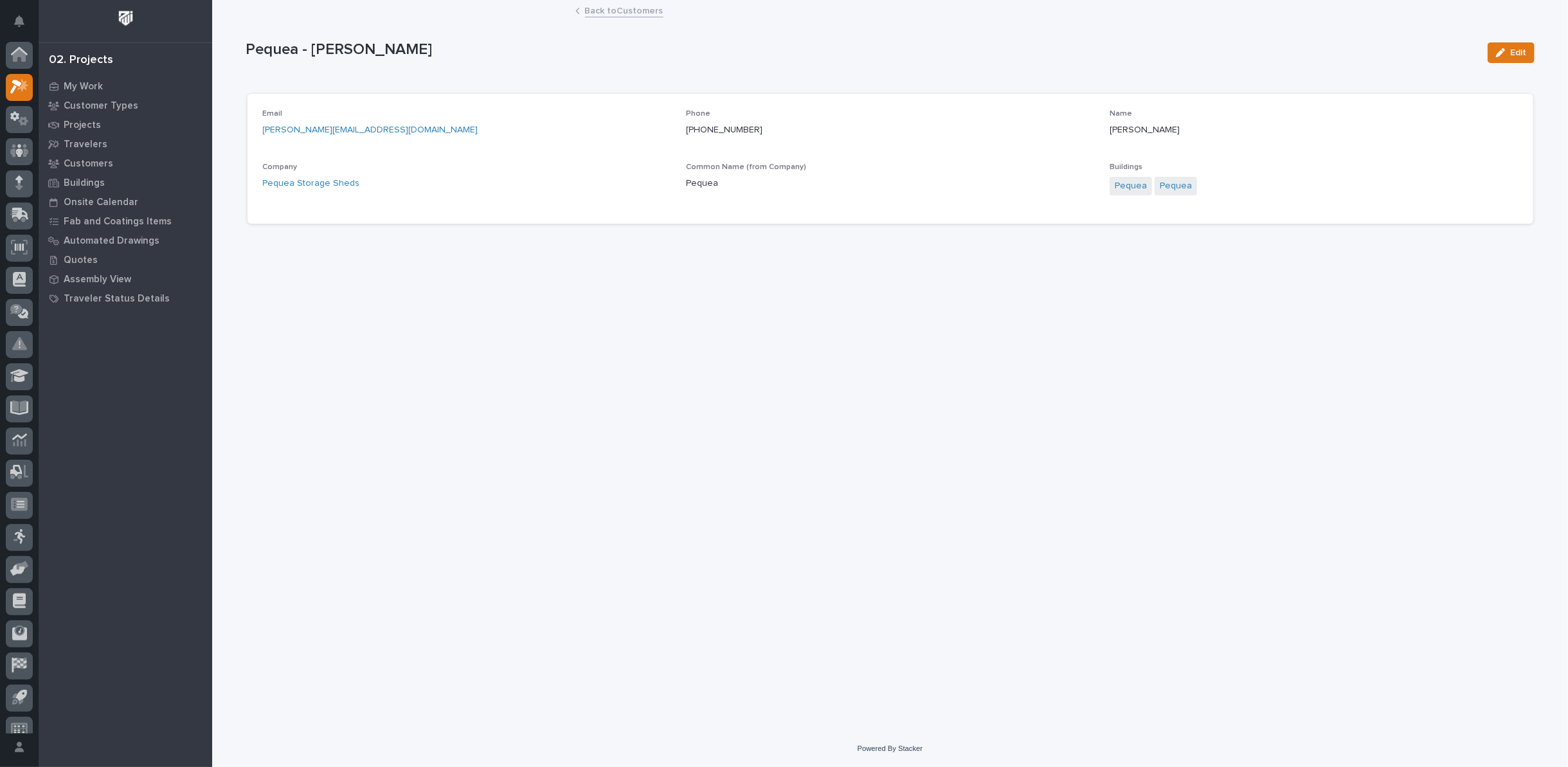
scroll to position [14, 0]
click at [1509, 46] on button "Edit" at bounding box center [1511, 53] width 47 height 21
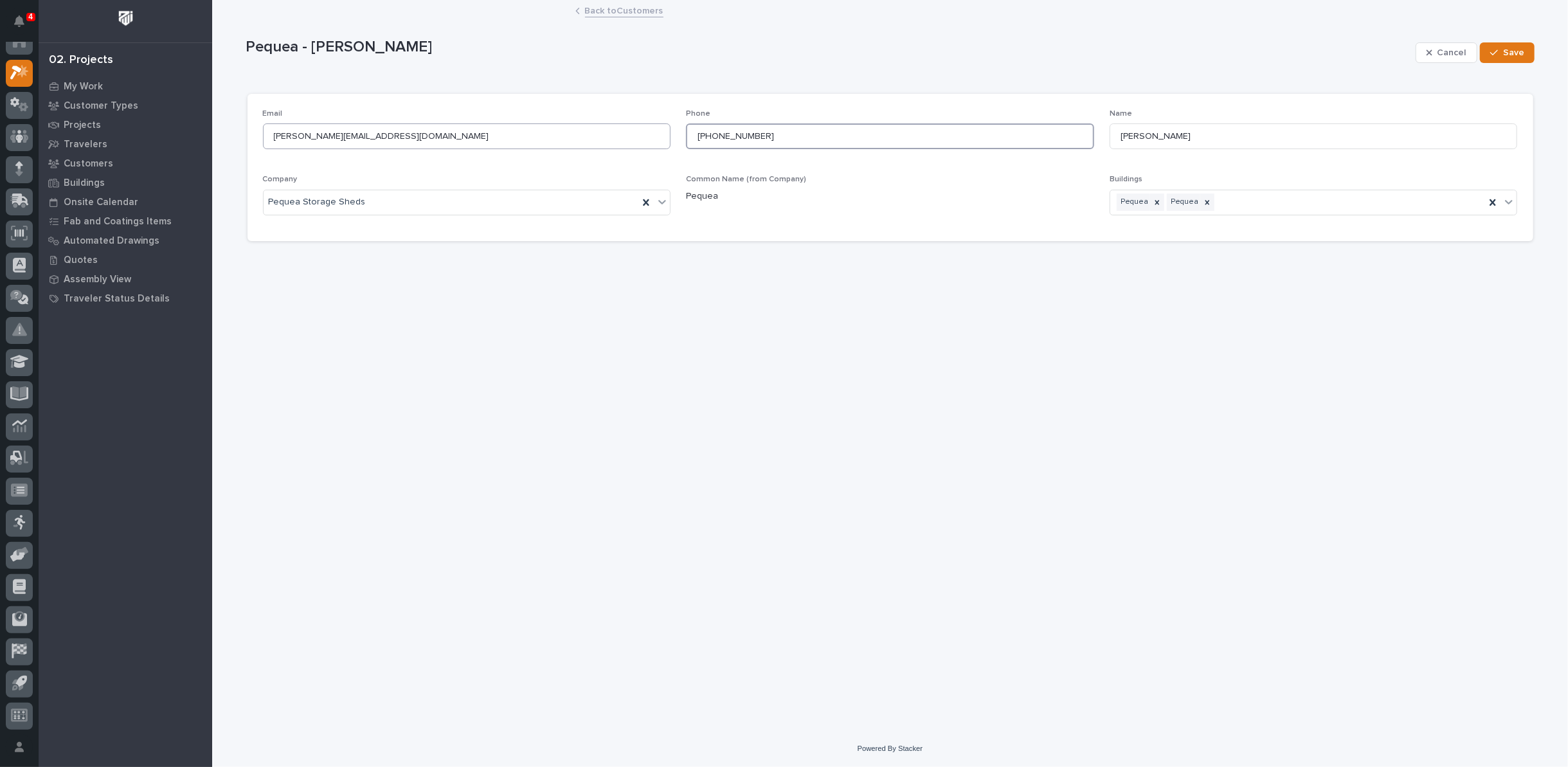
drag, startPoint x: 758, startPoint y: 137, endPoint x: 591, endPoint y: 131, distance: 167.1
click at [591, 131] on div "Email [PERSON_NAME][EMAIL_ADDRESS][DOMAIN_NAME] Phone [PHONE_NUMBER] Name [PERS…" at bounding box center [890, 167] width 1255 height 117
paste input "[PHONE_NUMBER]"
type input "[PHONE_NUMBER]"
click at [1515, 52] on span "Save" at bounding box center [1513, 53] width 21 height 12
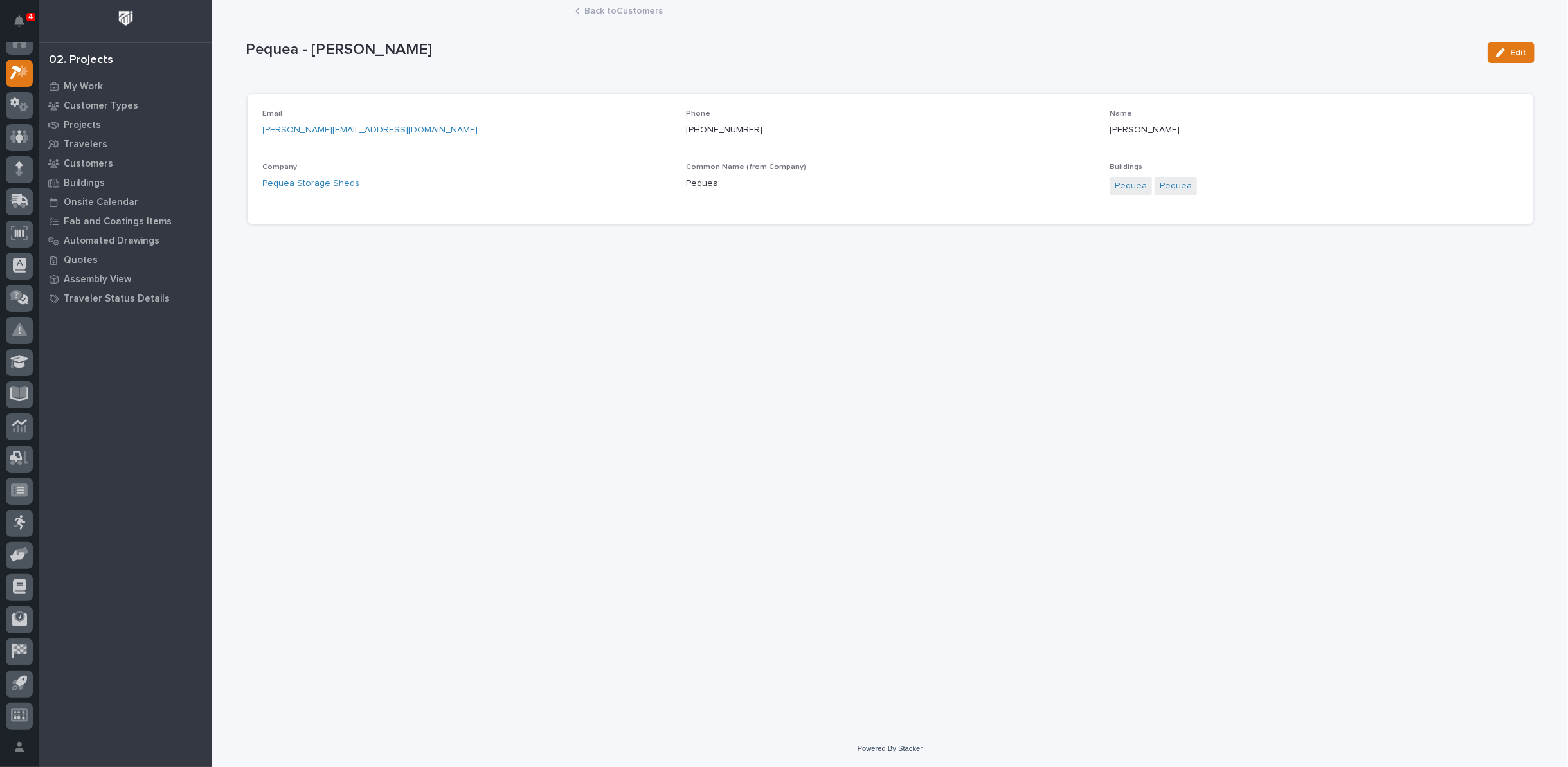
click at [620, 12] on link "Back to Customers" at bounding box center [624, 9] width 78 height 15
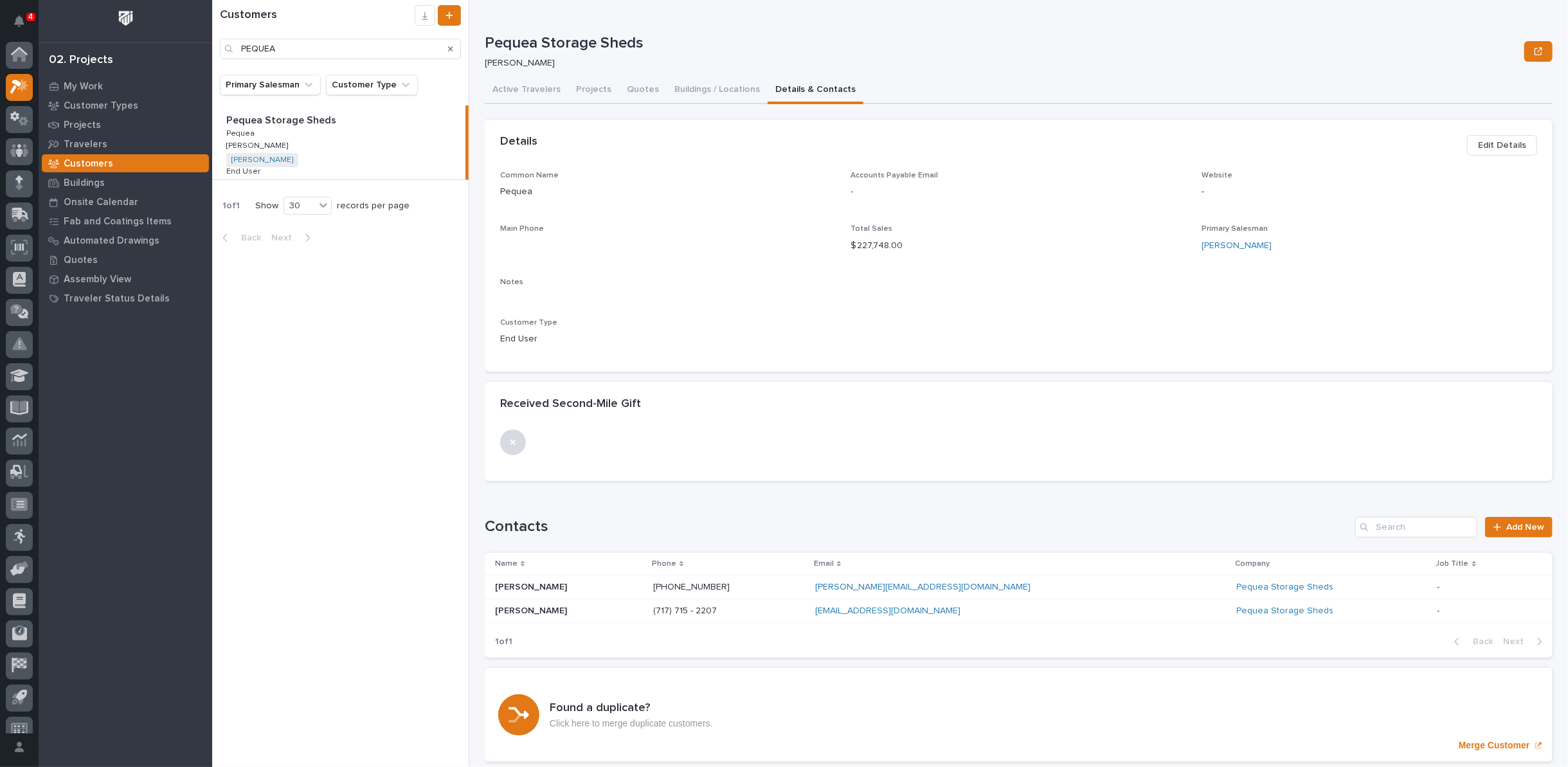
scroll to position [14, 0]
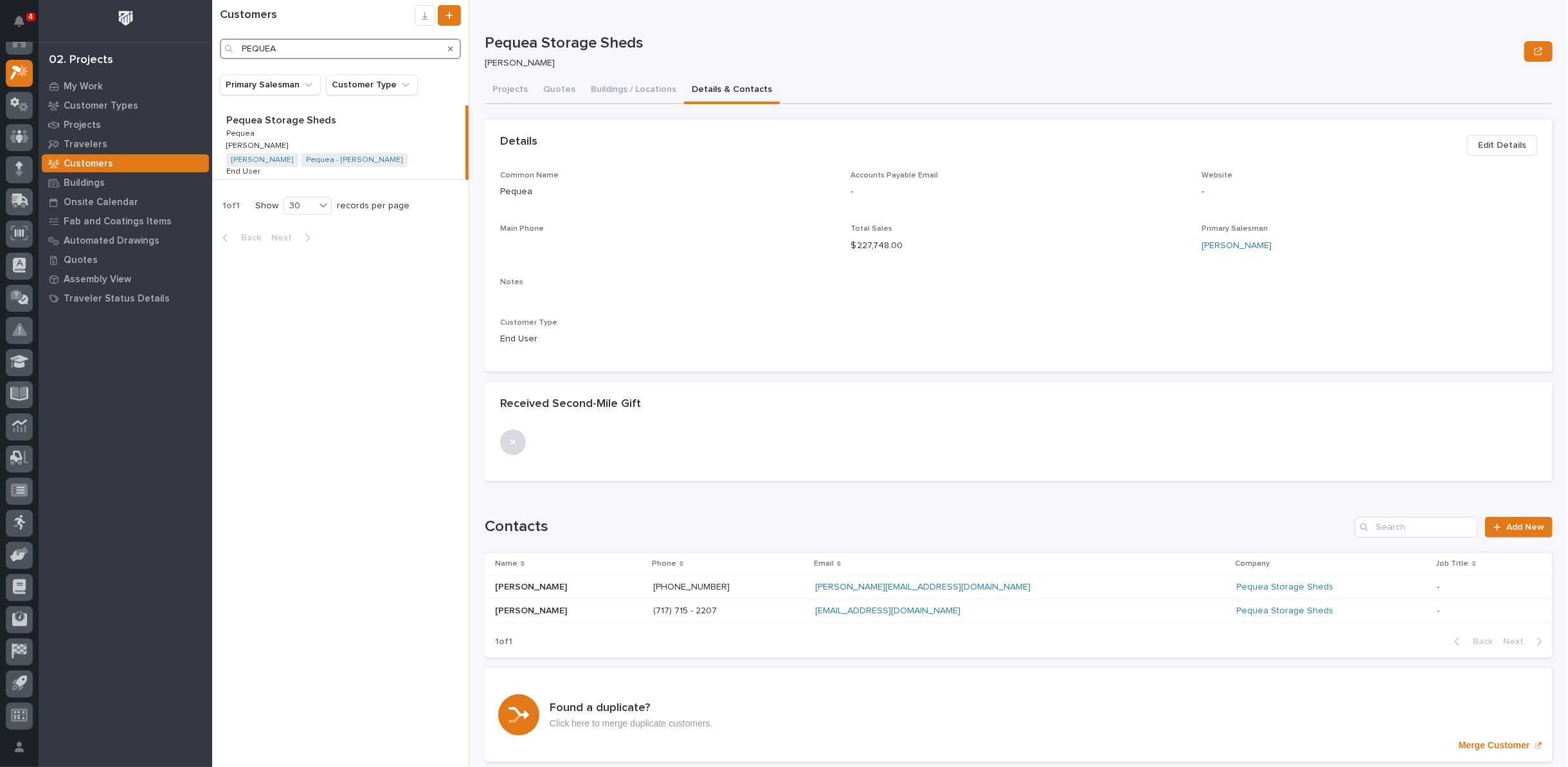
drag, startPoint x: 310, startPoint y: 48, endPoint x: 131, endPoint y: 38, distance: 179.3
click at [212, 38] on div "**********" at bounding box center [890, 384] width 1356 height 767
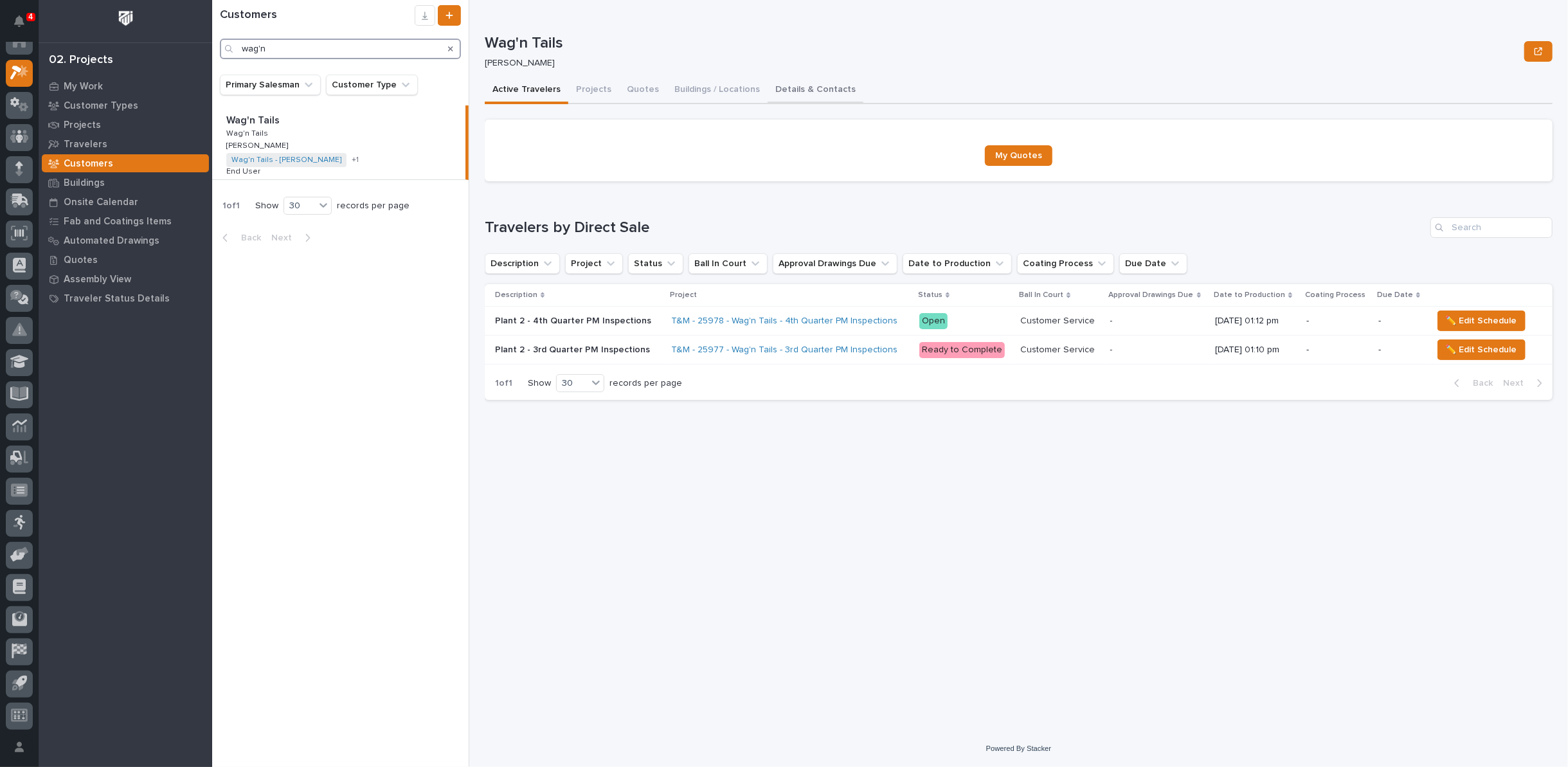
type input "wag'n"
click at [775, 90] on button "Details & Contacts" at bounding box center [816, 90] width 96 height 27
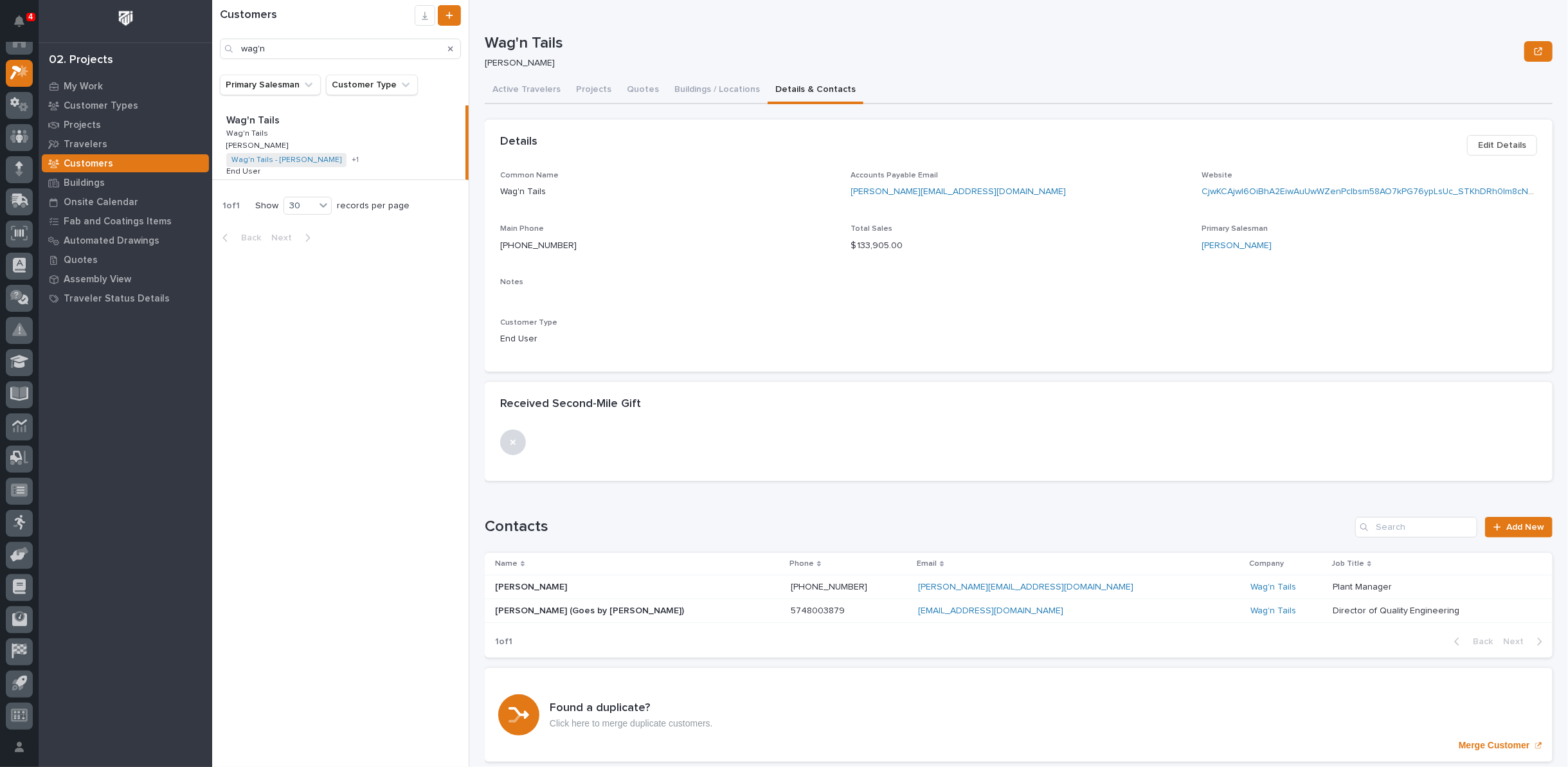
click at [715, 609] on p at bounding box center [607, 611] width 225 height 11
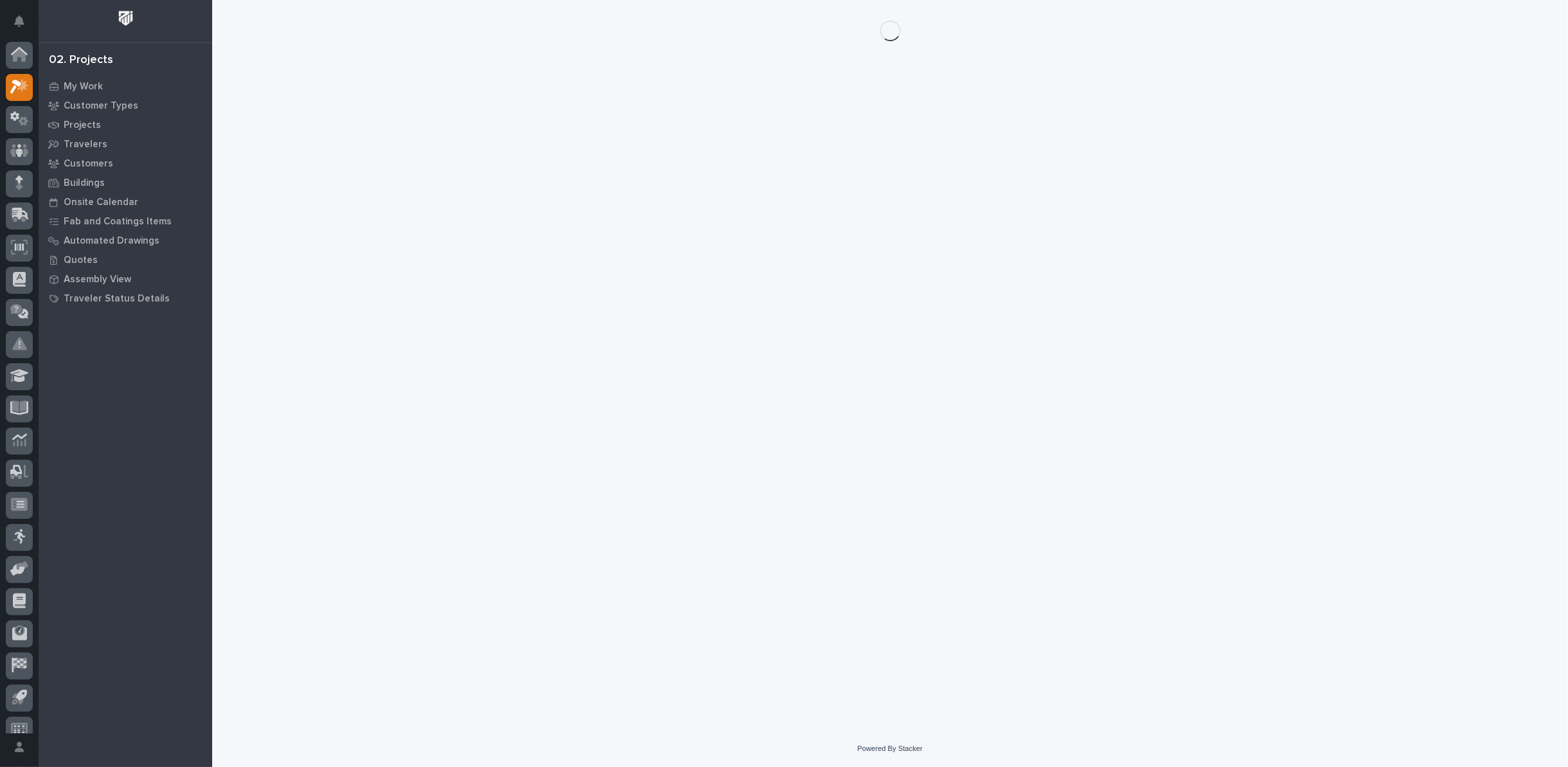
scroll to position [14, 0]
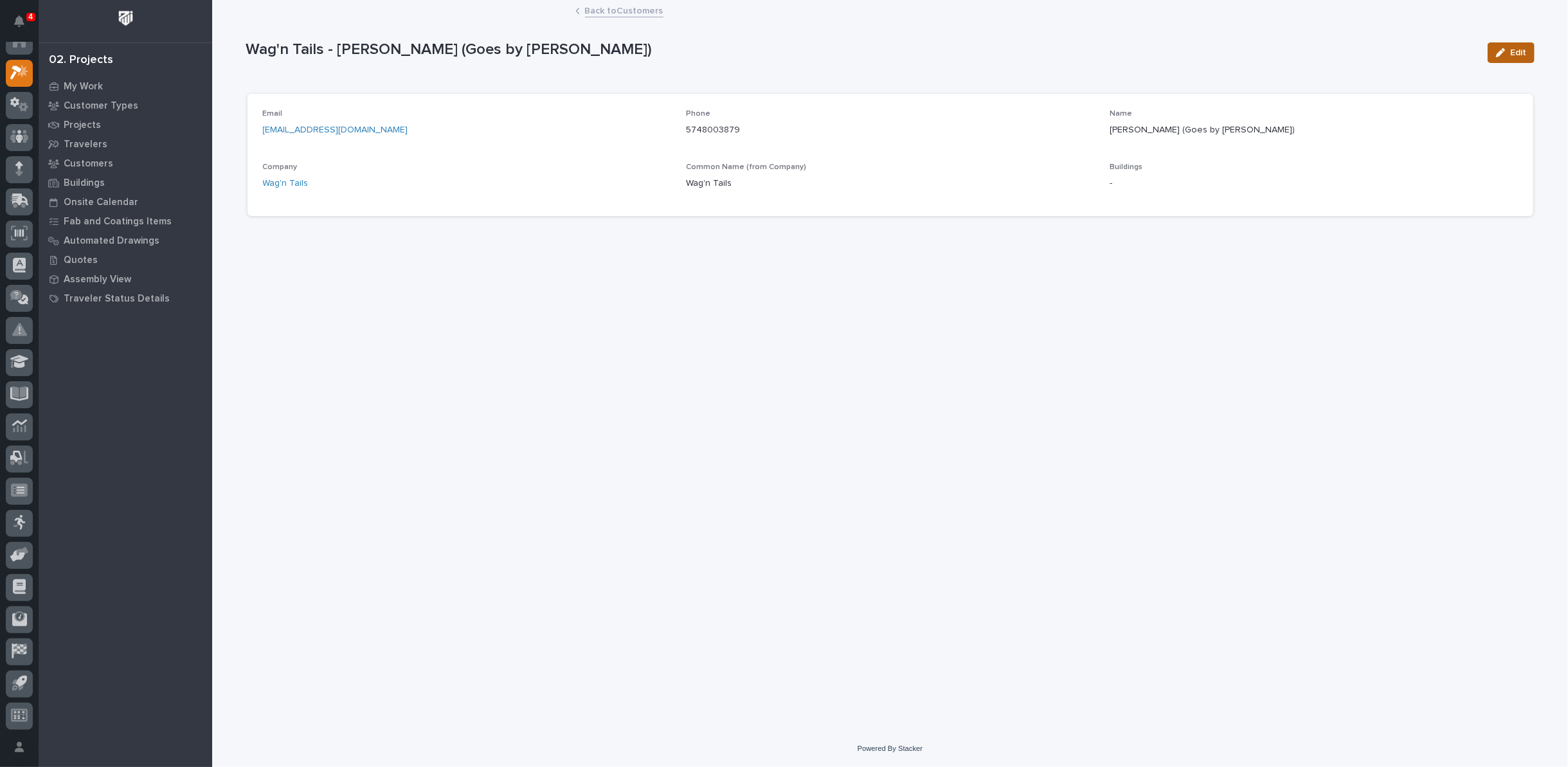
click at [1502, 51] on icon "button" at bounding box center [1501, 53] width 9 height 9
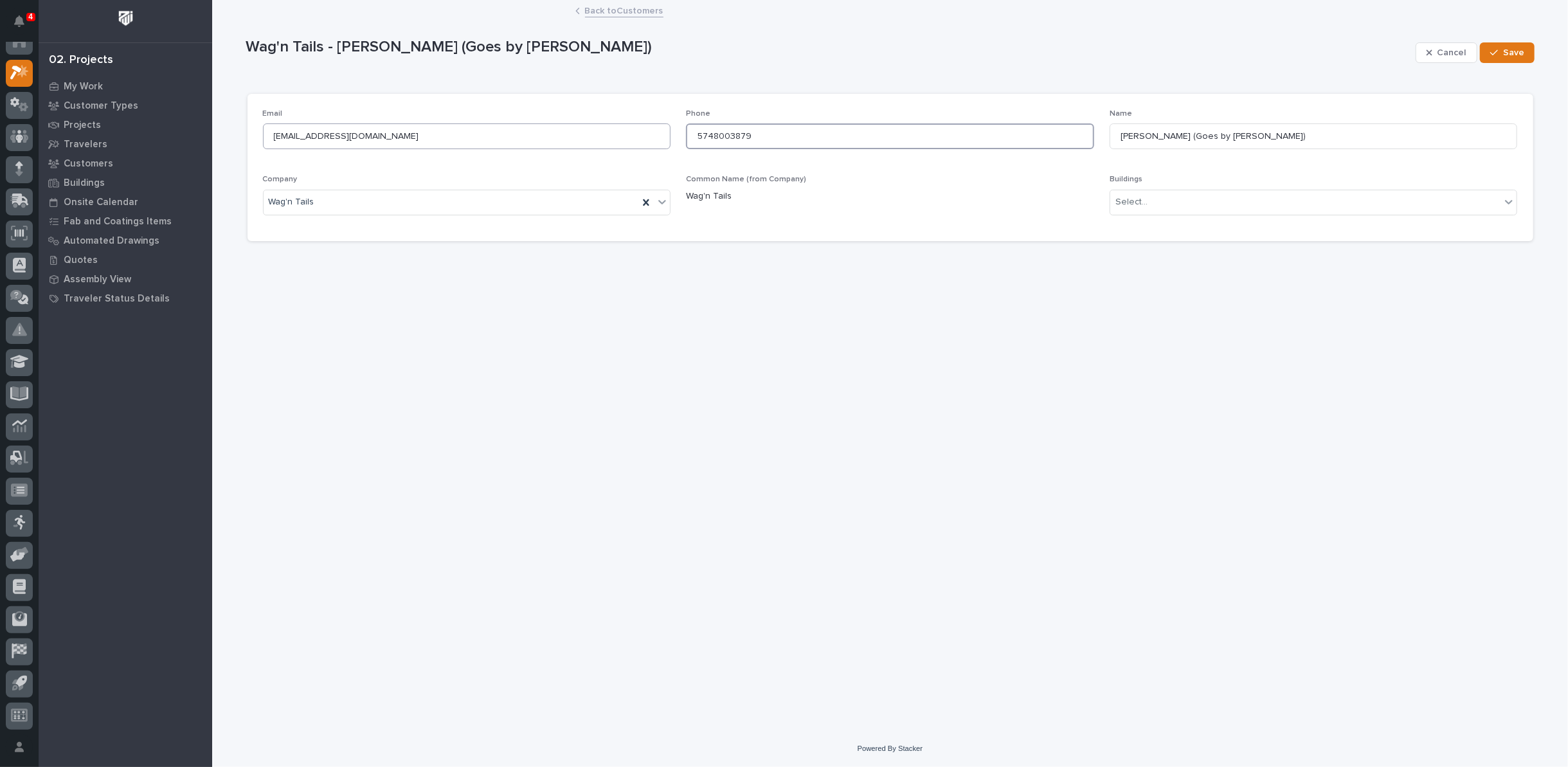
drag, startPoint x: 807, startPoint y: 139, endPoint x: 577, endPoint y: 138, distance: 230.0
click at [577, 138] on div "Email [EMAIL_ADDRESS][DOMAIN_NAME] Phone [PHONE_NUMBER] Name [PERSON_NAME] (Goe…" at bounding box center [890, 167] width 1255 height 117
type input "[PHONE_NUMBER]"
click at [1517, 52] on span "Save" at bounding box center [1513, 53] width 21 height 12
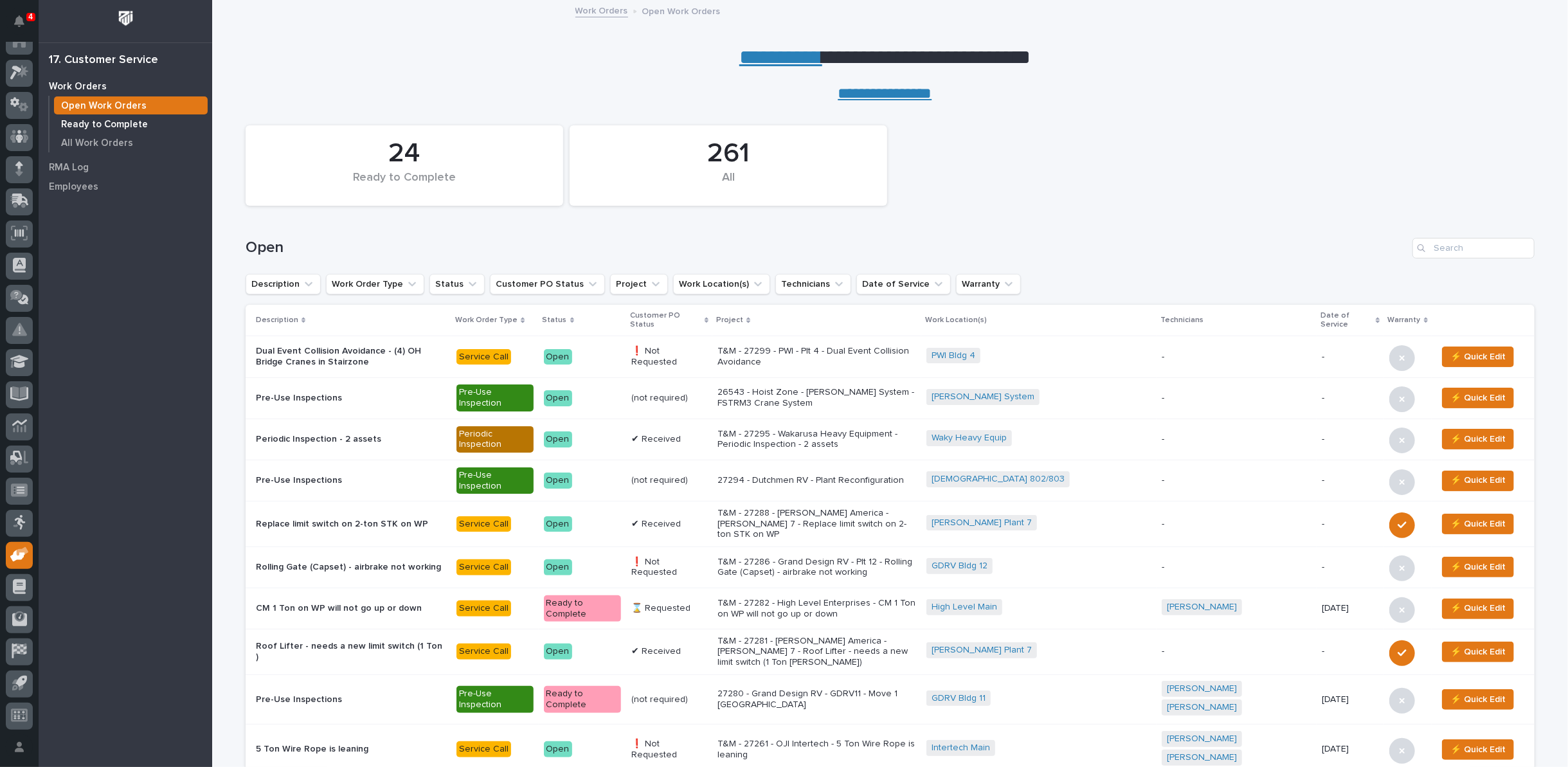
click at [106, 124] on p "Ready to Complete" at bounding box center [104, 124] width 87 height 12
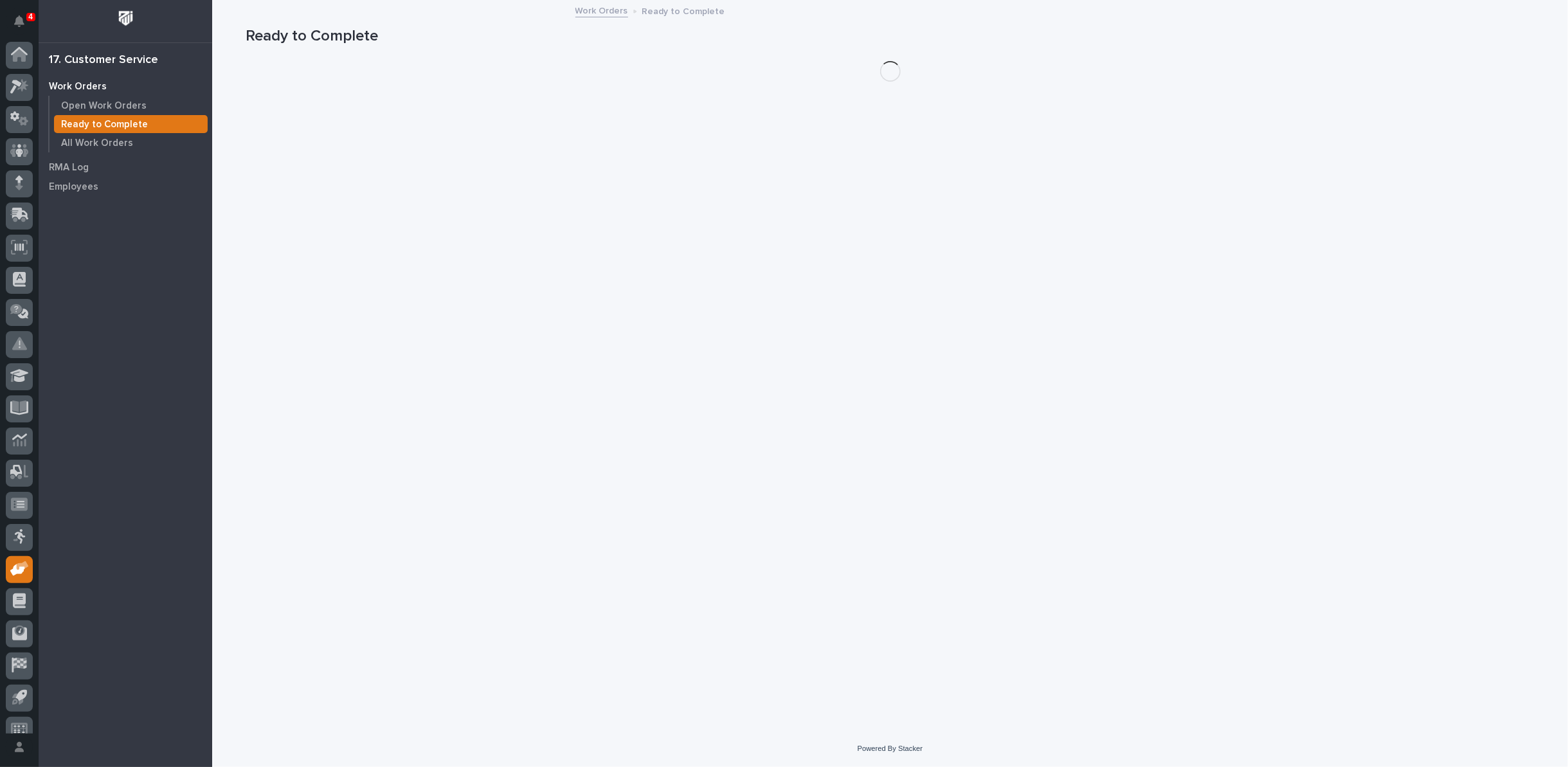
scroll to position [14, 0]
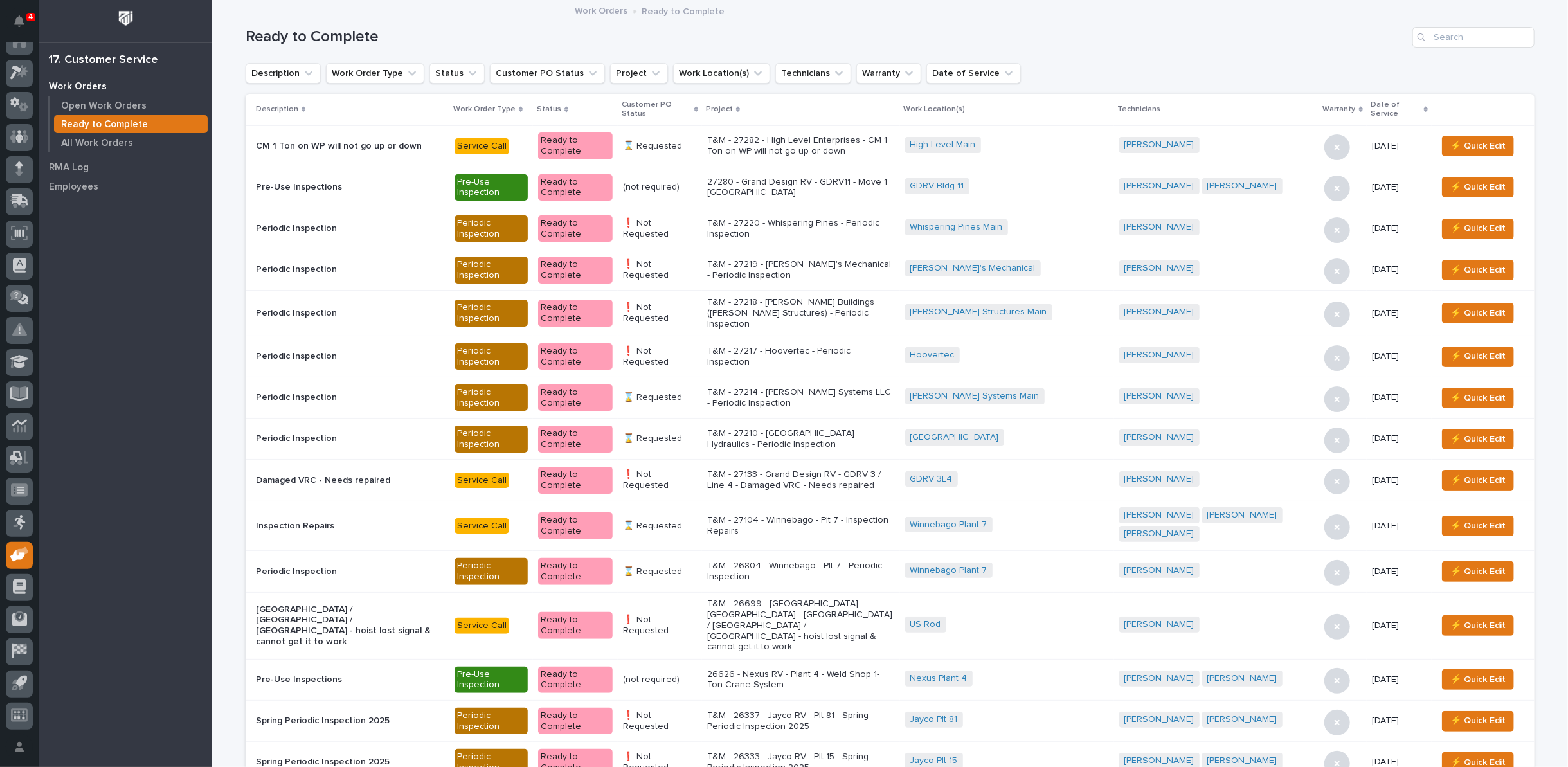
click at [698, 108] on icon at bounding box center [696, 109] width 4 height 5
